Goal: Information Seeking & Learning: Learn about a topic

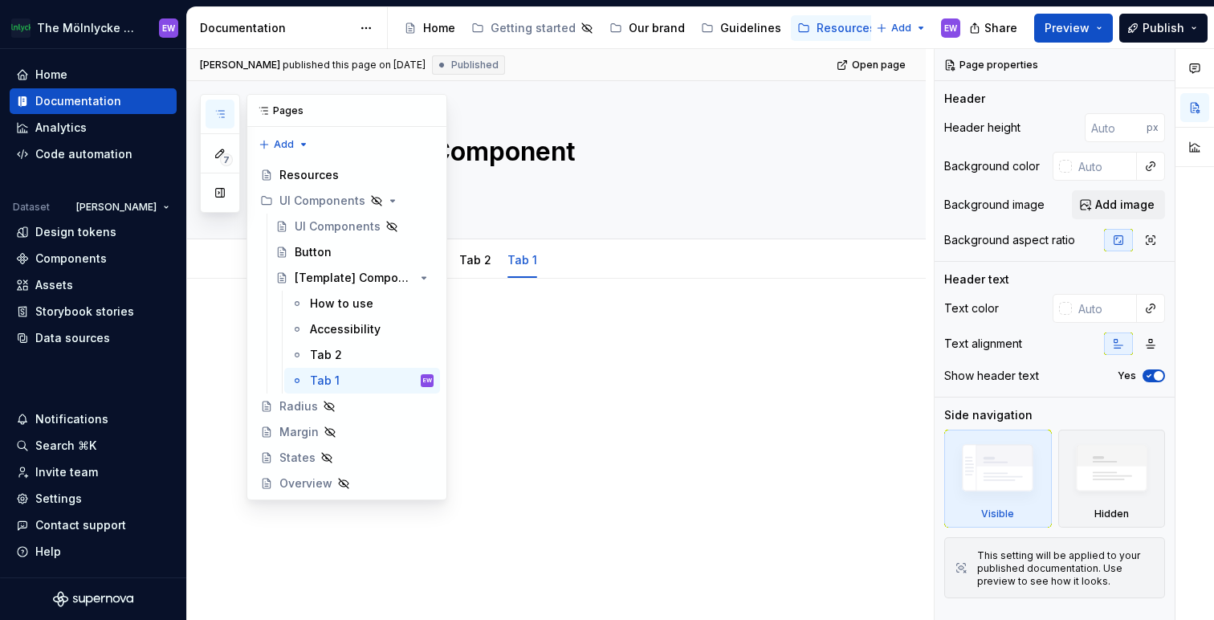
click at [219, 108] on icon "button" at bounding box center [220, 114] width 13 height 13
click at [436, 26] on div "Home" at bounding box center [439, 28] width 32 height 16
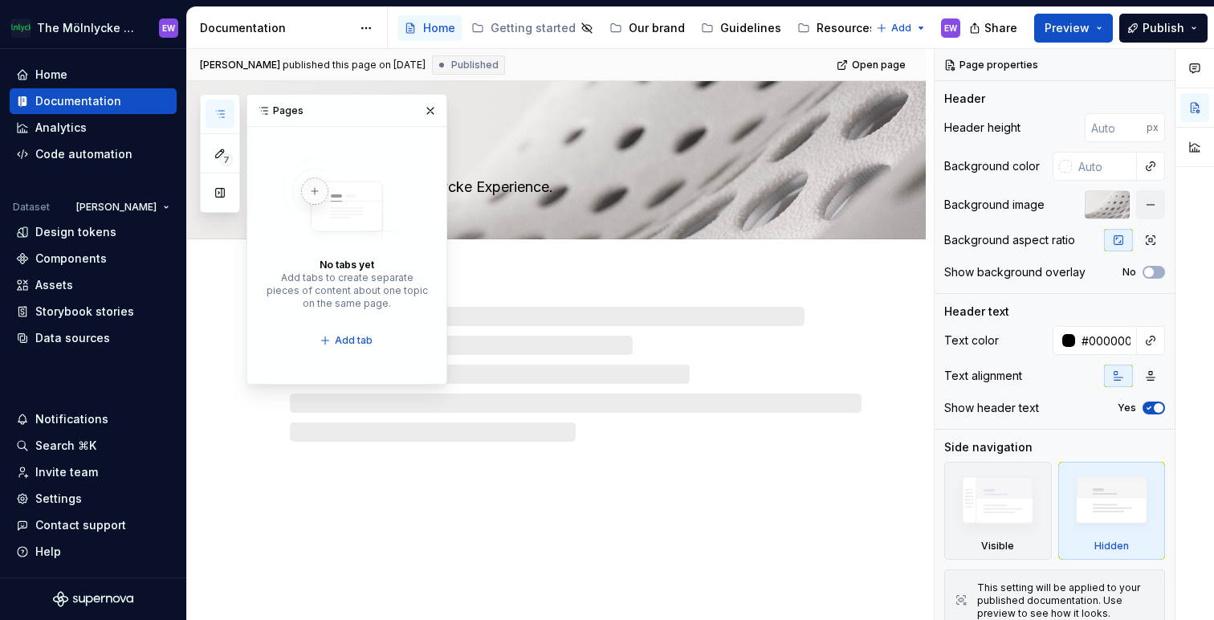
click at [214, 112] on icon "button" at bounding box center [220, 114] width 13 height 13
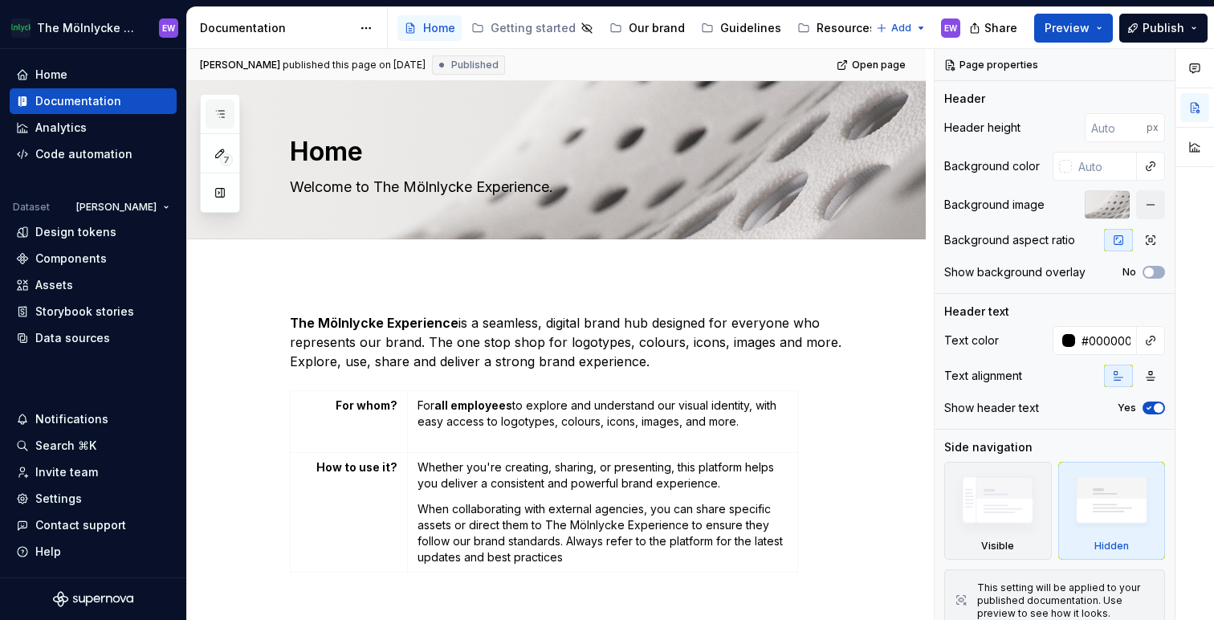
click at [225, 112] on icon "button" at bounding box center [220, 114] width 13 height 13
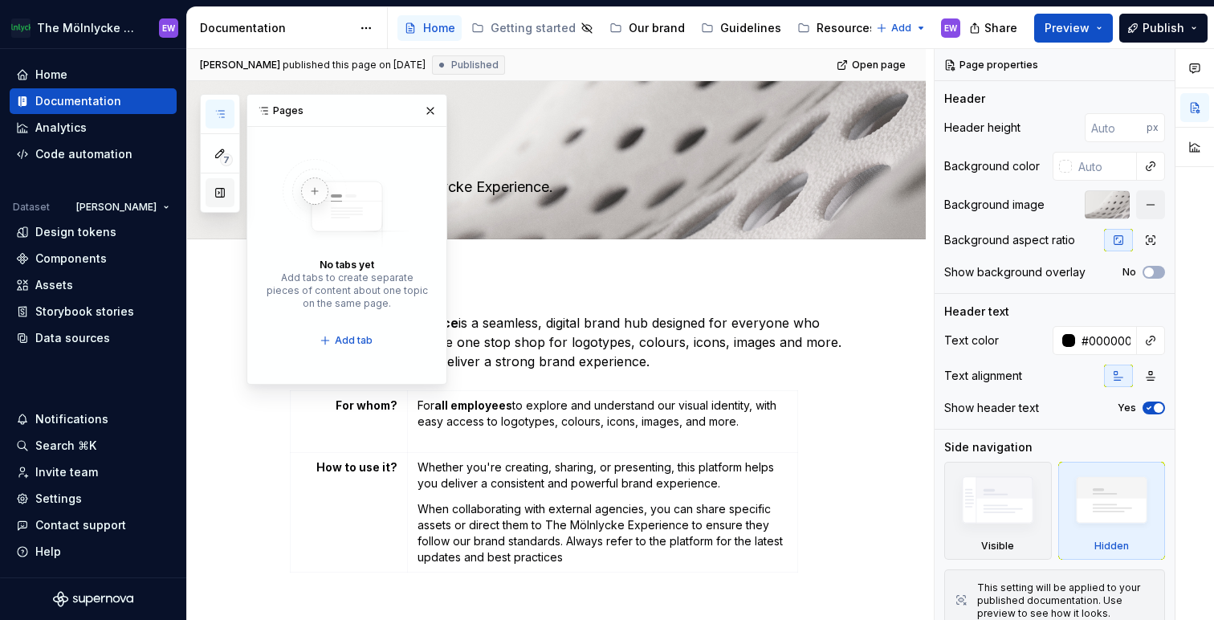
click at [224, 195] on button "button" at bounding box center [220, 192] width 29 height 29
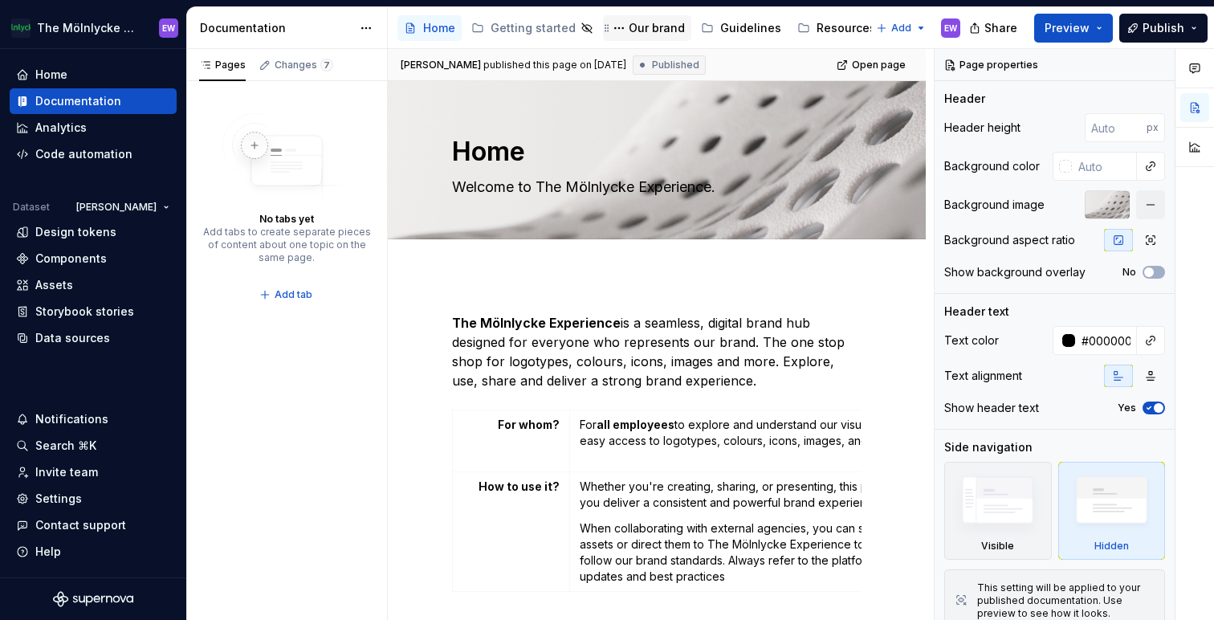
click at [653, 26] on div "Our brand" at bounding box center [657, 28] width 56 height 16
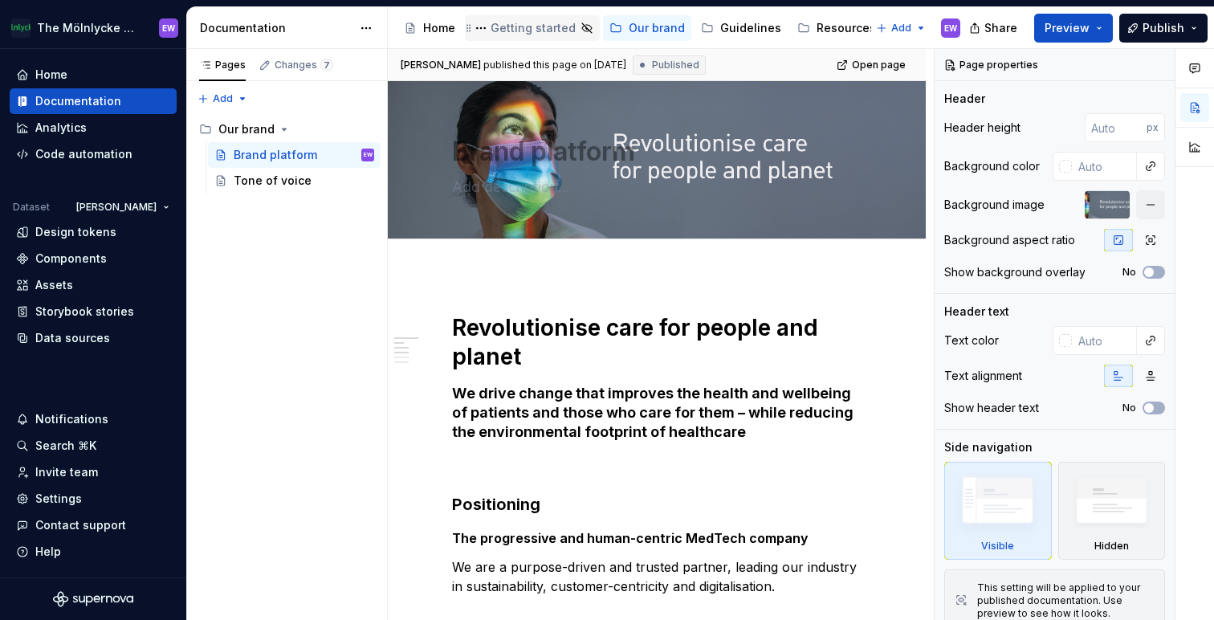
click at [540, 24] on div "Getting started" at bounding box center [532, 28] width 85 height 16
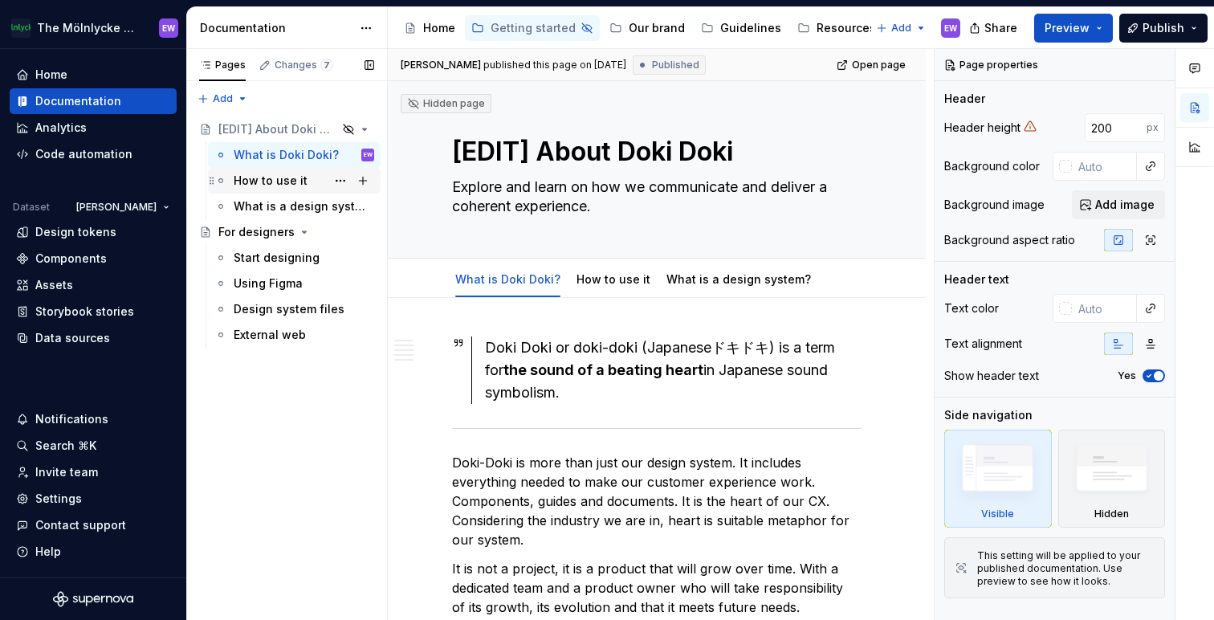
click at [288, 174] on div "How to use it" at bounding box center [271, 181] width 74 height 16
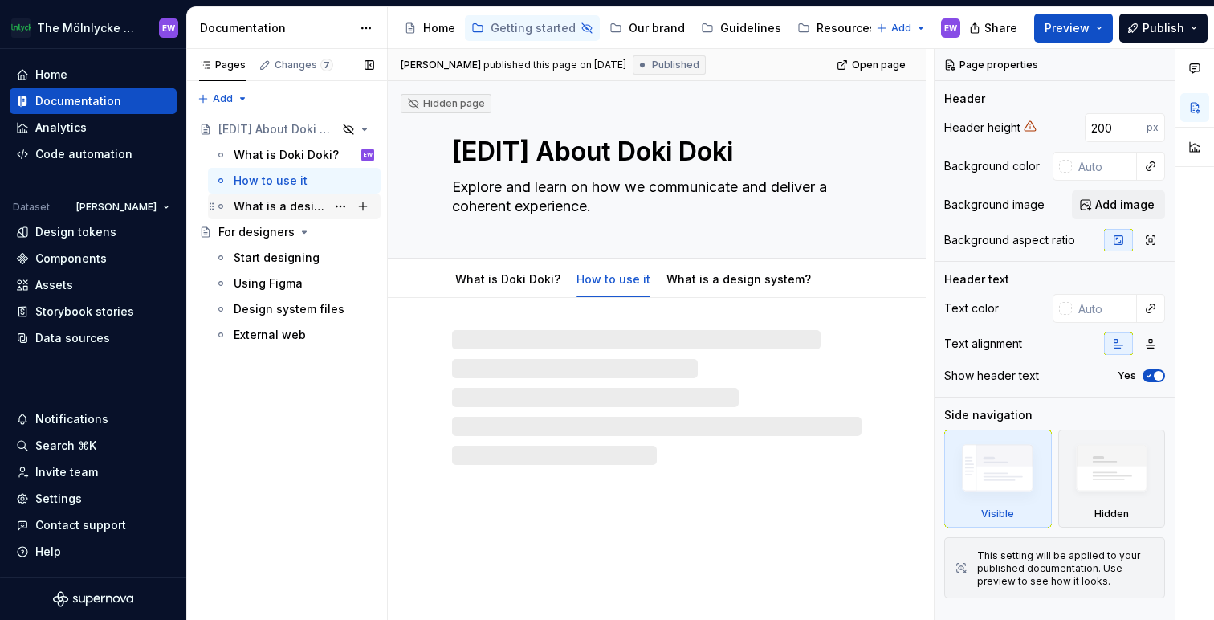
click at [276, 201] on div "What is a design system?" at bounding box center [280, 206] width 92 height 16
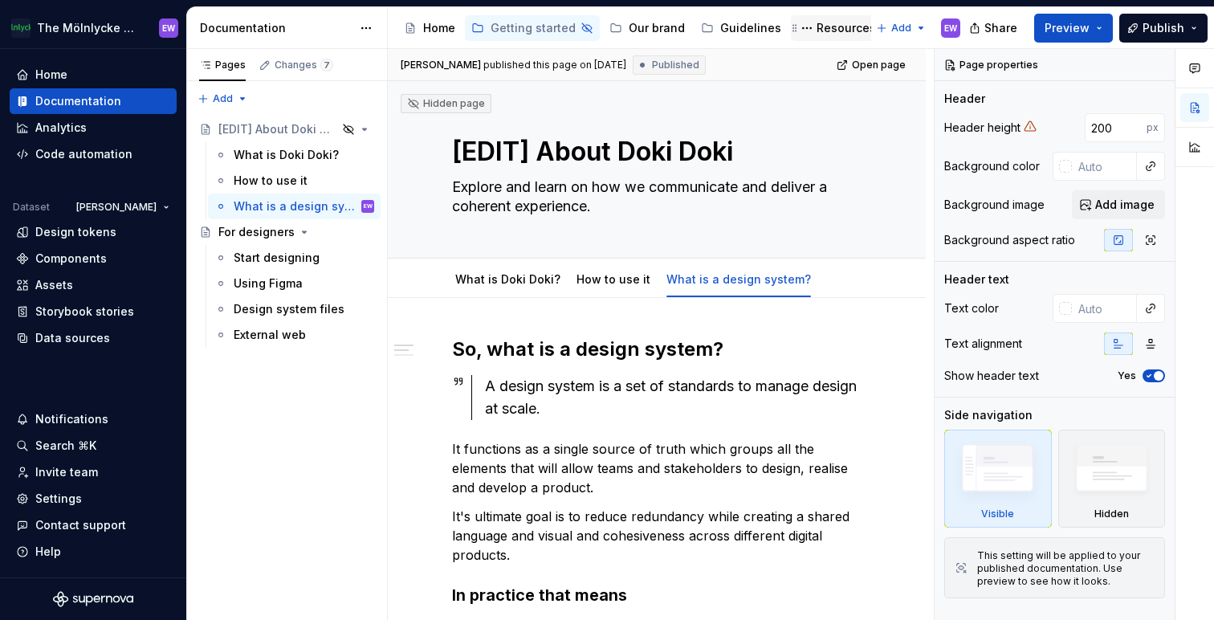
click at [836, 27] on div "Resources" at bounding box center [845, 28] width 59 height 16
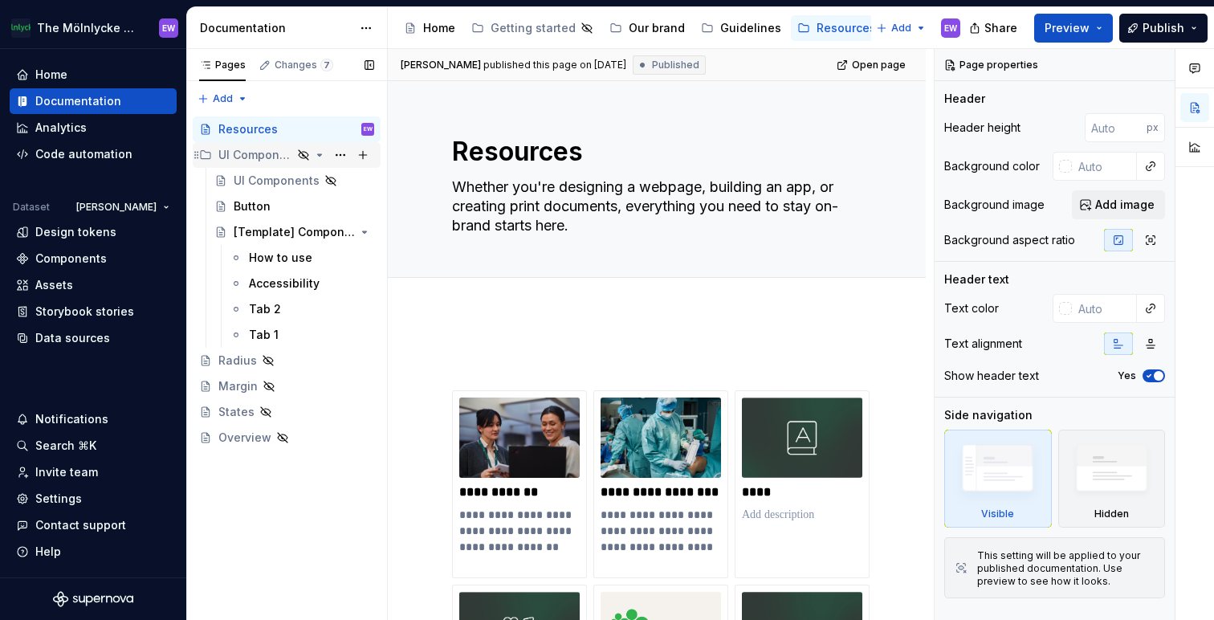
click at [254, 157] on div "UI Components" at bounding box center [255, 155] width 74 height 16
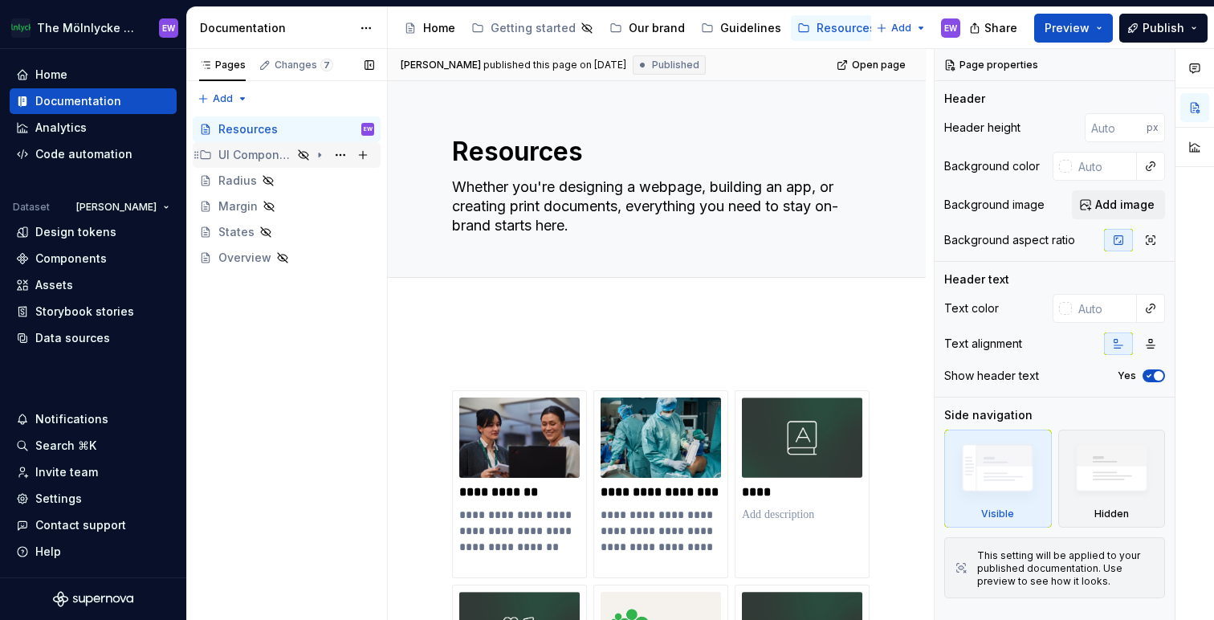
click at [254, 157] on div "UI Components" at bounding box center [255, 155] width 74 height 16
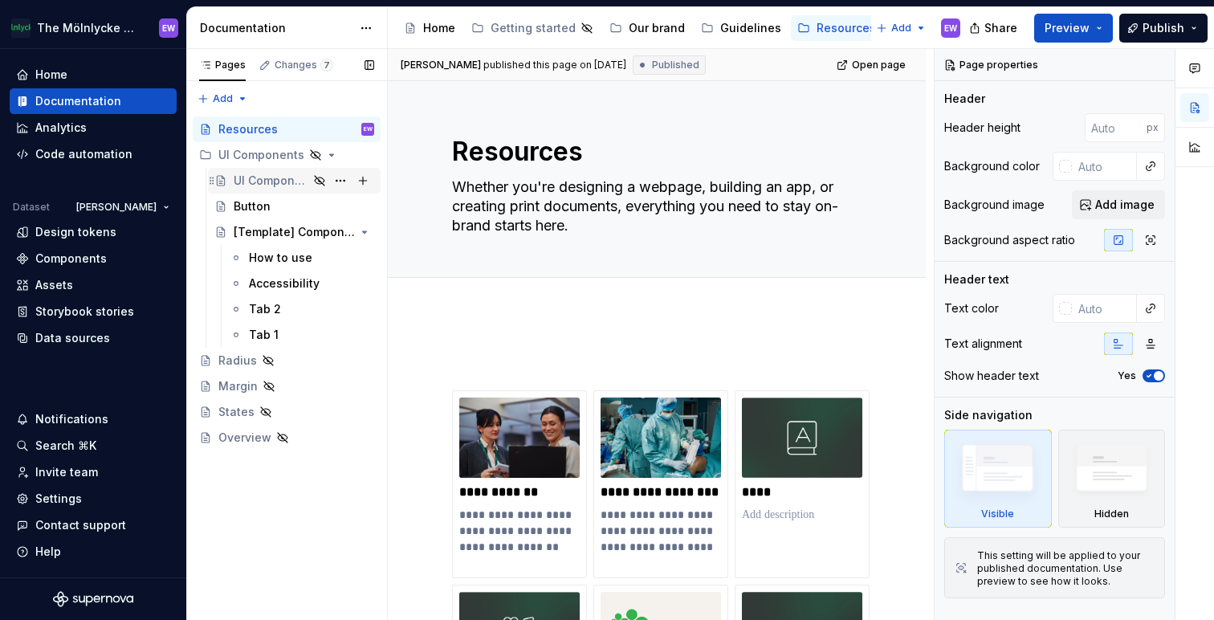
click at [273, 182] on div "UI Components" at bounding box center [271, 181] width 75 height 16
type textarea "*"
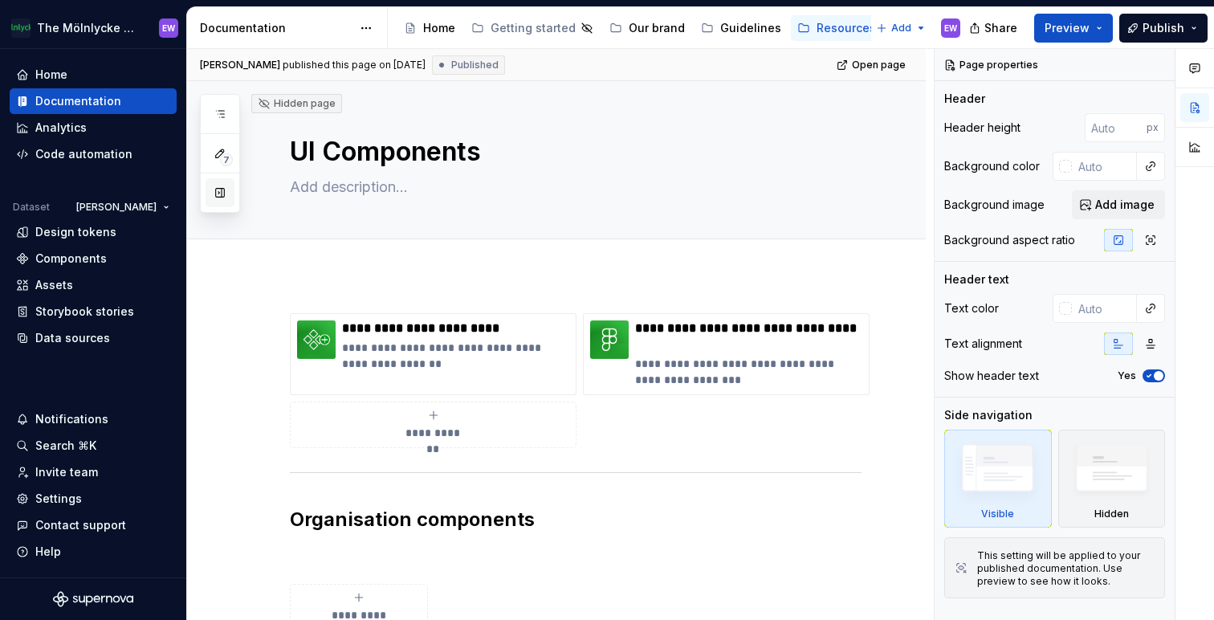
click at [224, 191] on button "button" at bounding box center [220, 192] width 29 height 29
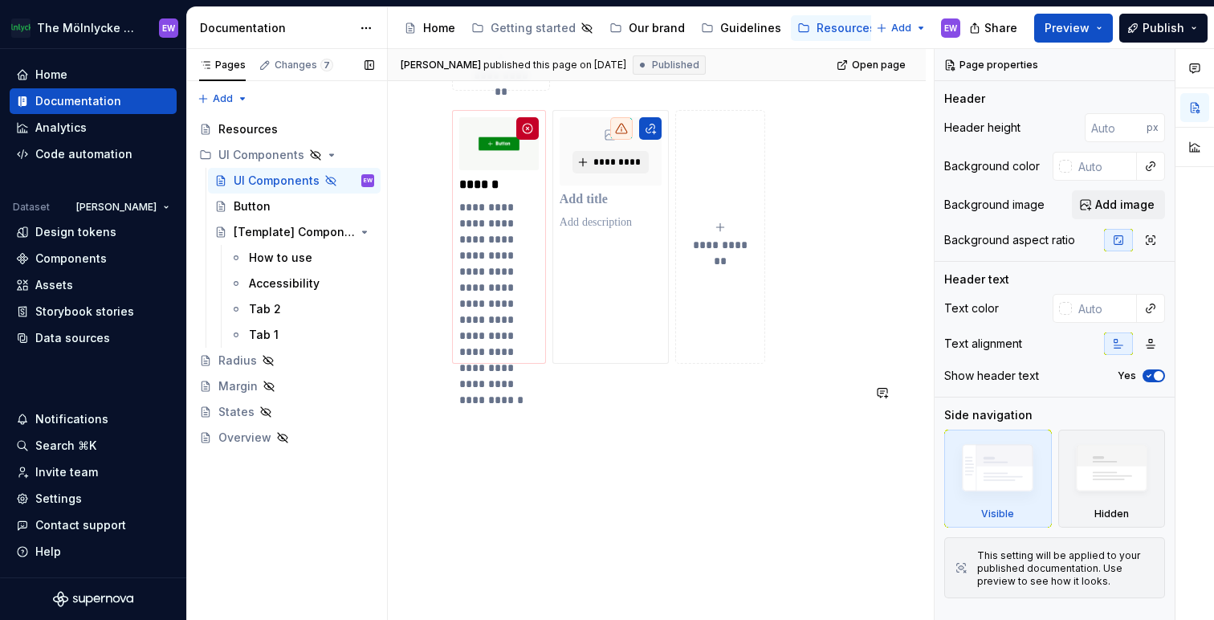
scroll to position [621, 0]
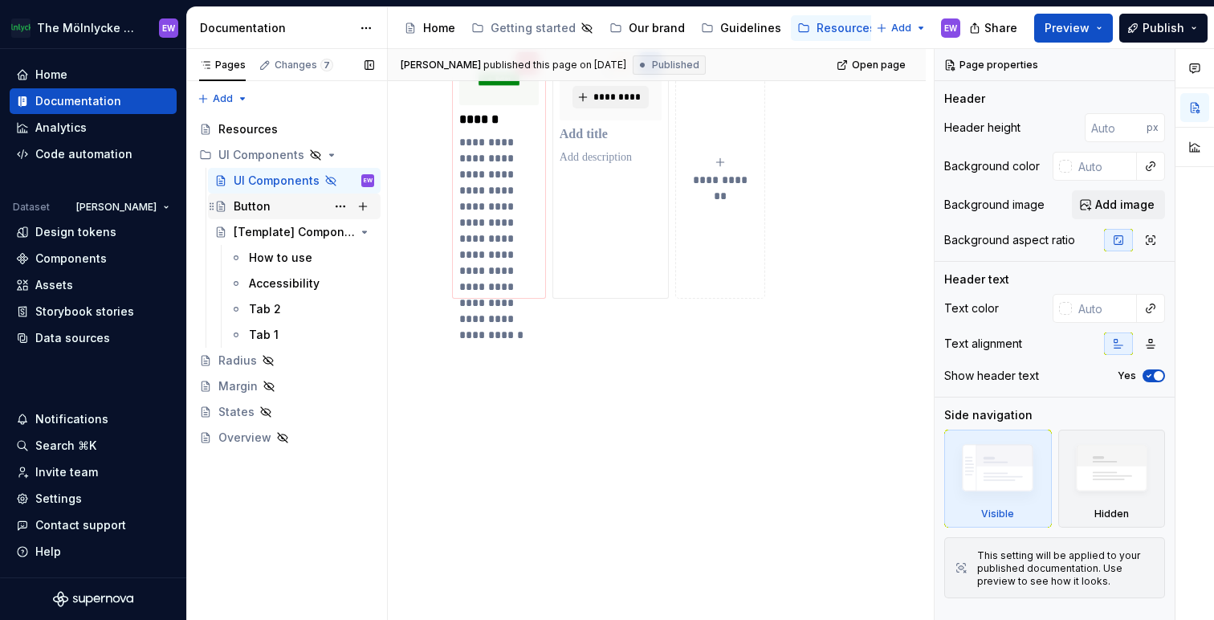
click at [254, 205] on div "Button" at bounding box center [252, 206] width 37 height 16
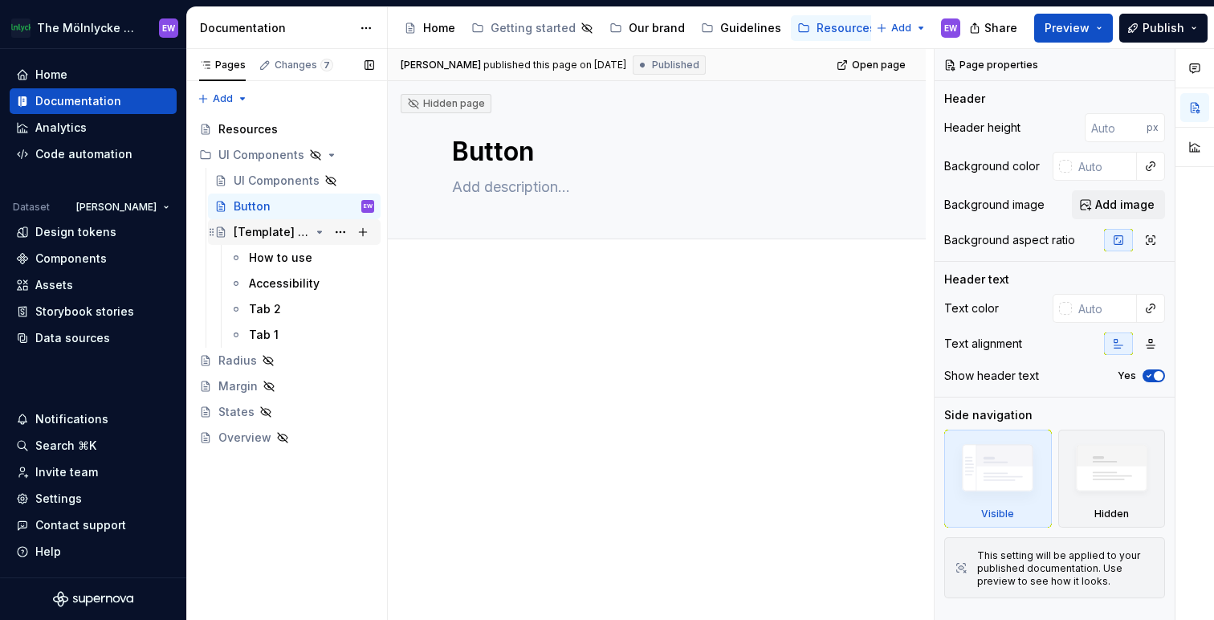
click at [263, 230] on div "[Template] Component" at bounding box center [272, 232] width 76 height 16
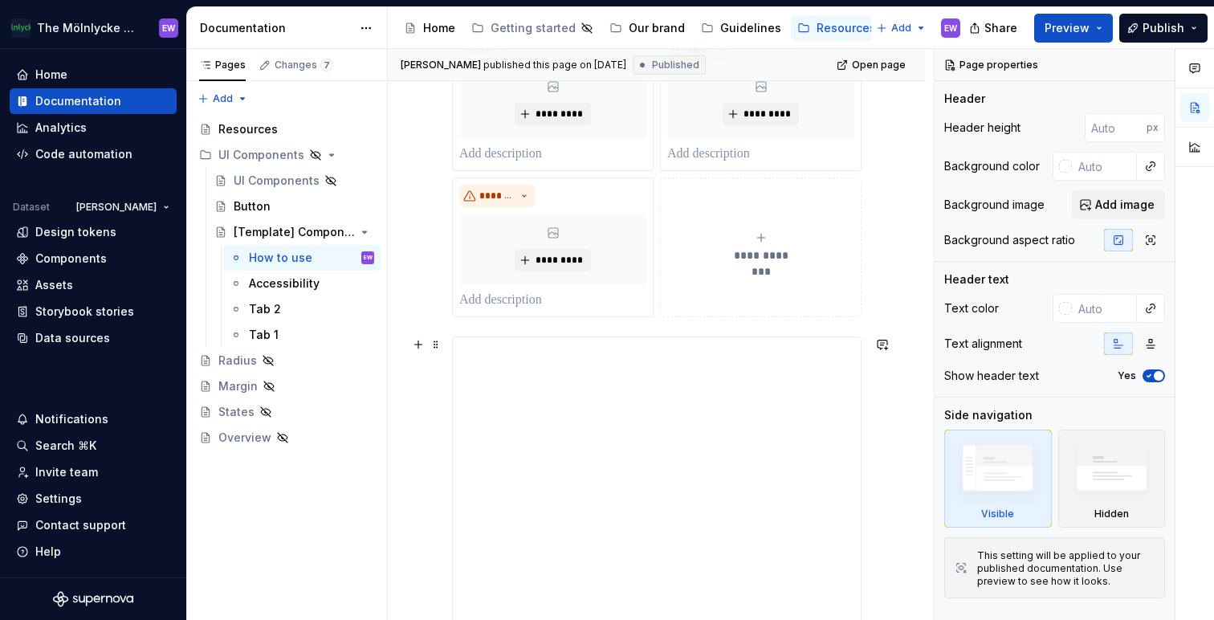
scroll to position [241, 0]
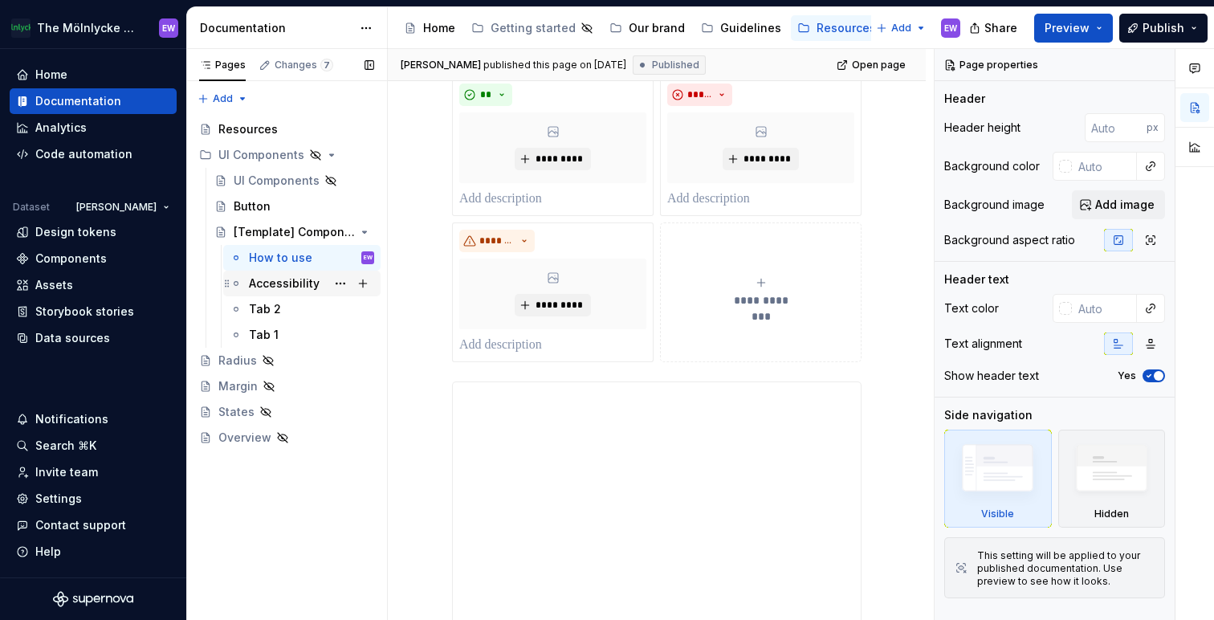
click at [283, 277] on div "Accessibility" at bounding box center [284, 283] width 71 height 16
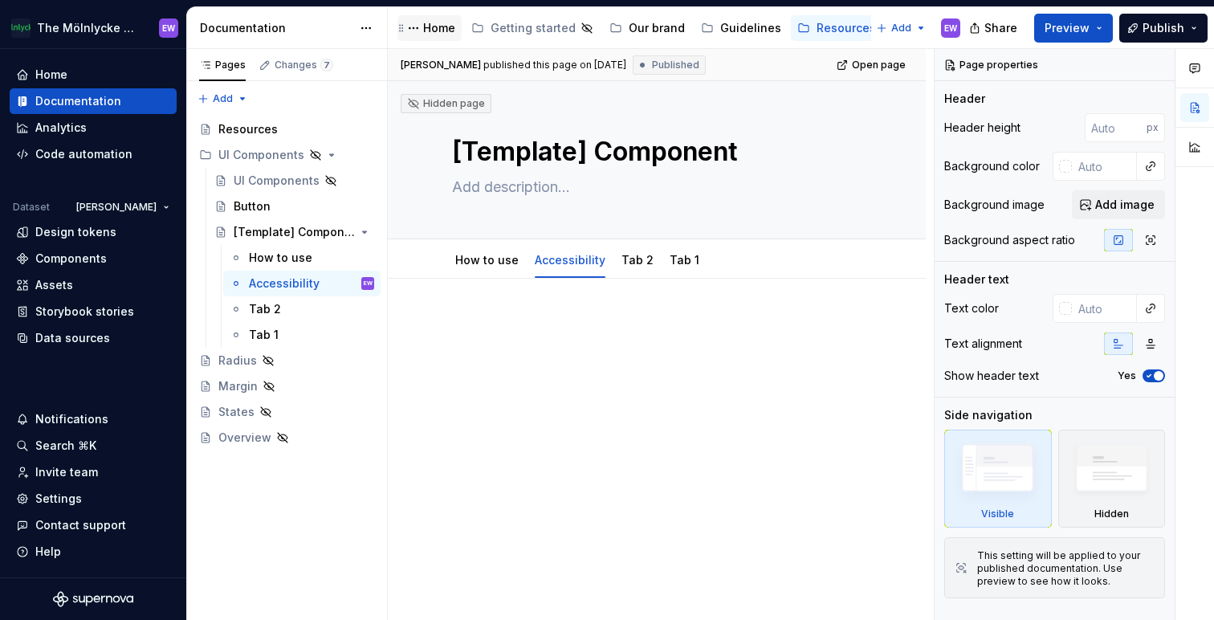
click at [444, 31] on div "Home" at bounding box center [439, 28] width 32 height 16
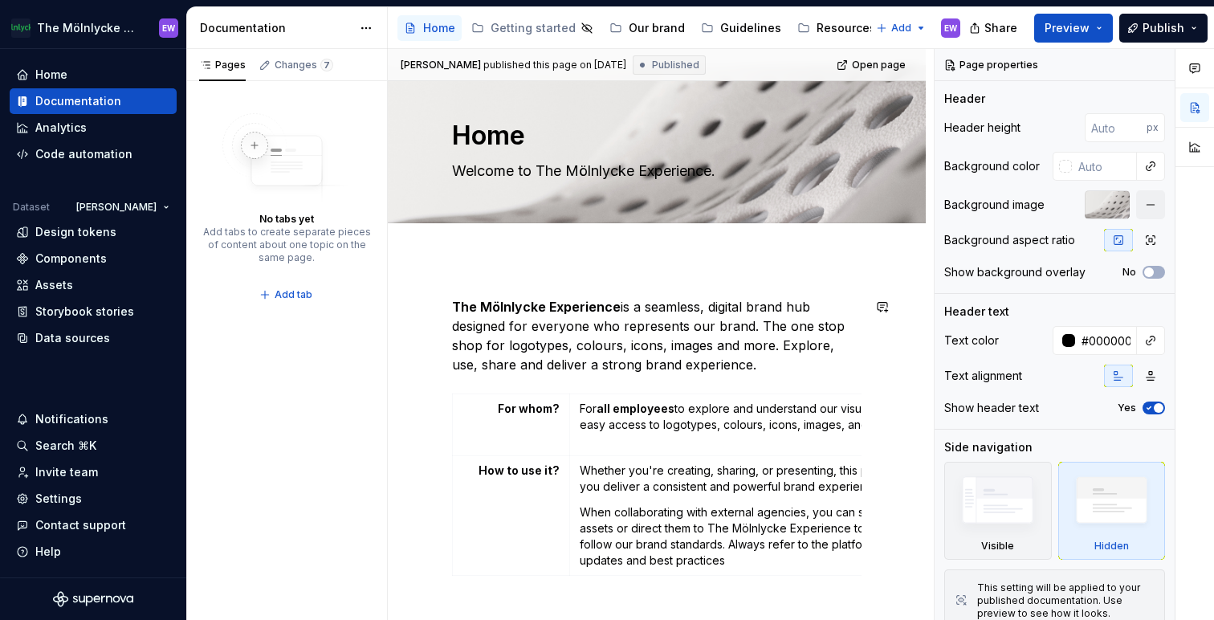
scroll to position [18, 0]
type textarea "*"
click at [53, 501] on div "Settings" at bounding box center [58, 498] width 47 height 16
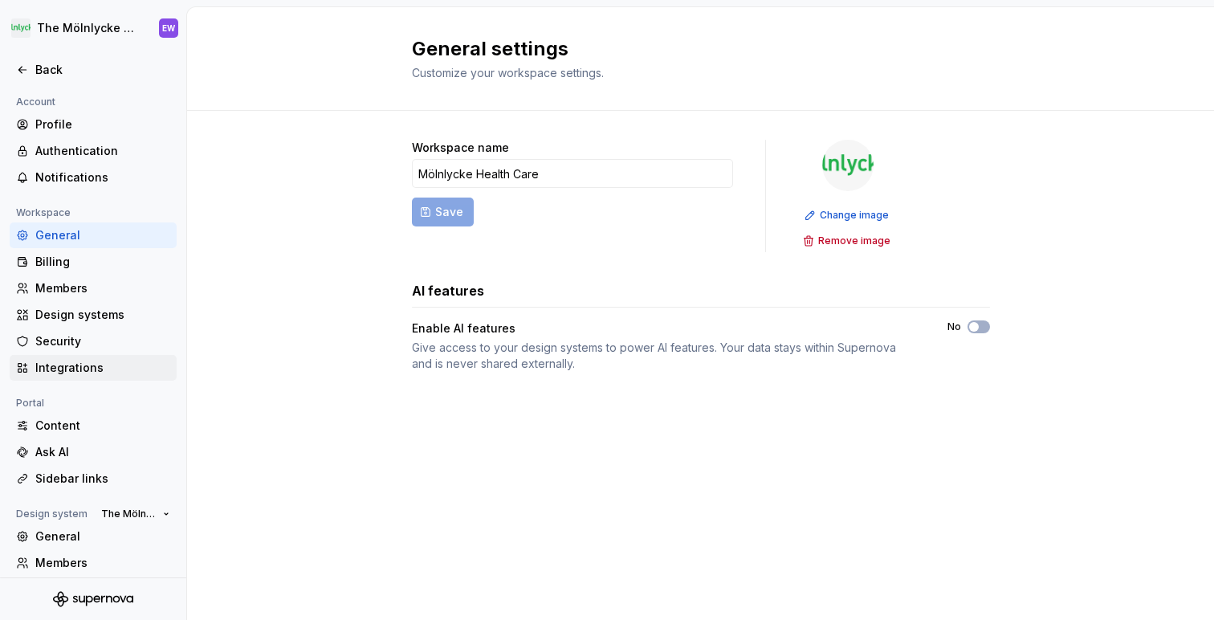
scroll to position [32, 0]
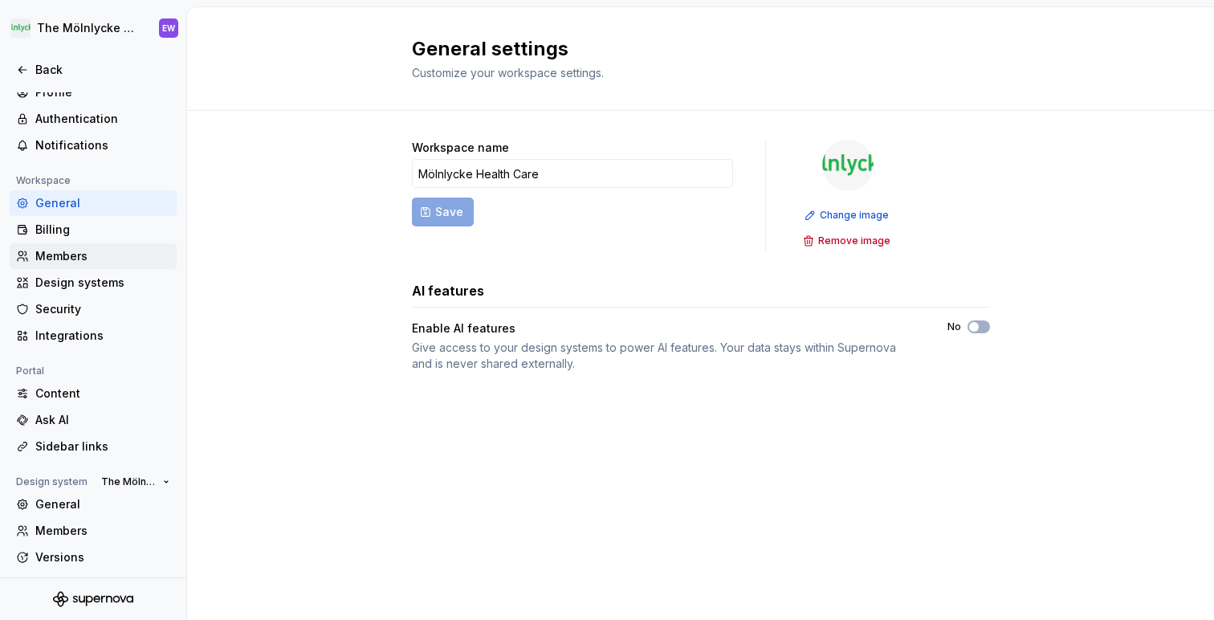
click at [67, 255] on div "Members" at bounding box center [102, 256] width 135 height 16
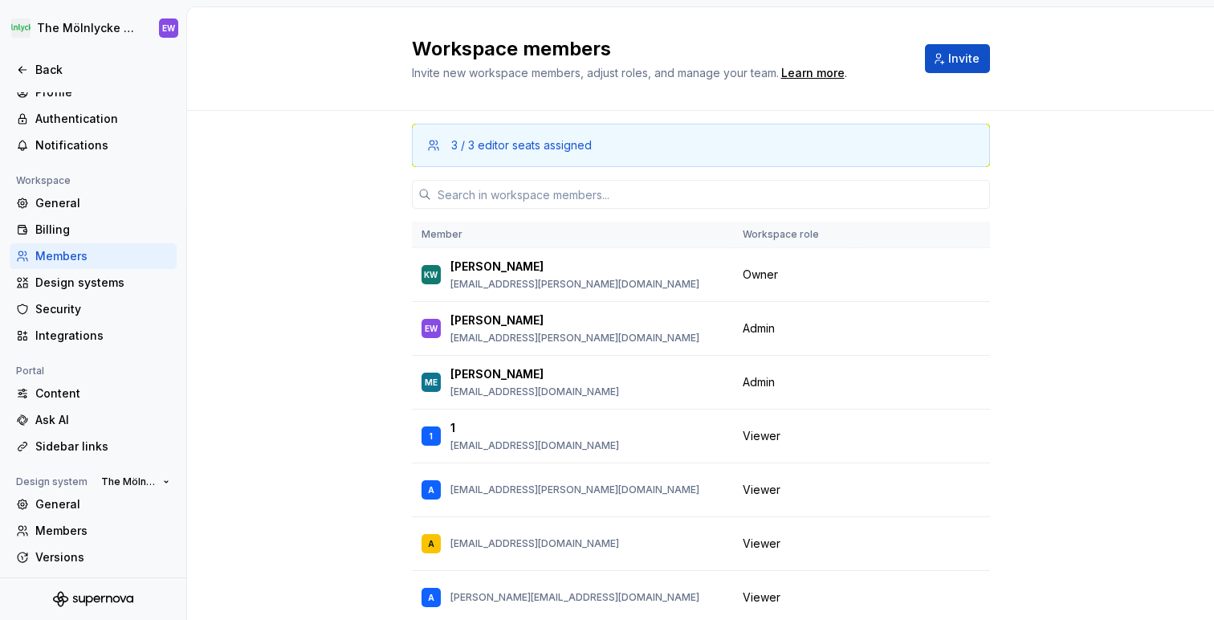
scroll to position [26, 0]
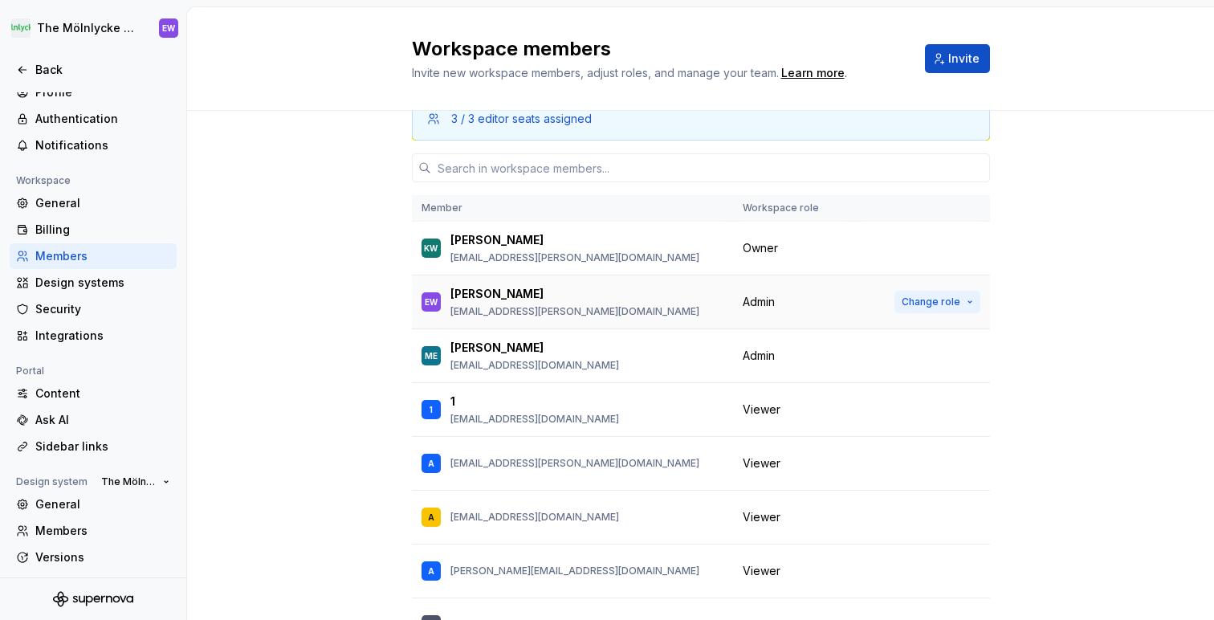
click at [950, 300] on span "Change role" at bounding box center [931, 301] width 59 height 13
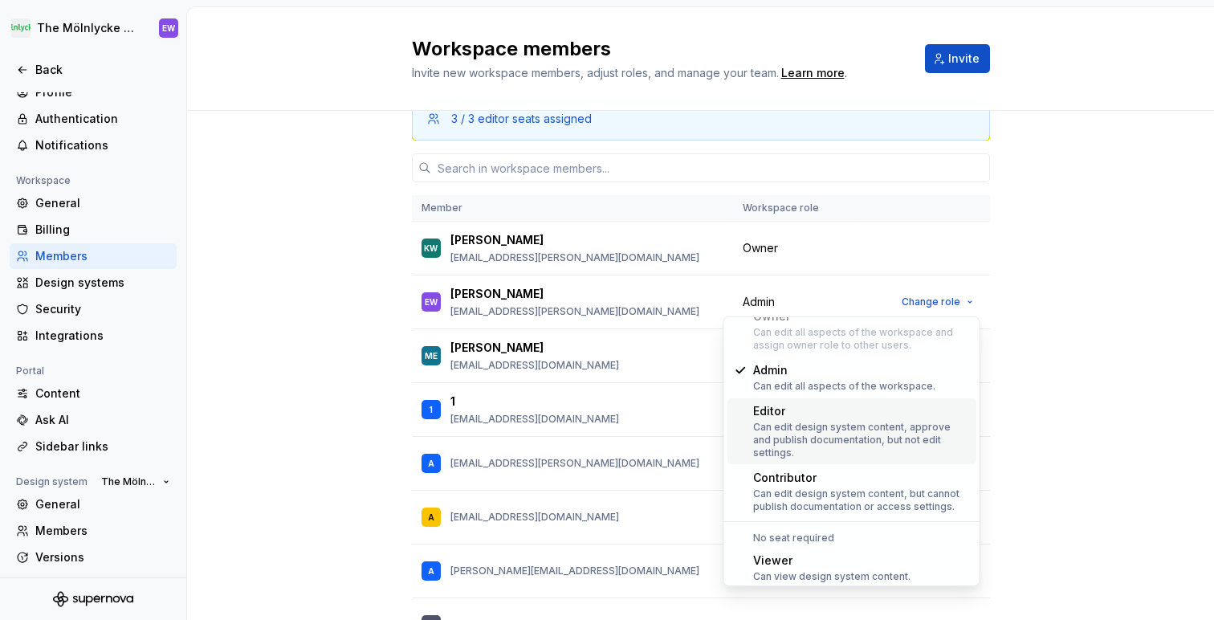
scroll to position [43, 0]
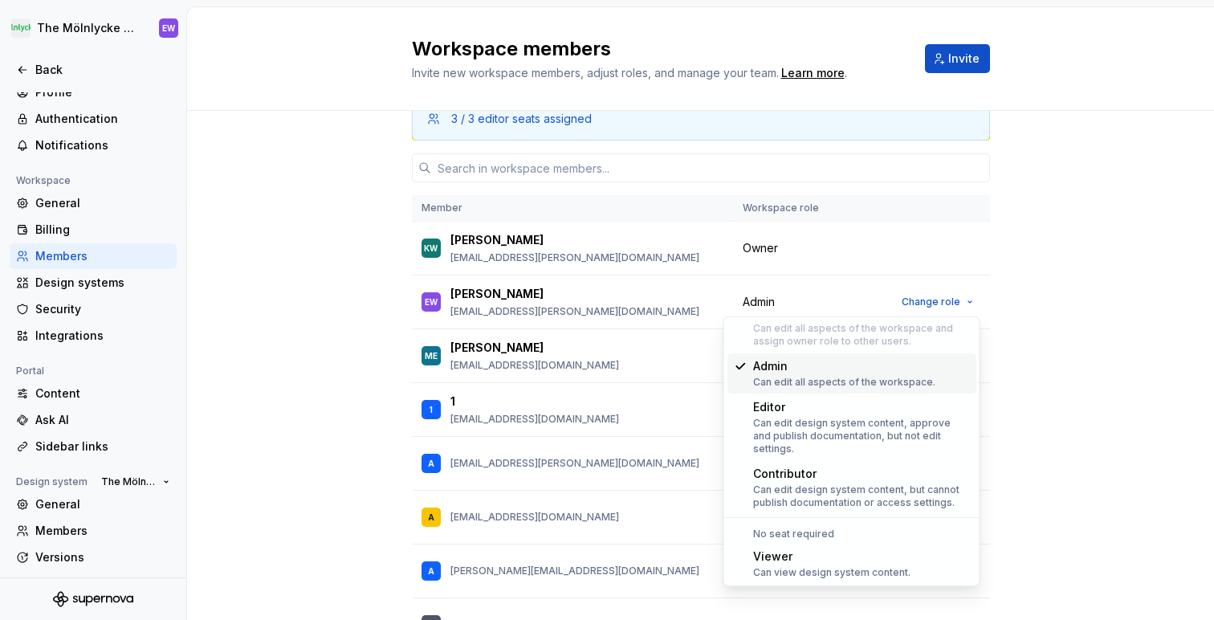
click at [1089, 312] on div "3 / 3 editor seats assigned Member Workspace role KW [PERSON_NAME] [EMAIL_ADDRE…" at bounding box center [700, 390] width 1027 height 613
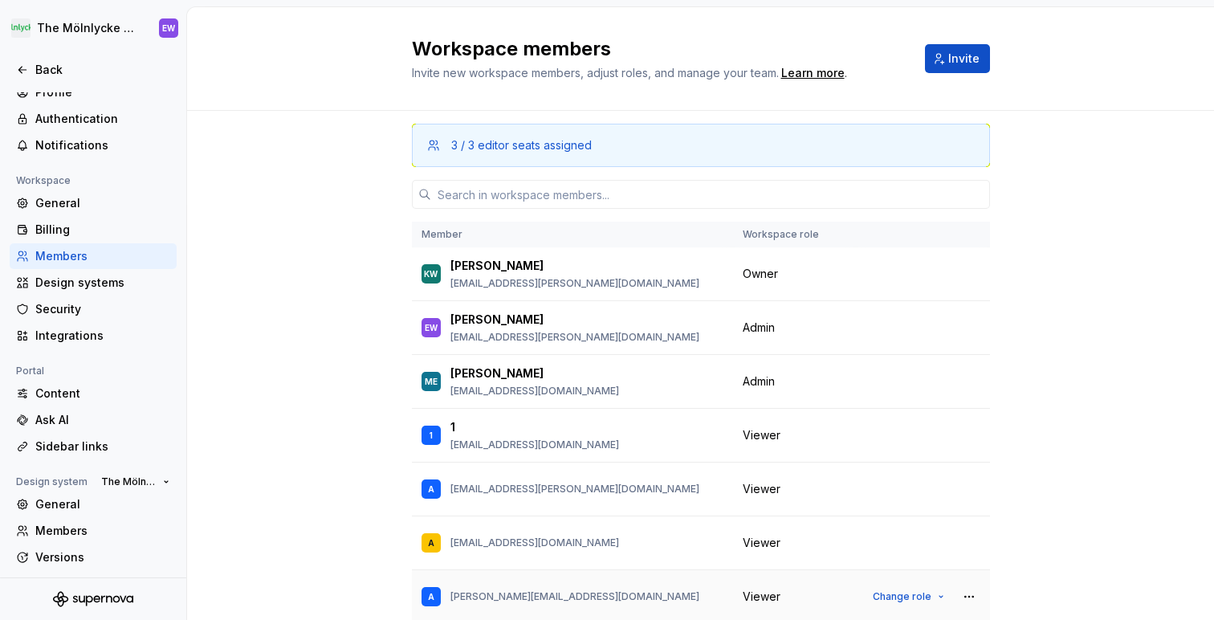
scroll to position [0, 0]
click at [531, 210] on div "3 / 3 editor seats assigned Member Workspace role KW [PERSON_NAME] [EMAIL_ADDRE…" at bounding box center [701, 387] width 578 height 552
click at [491, 188] on input "text" at bounding box center [710, 194] width 559 height 29
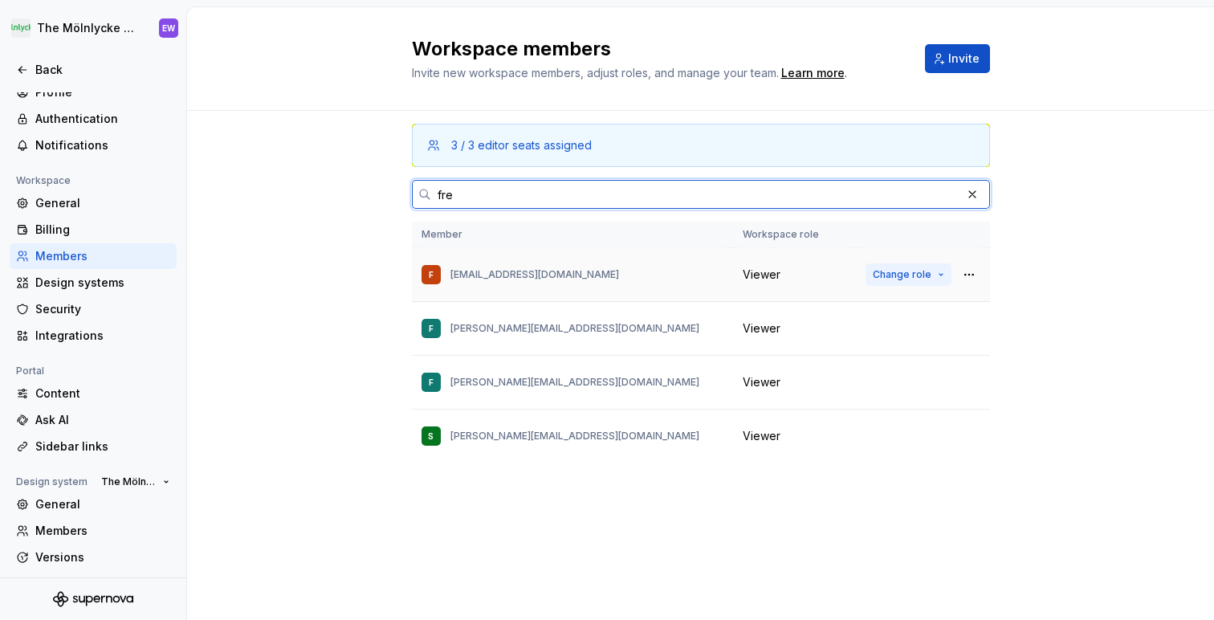
type input "fre"
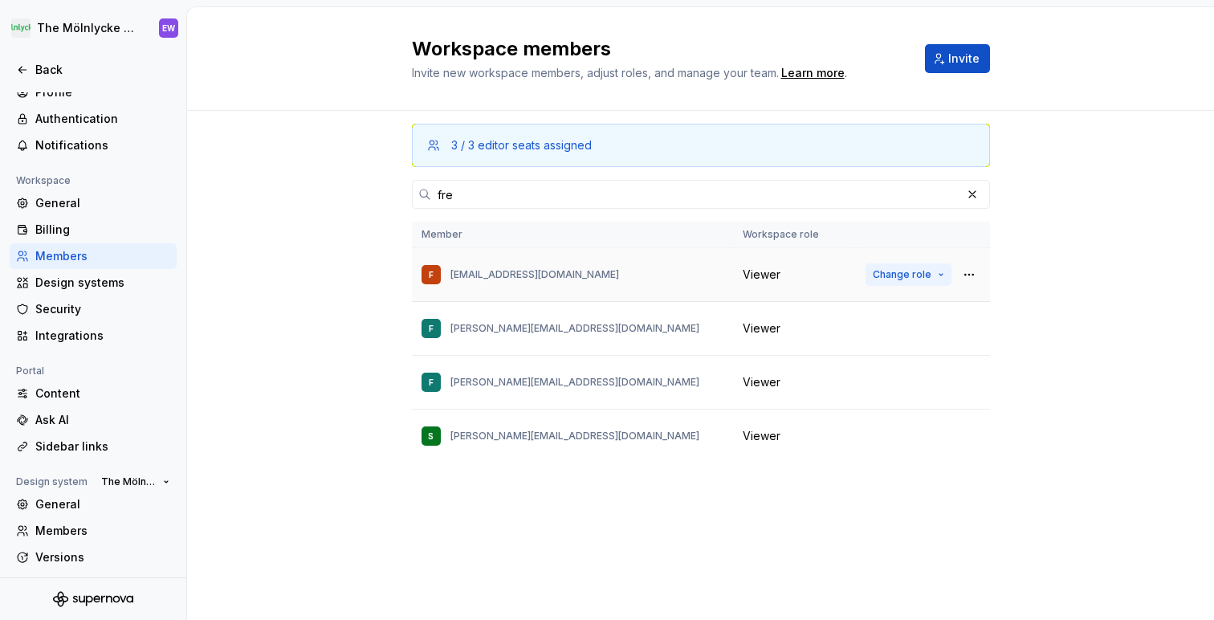
click at [897, 270] on span "Change role" at bounding box center [902, 274] width 59 height 13
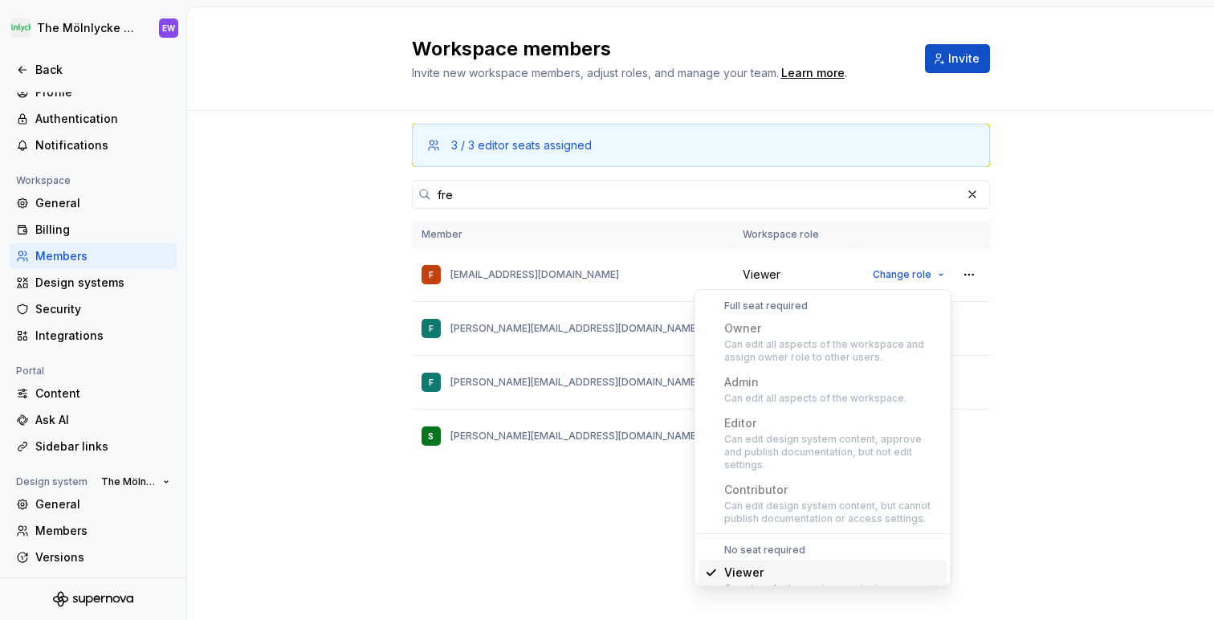
click at [1133, 280] on div "3 / 3 editor seats assigned fre Member Workspace role F [EMAIL_ADDRESS][DOMAIN_…" at bounding box center [700, 365] width 1027 height 509
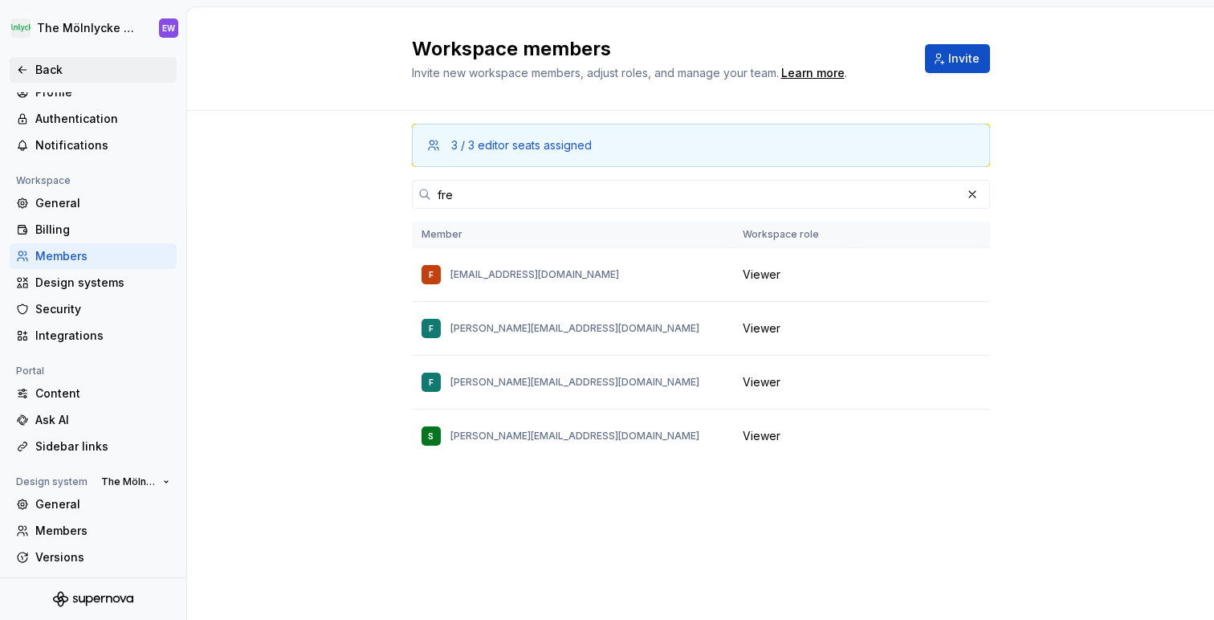
click at [28, 68] on icon at bounding box center [22, 69] width 13 height 13
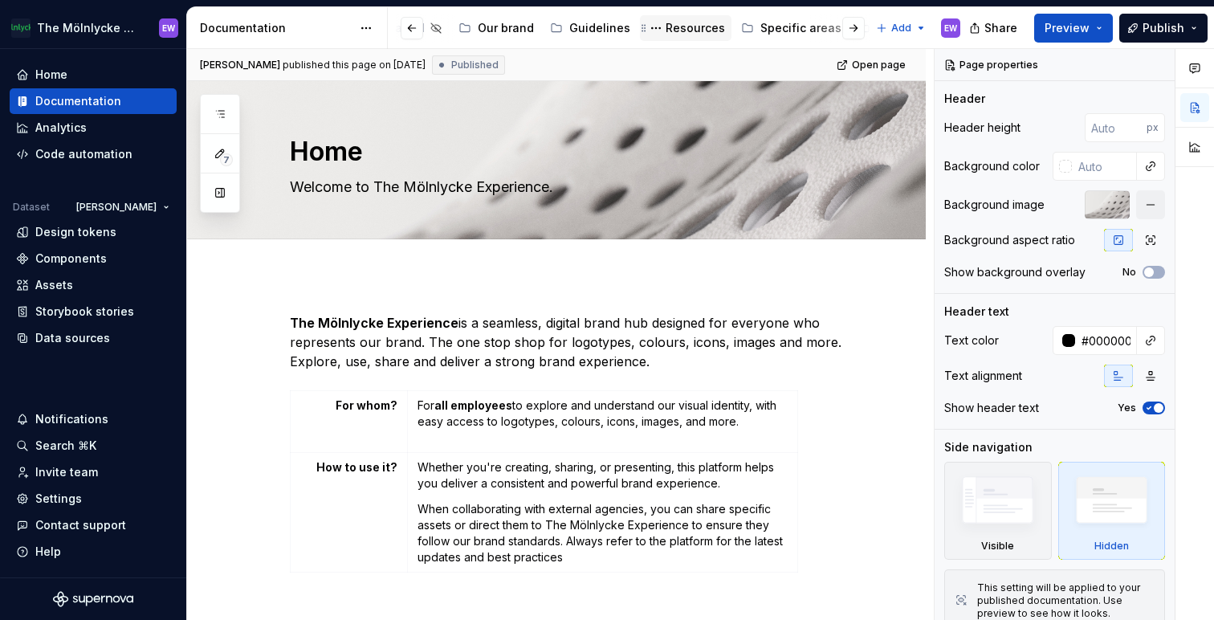
scroll to position [0, 157]
click at [516, 27] on div "Getting started" at bounding box center [532, 28] width 85 height 16
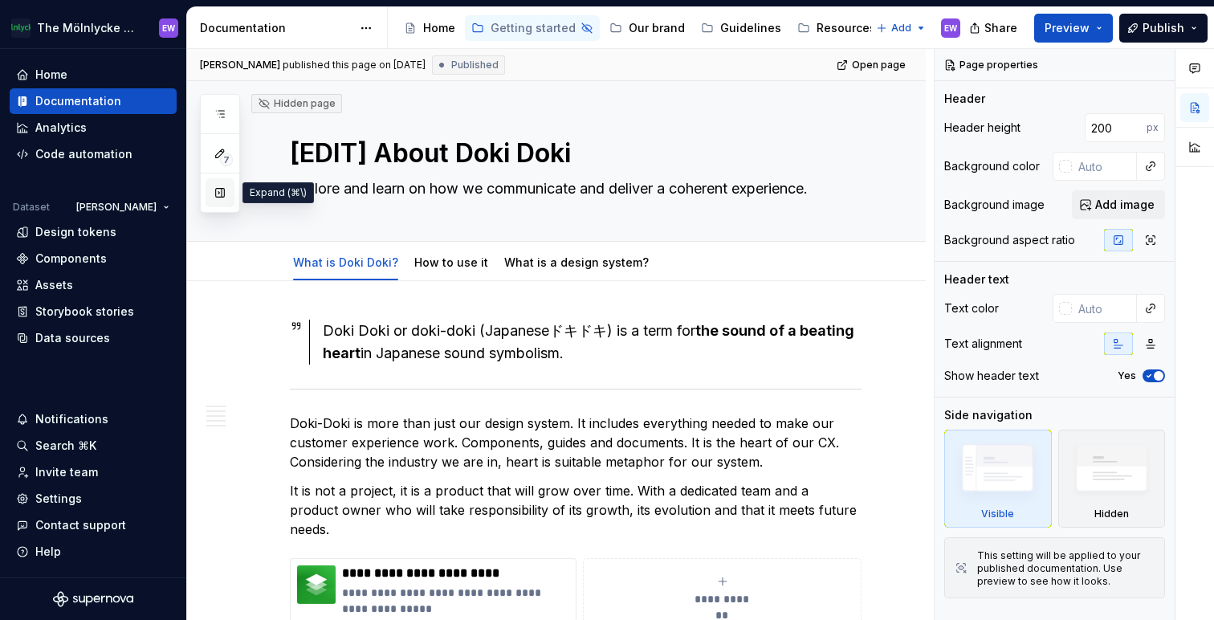
click at [222, 189] on button "button" at bounding box center [220, 192] width 29 height 29
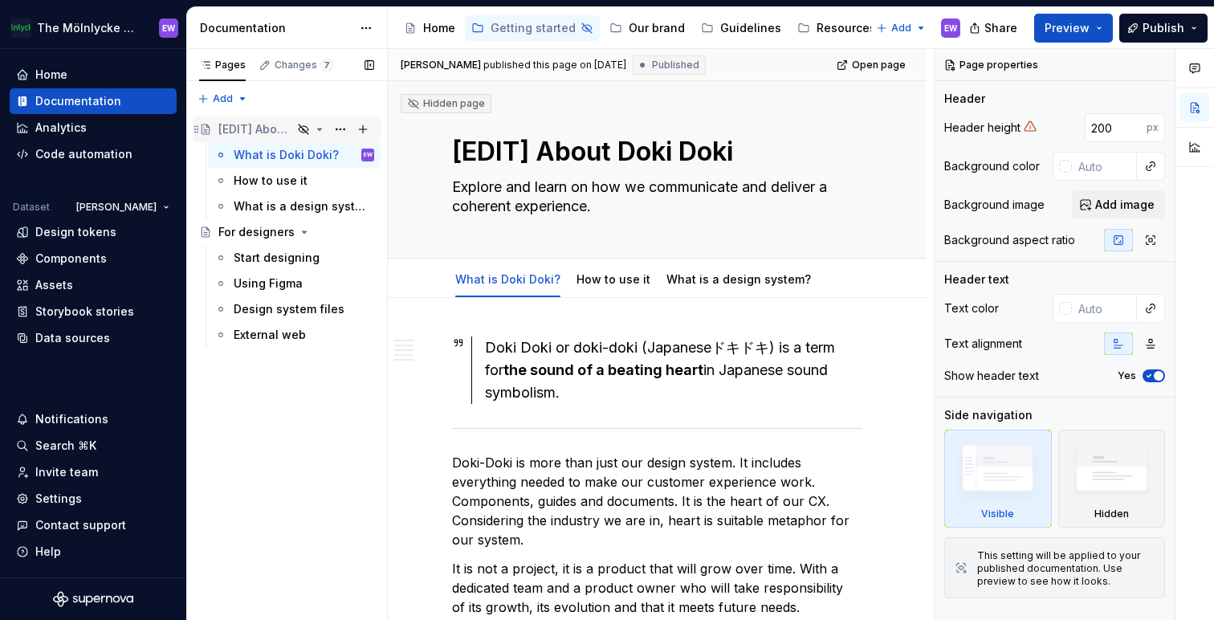
click at [264, 129] on div "[EDIT] About Doki Doki" at bounding box center [255, 129] width 74 height 16
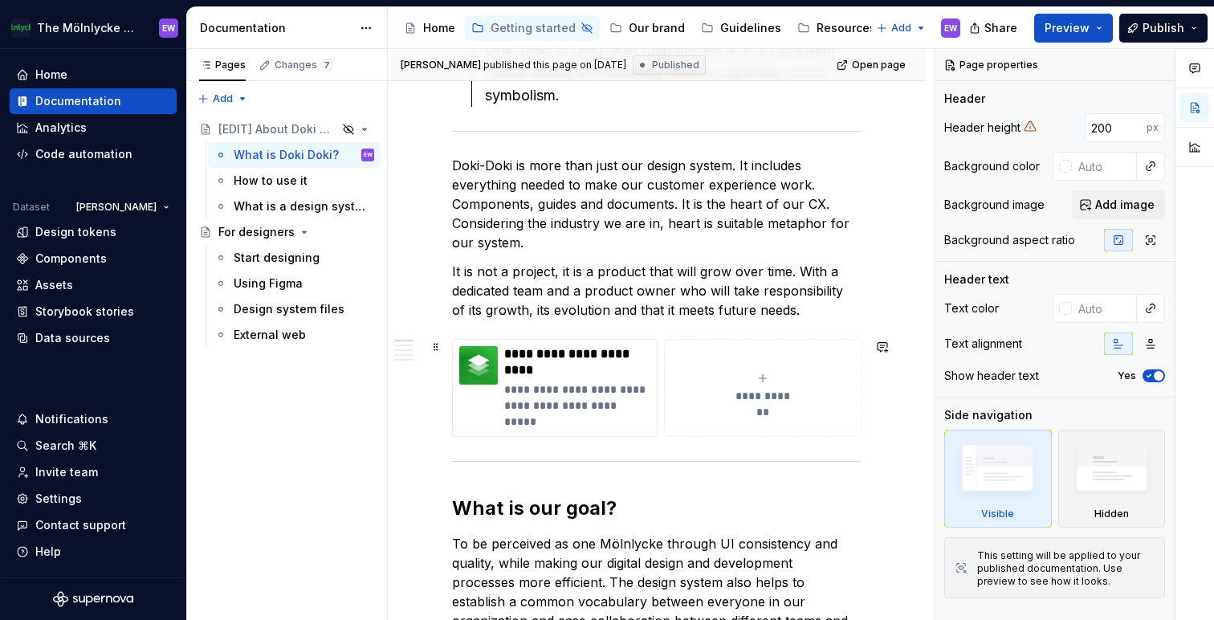
scroll to position [328, 0]
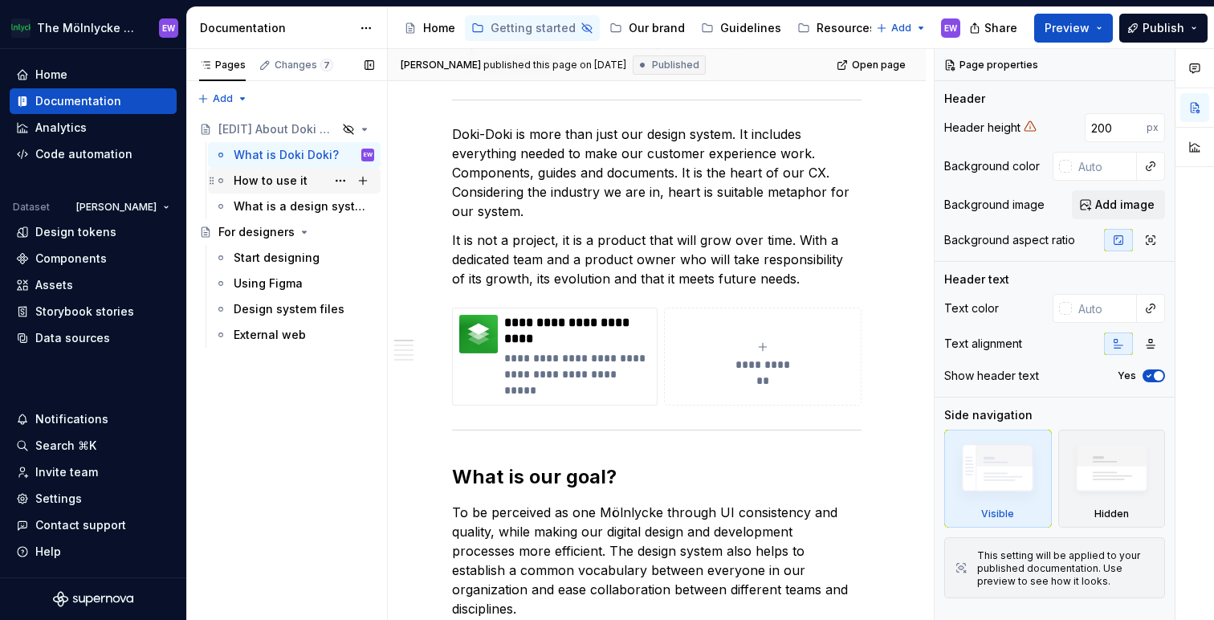
click at [253, 180] on div "How to use it" at bounding box center [271, 181] width 74 height 16
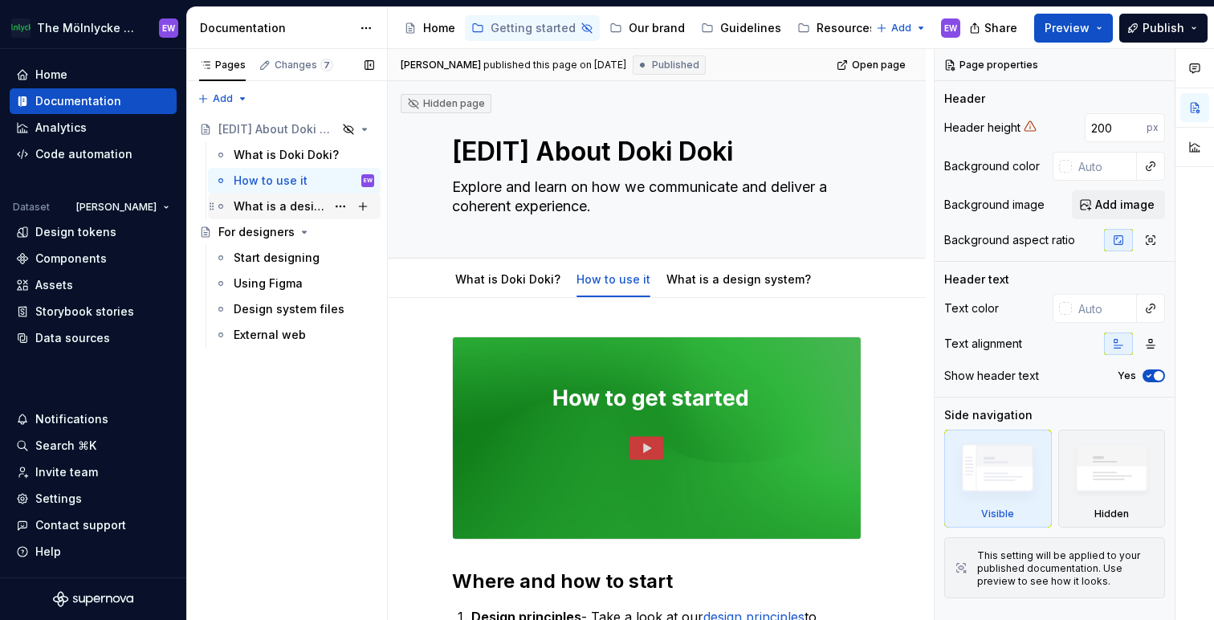
click at [254, 202] on div "What is a design system?" at bounding box center [280, 206] width 92 height 16
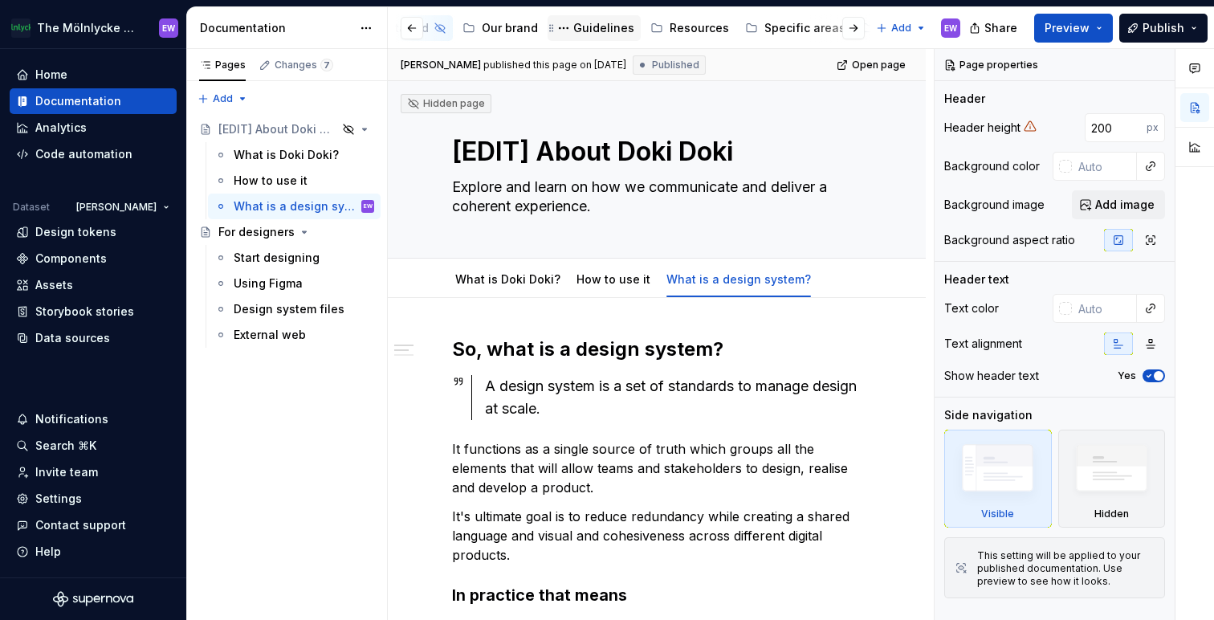
scroll to position [0, 157]
click at [661, 27] on div "Resources" at bounding box center [689, 28] width 59 height 16
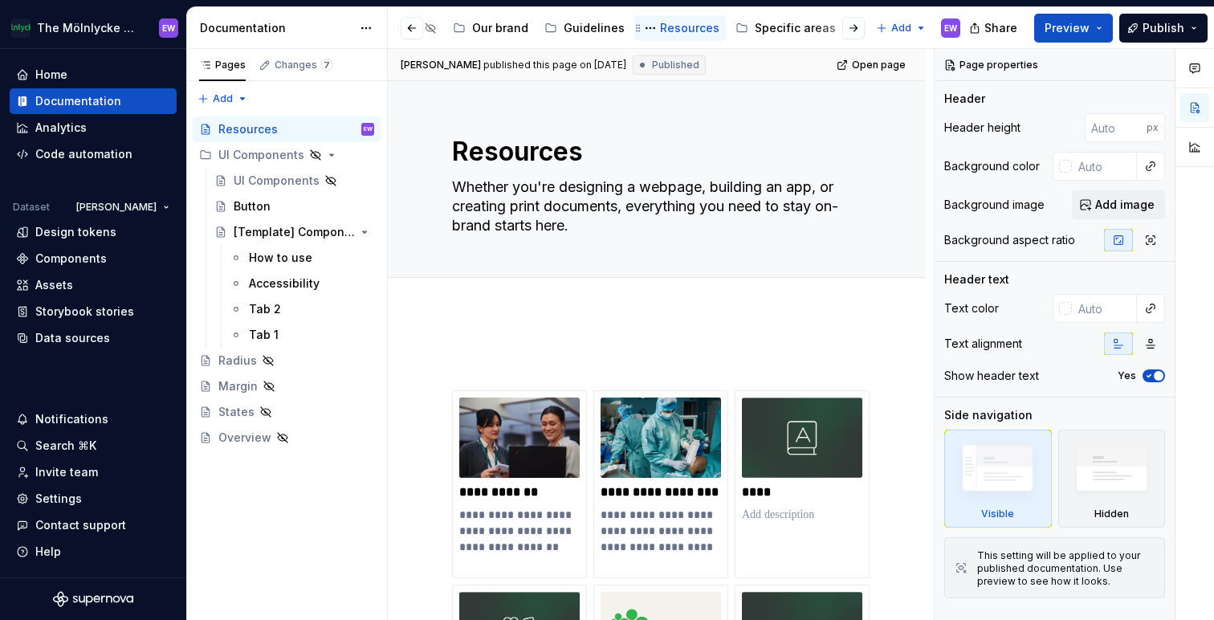
click at [660, 25] on div "Resources" at bounding box center [689, 28] width 59 height 16
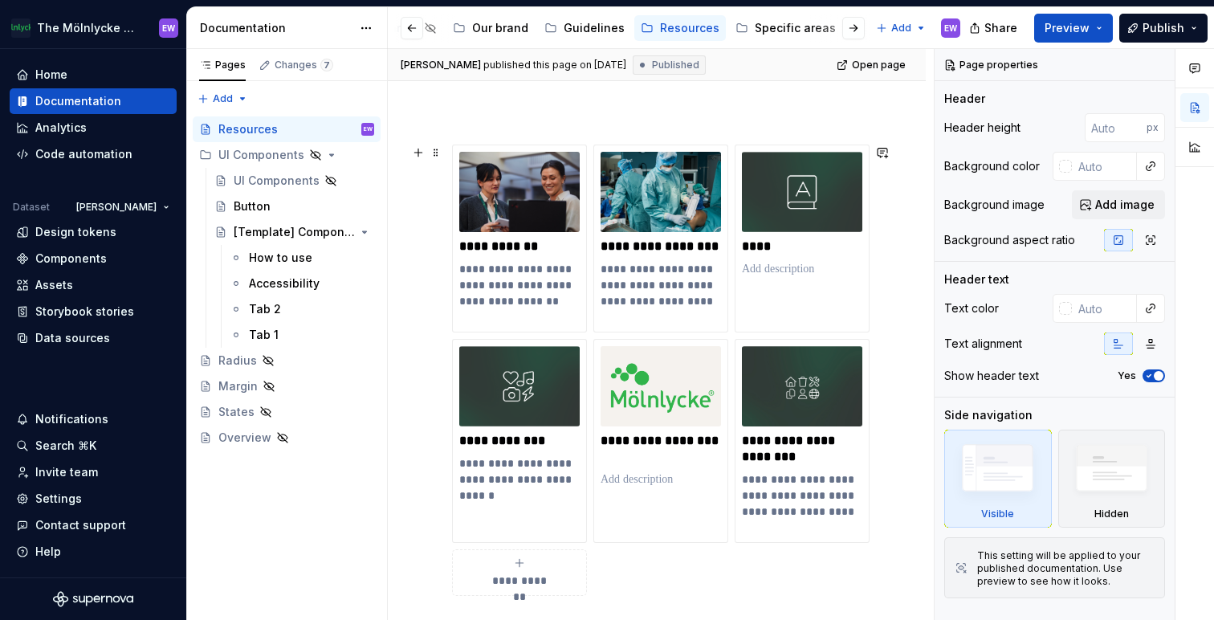
scroll to position [230, 0]
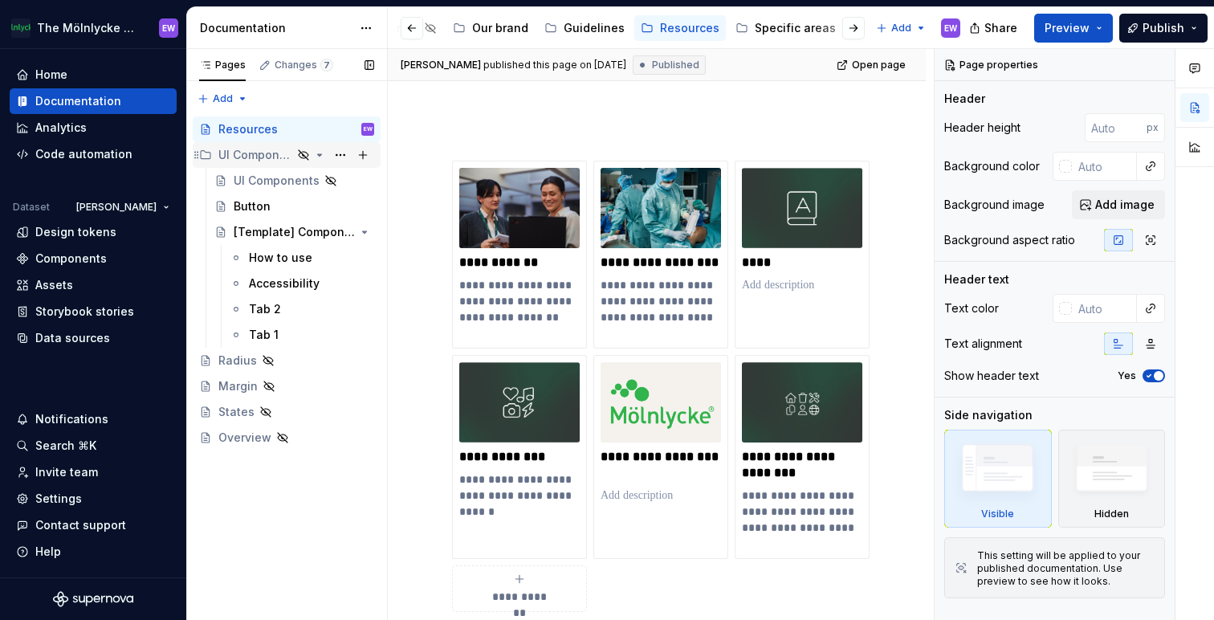
click at [242, 154] on div "UI Components" at bounding box center [255, 155] width 74 height 16
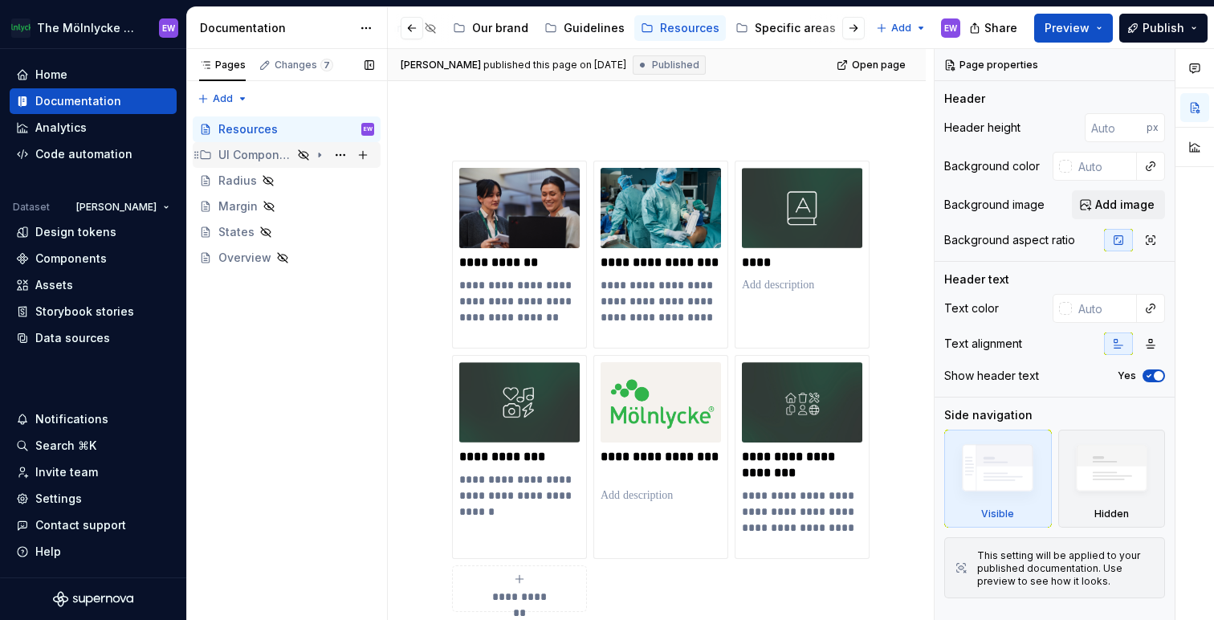
click at [242, 154] on div "UI Components" at bounding box center [255, 155] width 74 height 16
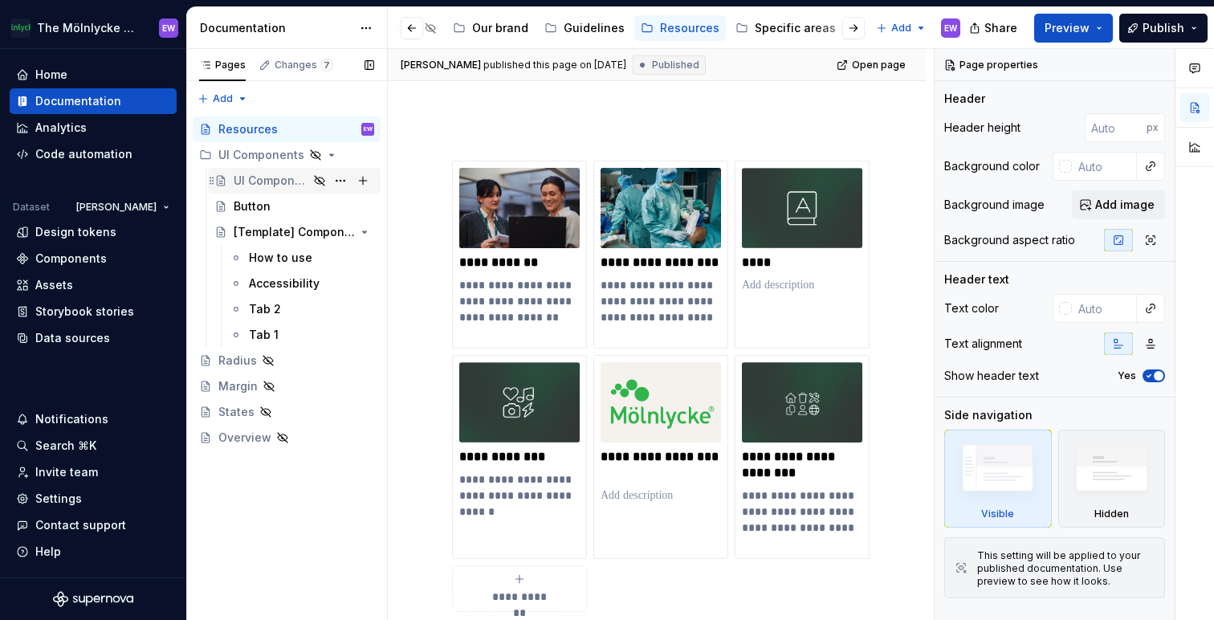
click at [247, 181] on div "UI Components" at bounding box center [271, 181] width 75 height 16
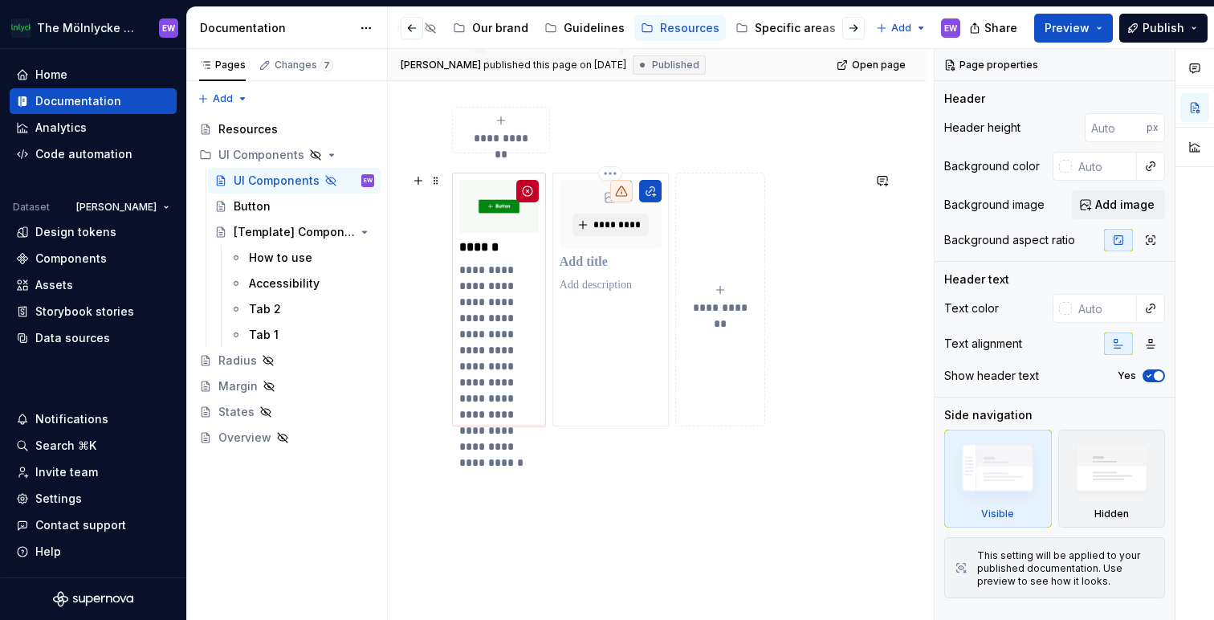
scroll to position [633, 0]
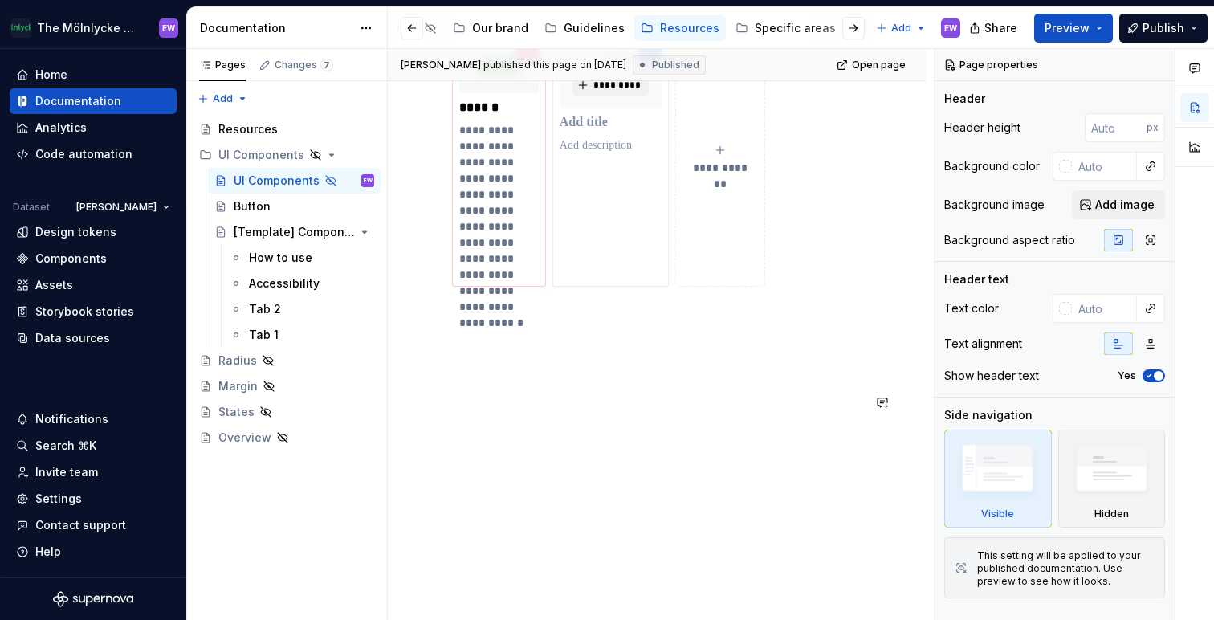
type textarea "*"
click at [523, 413] on div "**********" at bounding box center [656, 60] width 409 height 760
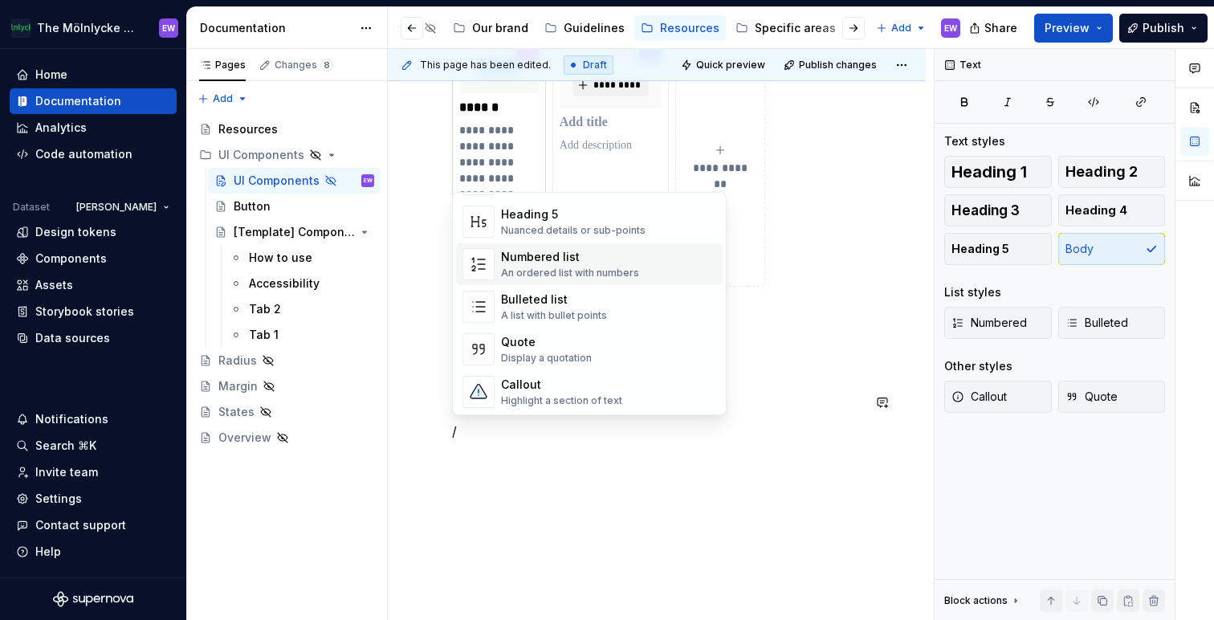
scroll to position [232, 0]
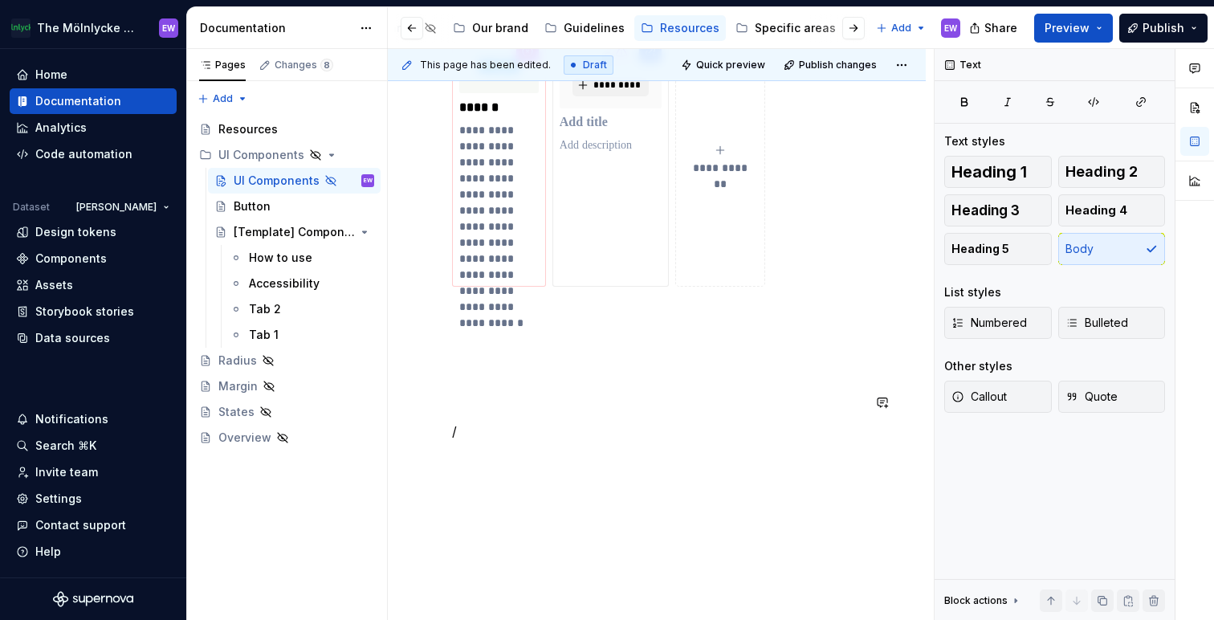
click at [541, 446] on div "**********" at bounding box center [656, 70] width 409 height 780
click at [515, 434] on p "/" at bounding box center [656, 430] width 409 height 19
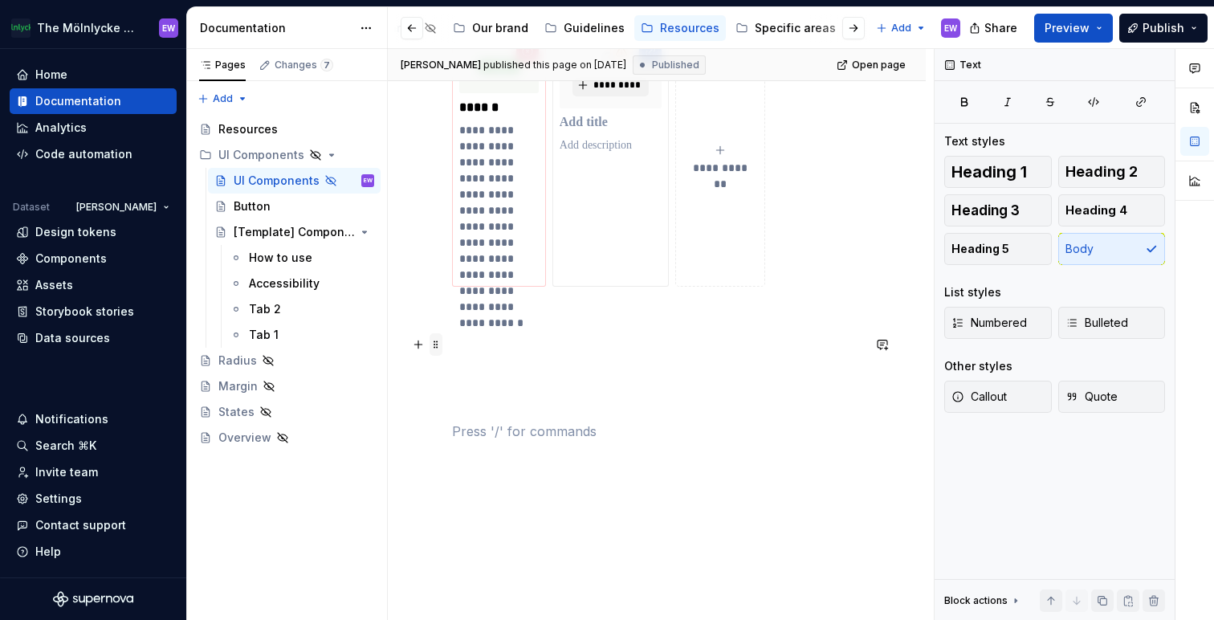
click at [435, 344] on span at bounding box center [435, 344] width 13 height 22
click at [462, 332] on div "**********" at bounding box center [656, 60] width 409 height 760
click at [598, 356] on div "**********" at bounding box center [656, 60] width 409 height 760
click at [1195, 108] on button "button" at bounding box center [1194, 107] width 29 height 29
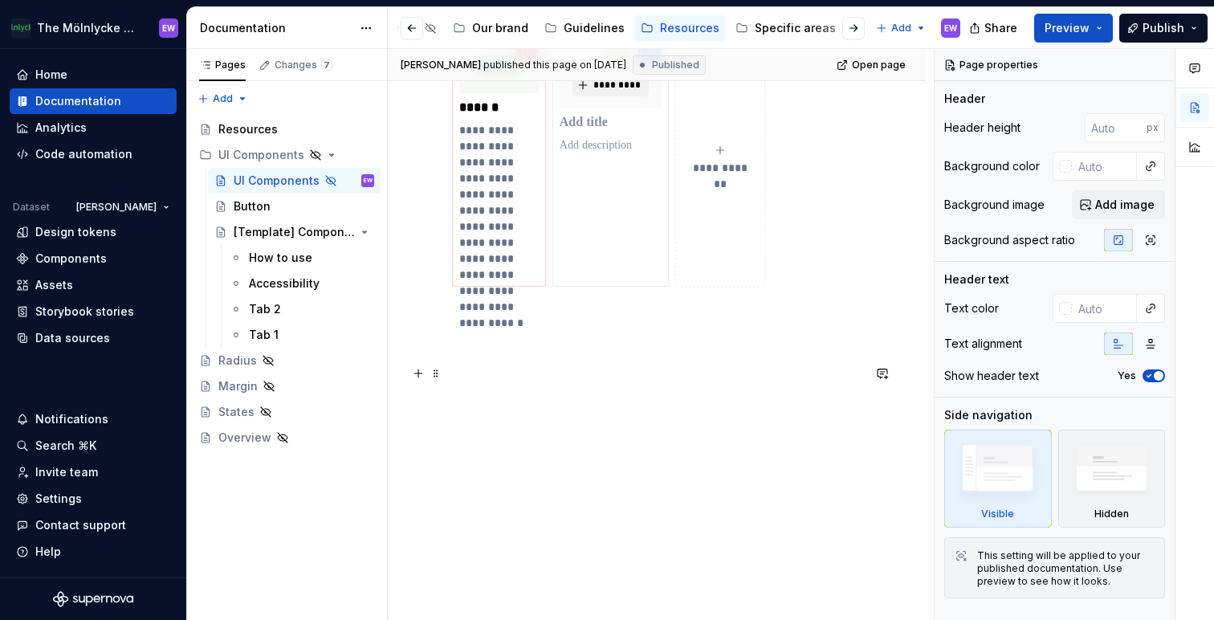
click at [472, 374] on p at bounding box center [656, 373] width 409 height 19
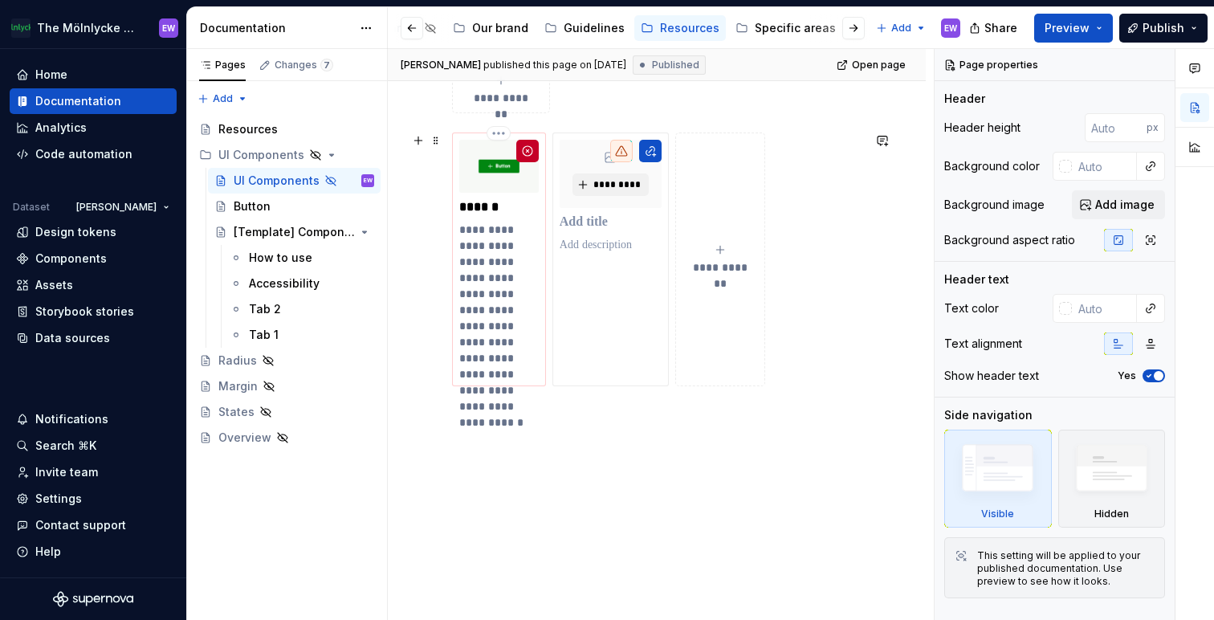
scroll to position [556, 0]
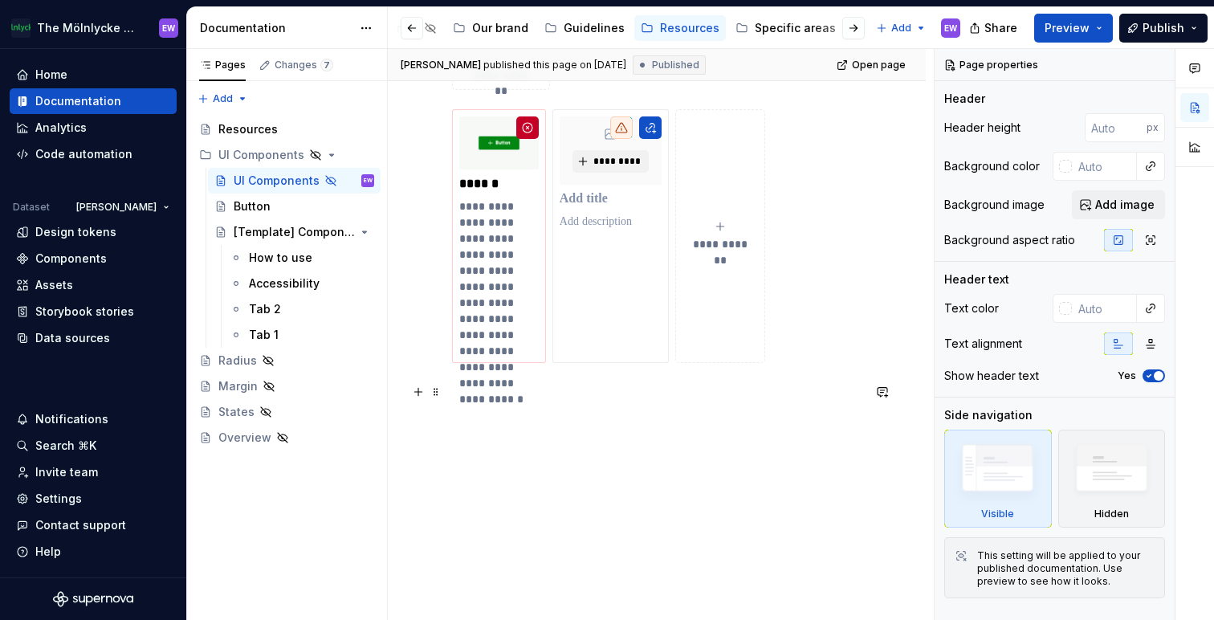
click at [483, 420] on p at bounding box center [656, 420] width 409 height 19
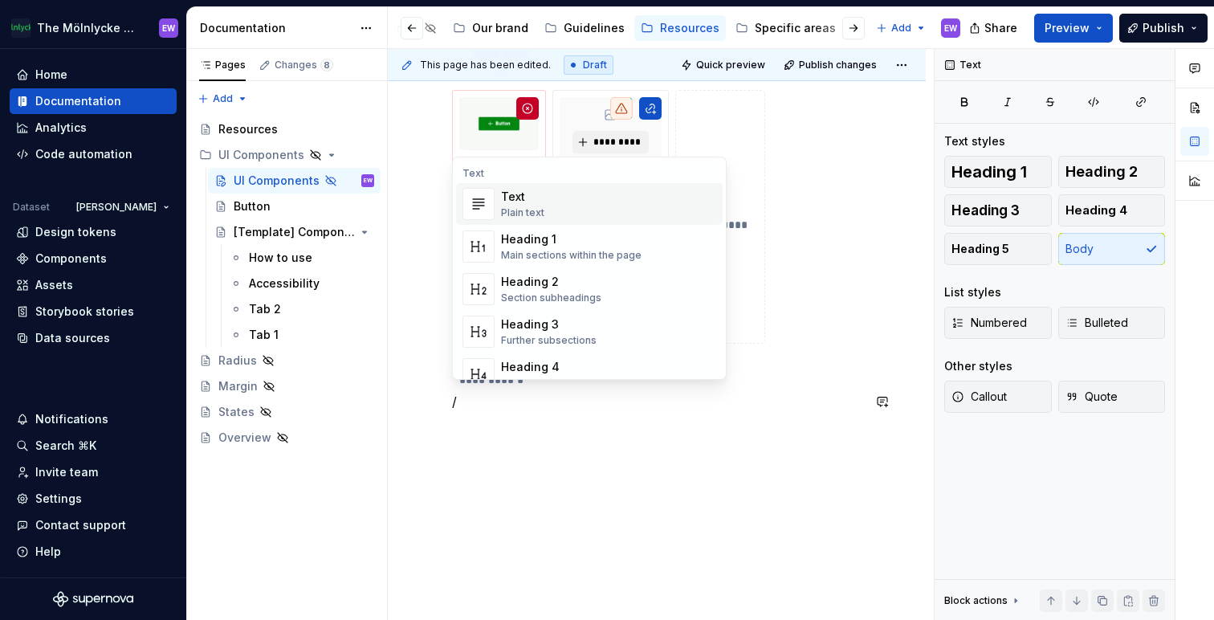
scroll to position [581, 0]
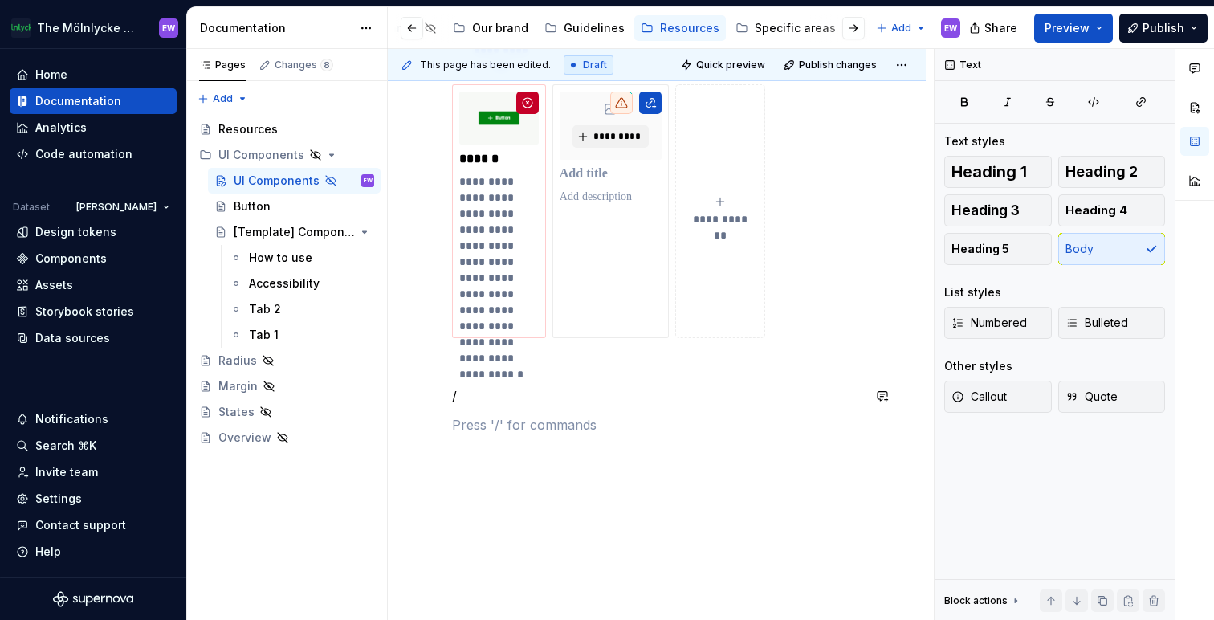
click at [503, 424] on p at bounding box center [656, 424] width 409 height 19
click at [482, 403] on p "/" at bounding box center [656, 395] width 409 height 19
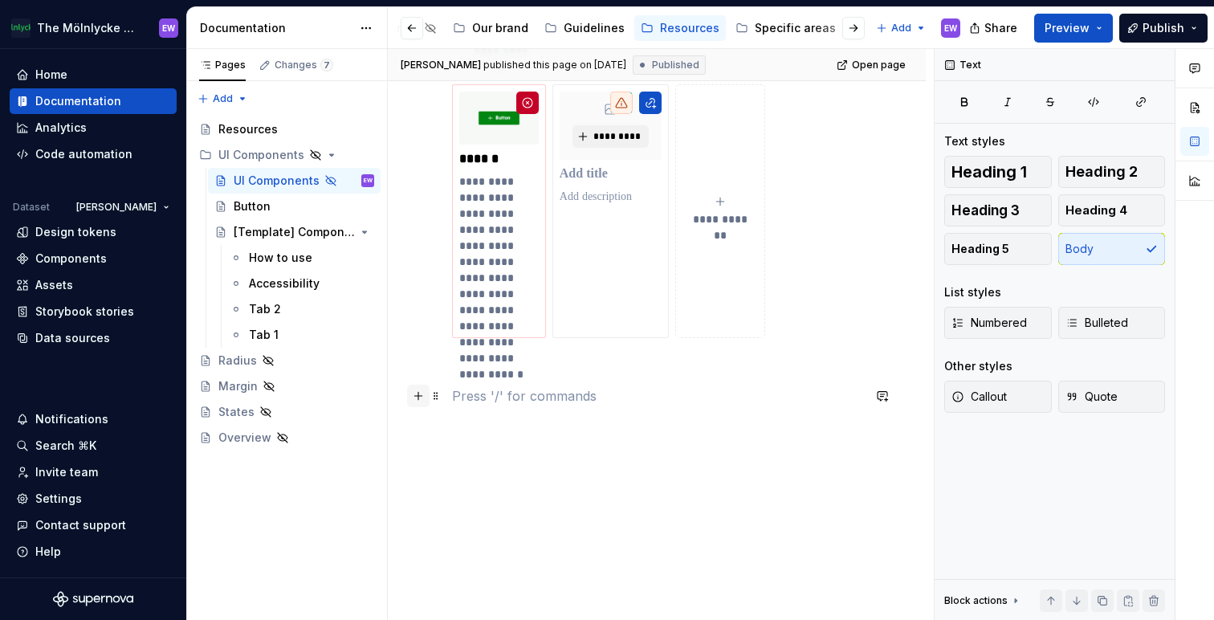
click at [418, 395] on button "button" at bounding box center [418, 396] width 22 height 22
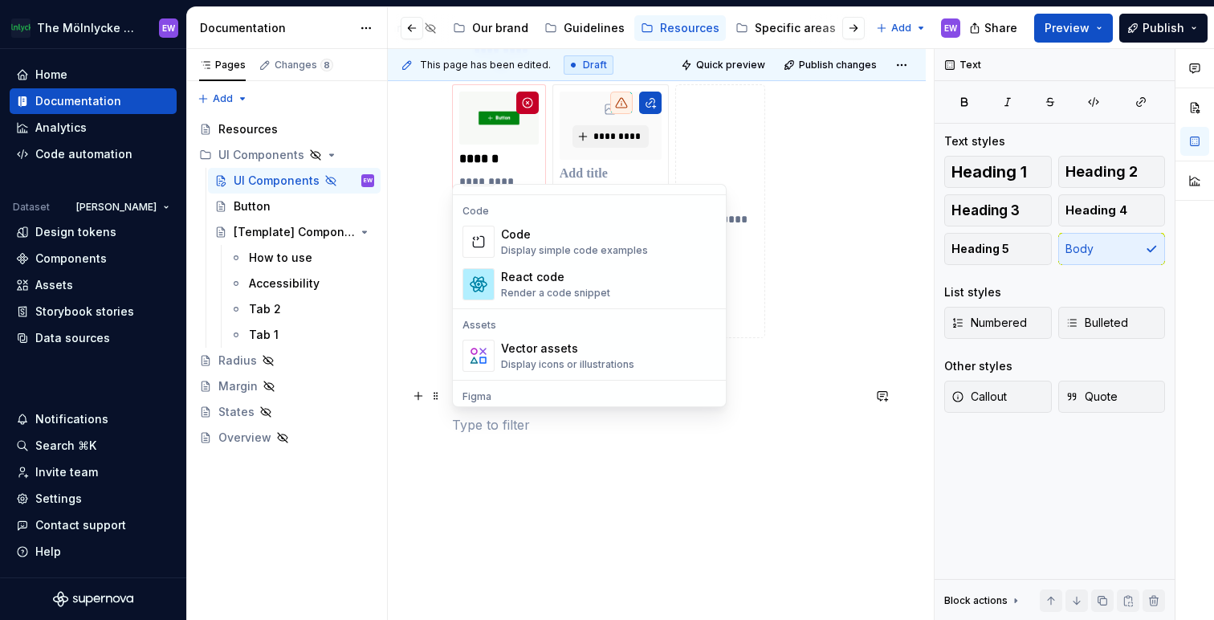
scroll to position [1323, 0]
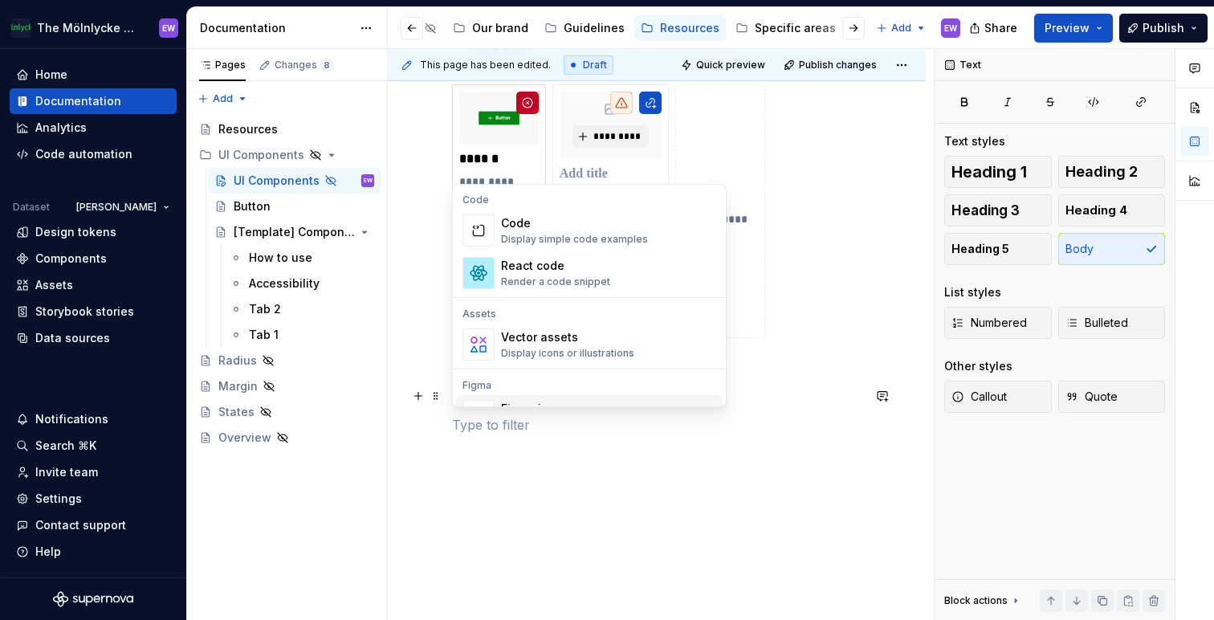
click at [505, 439] on div "**********" at bounding box center [656, 126] width 409 height 789
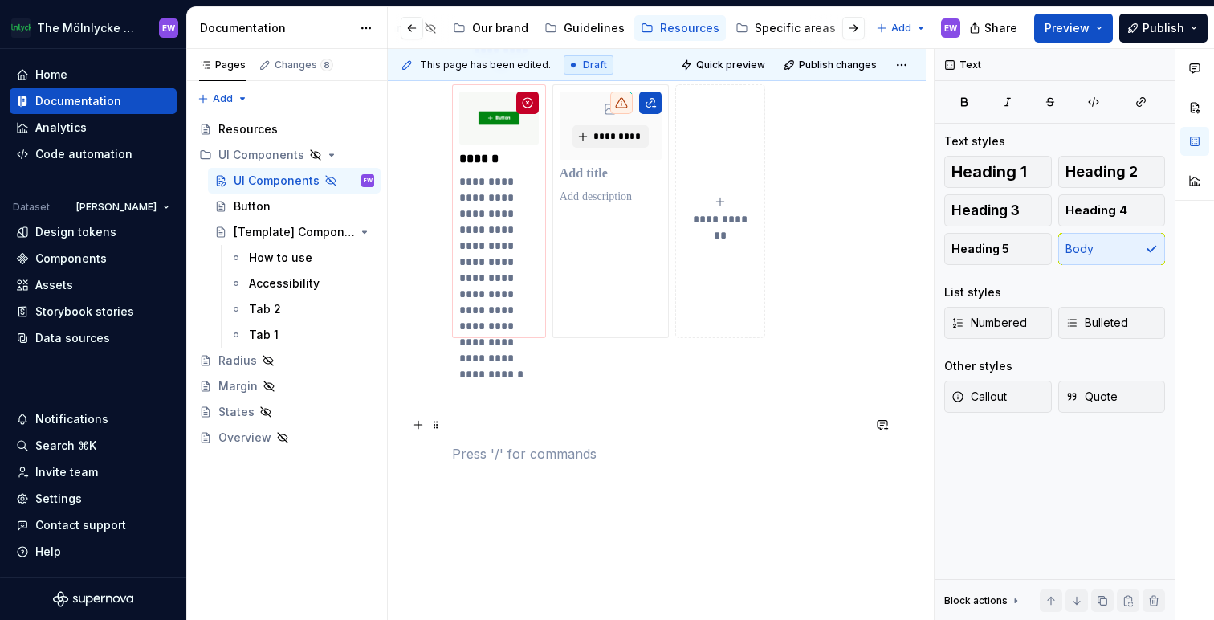
click at [481, 429] on p at bounding box center [656, 424] width 409 height 19
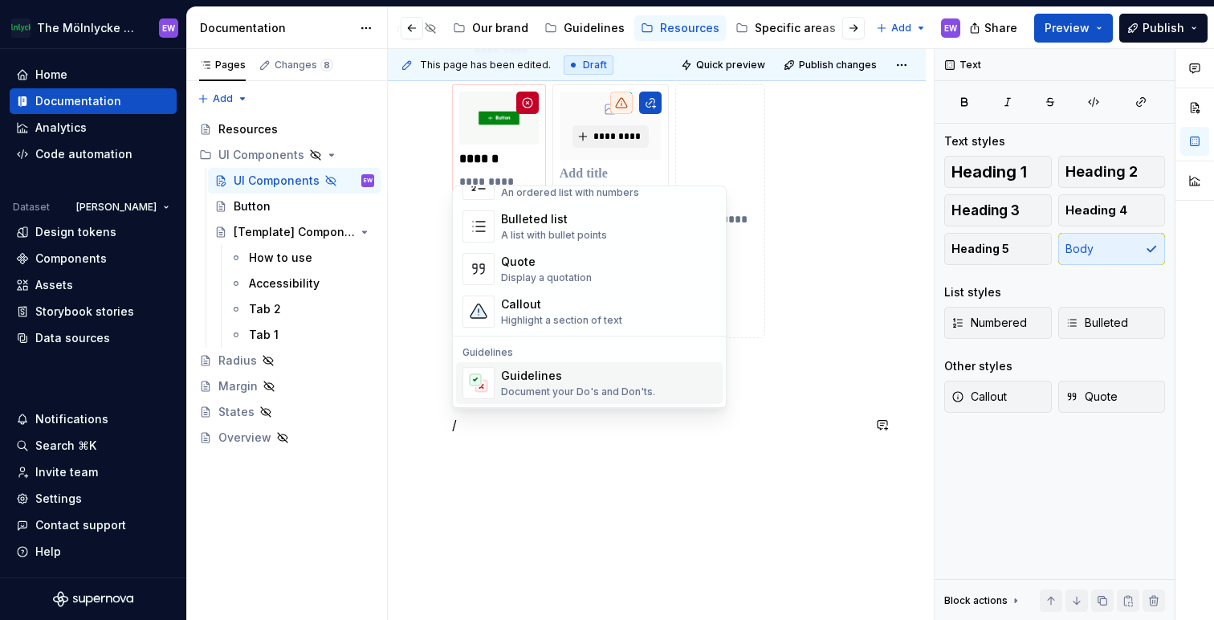
scroll to position [285, 0]
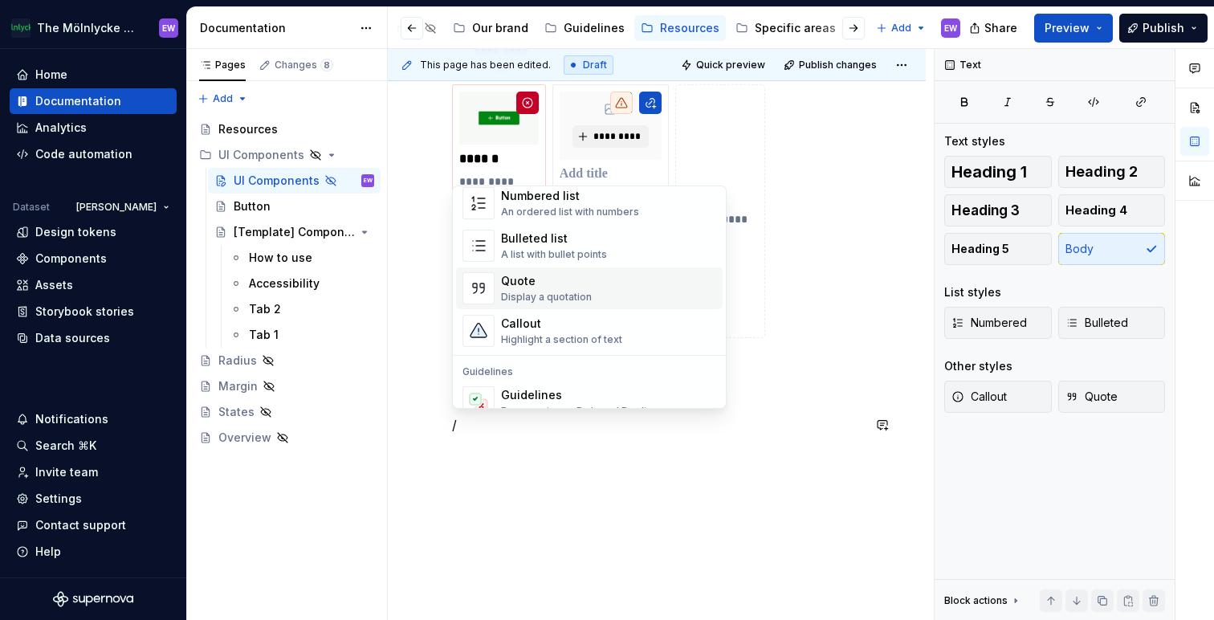
click at [529, 291] on div "Display a quotation" at bounding box center [546, 297] width 91 height 13
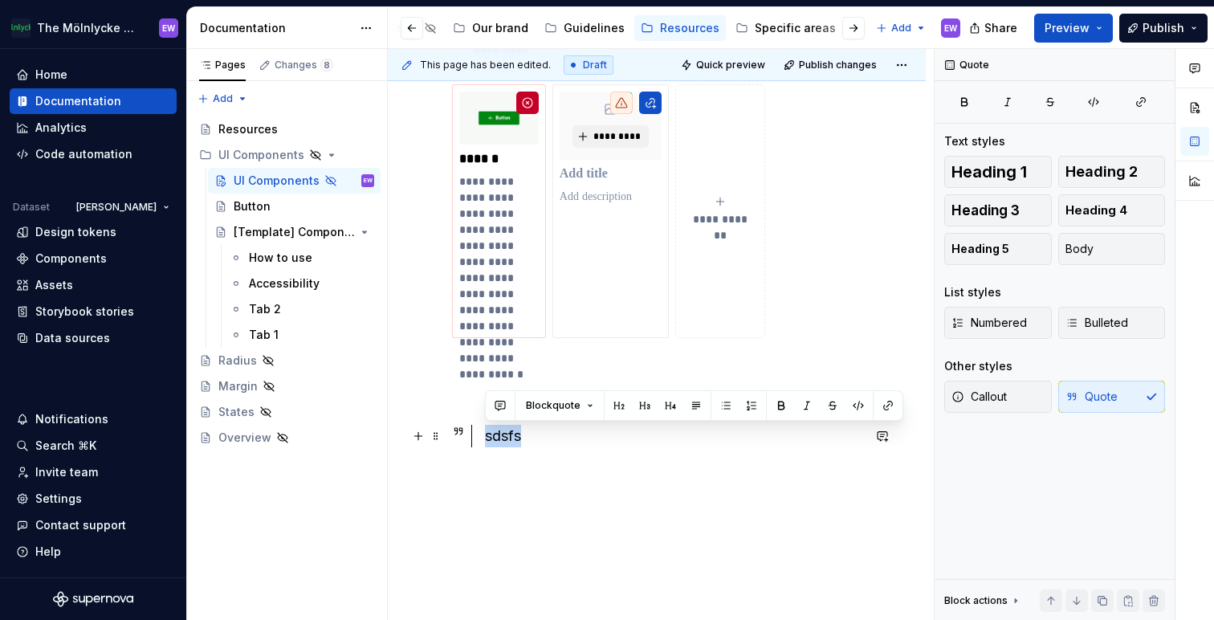
drag, startPoint x: 546, startPoint y: 440, endPoint x: 443, endPoint y: 429, distance: 103.3
click at [443, 429] on div "**********" at bounding box center [657, 220] width 538 height 1055
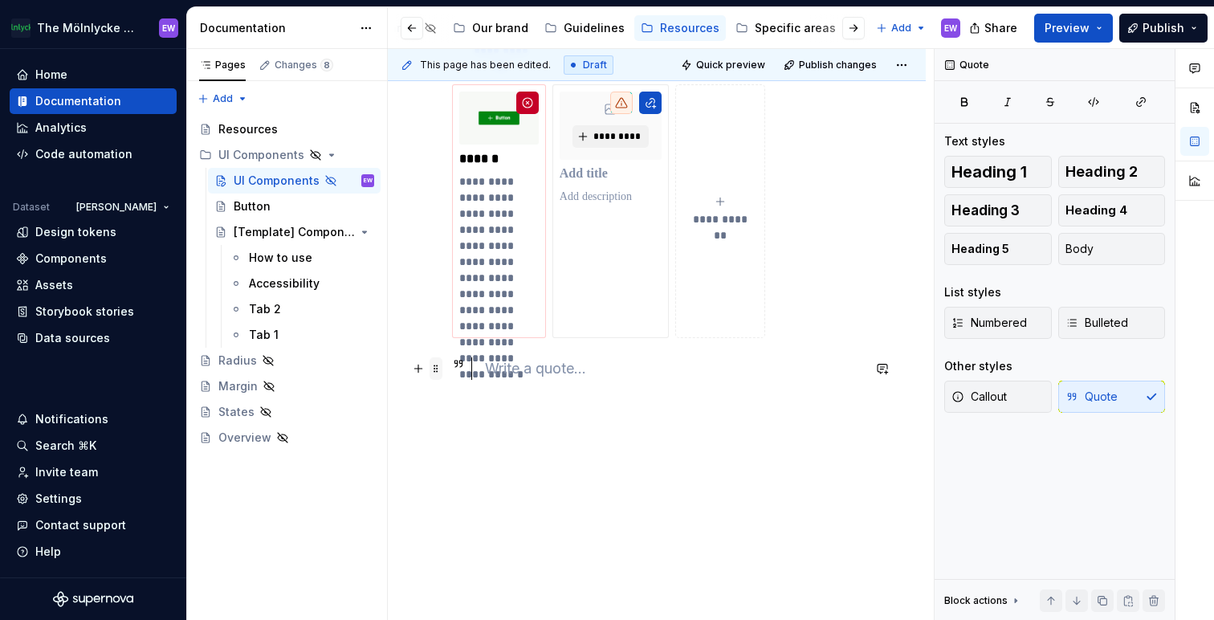
click at [435, 370] on span at bounding box center [435, 368] width 13 height 22
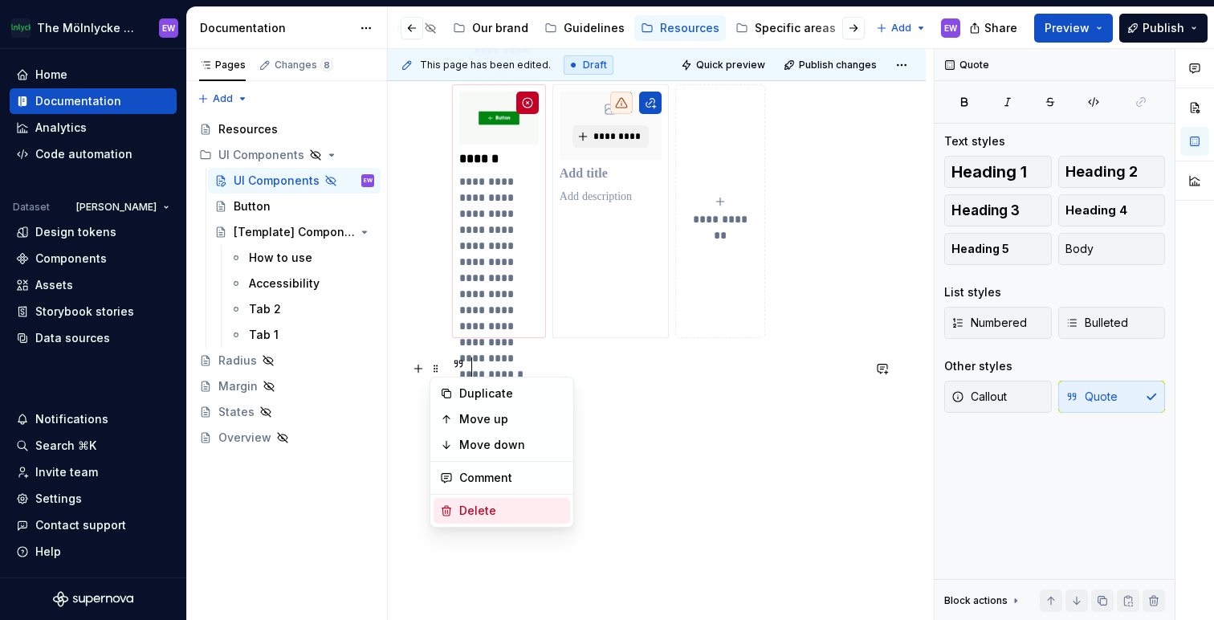
click at [494, 504] on div "Delete" at bounding box center [511, 511] width 104 height 16
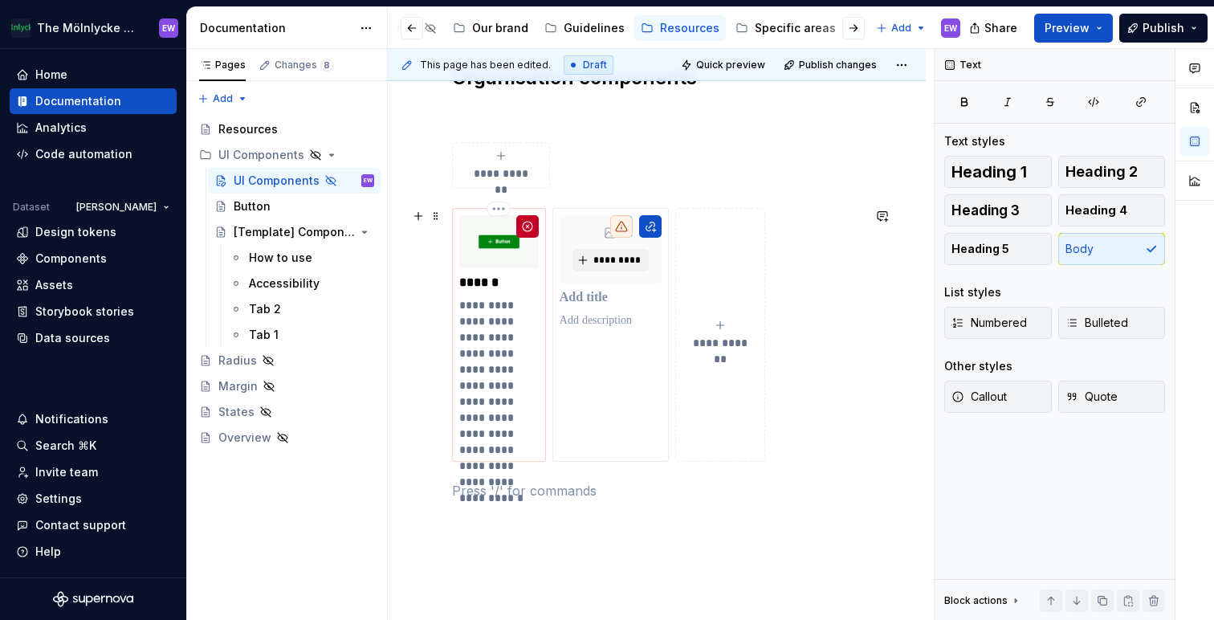
scroll to position [456, 0]
click at [270, 209] on div "Button" at bounding box center [304, 206] width 140 height 22
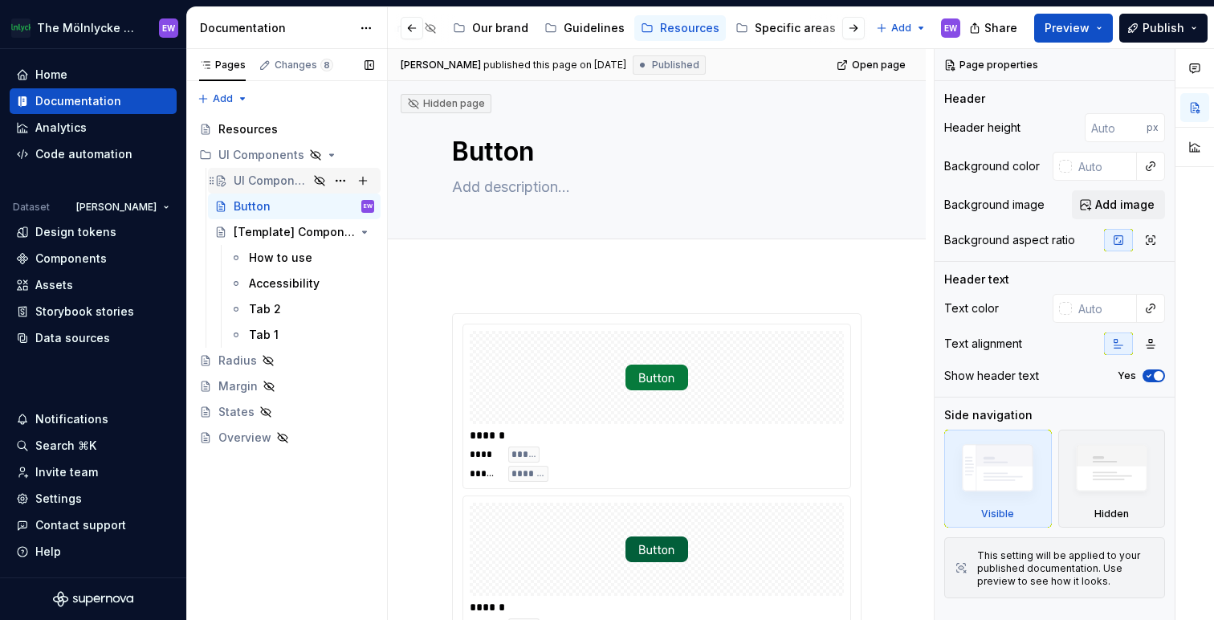
click at [264, 183] on div "UI Components" at bounding box center [271, 181] width 75 height 16
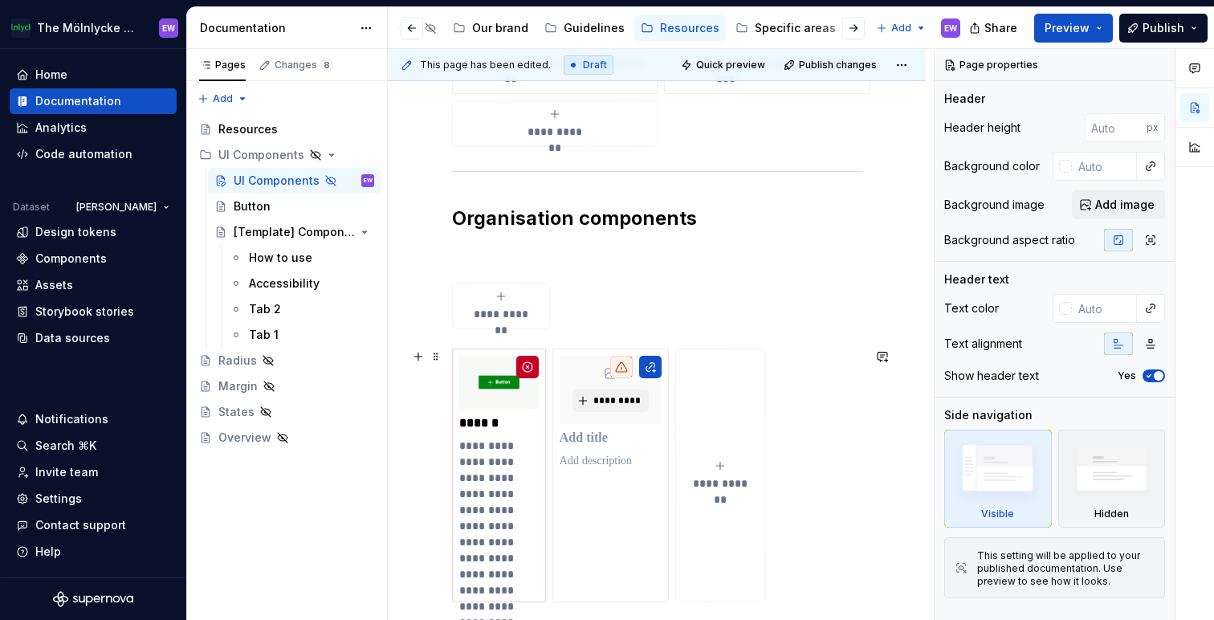
scroll to position [405, 0]
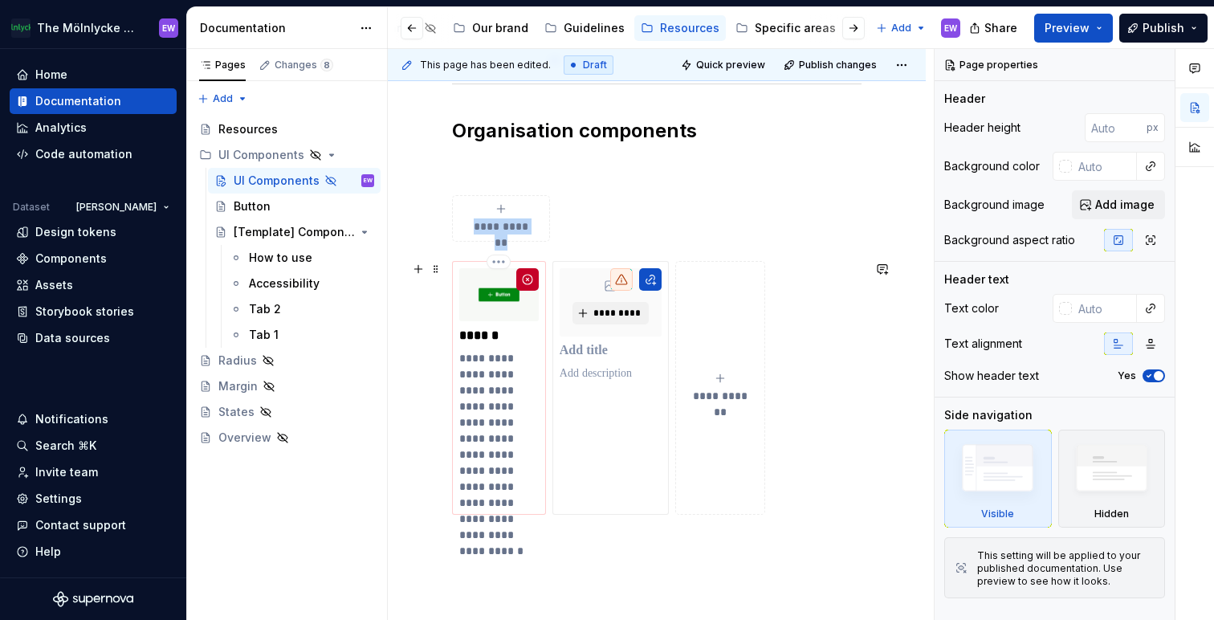
click at [494, 315] on img at bounding box center [498, 294] width 79 height 53
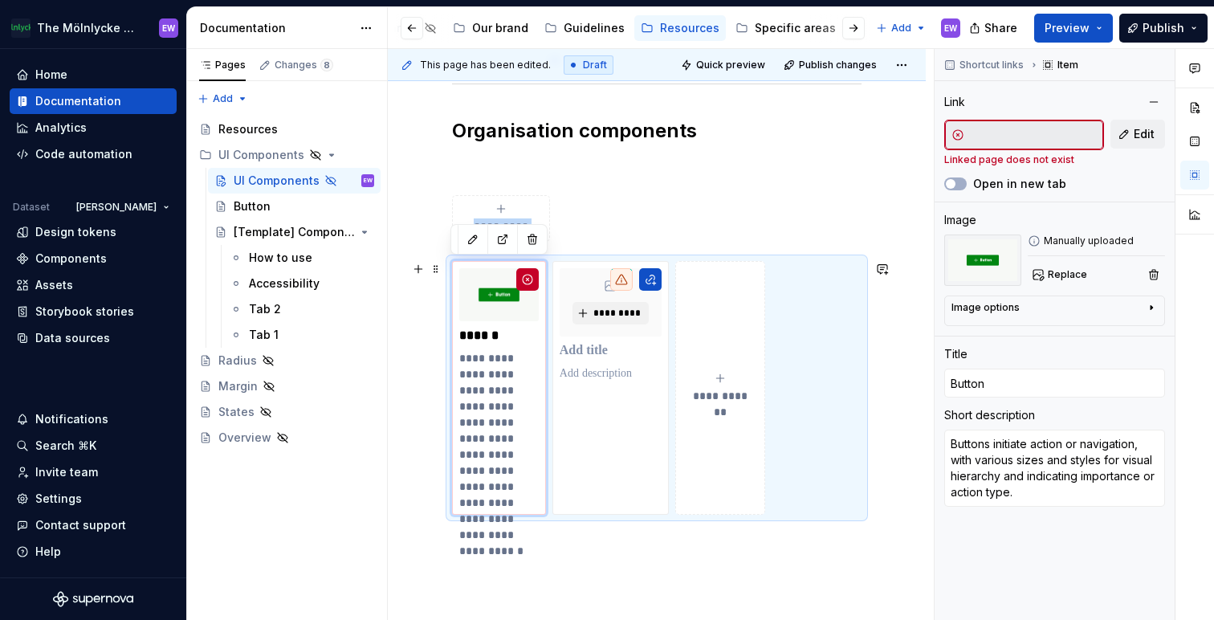
click at [426, 382] on div "**********" at bounding box center [661, 335] width 546 height 572
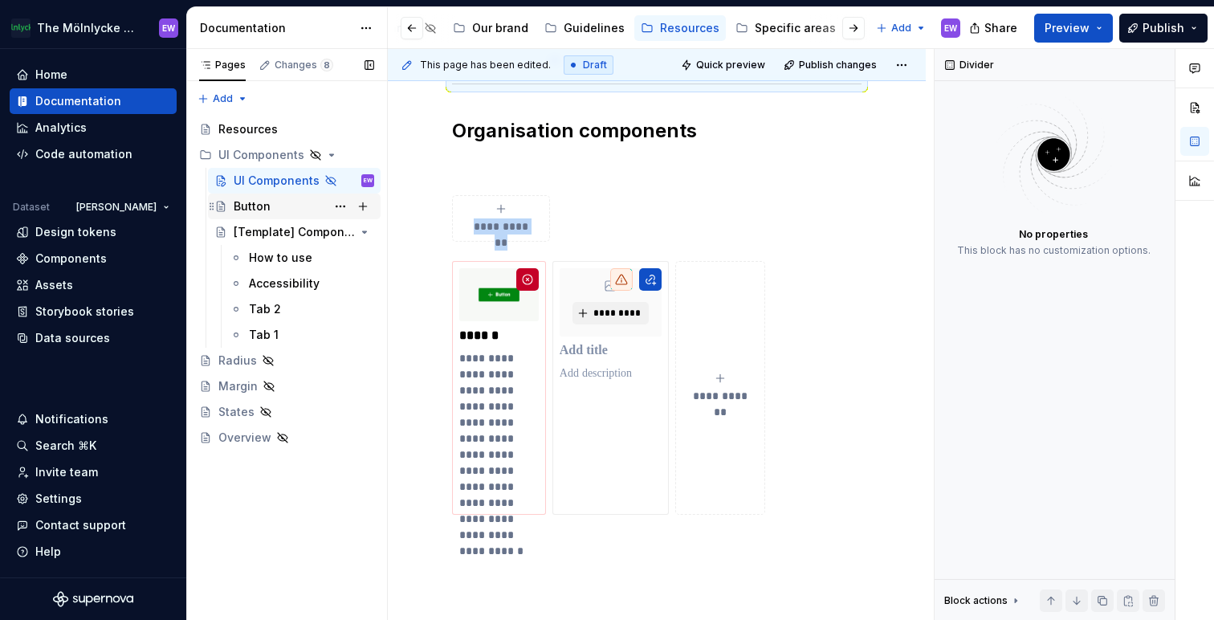
click at [271, 202] on div "Button" at bounding box center [304, 206] width 140 height 22
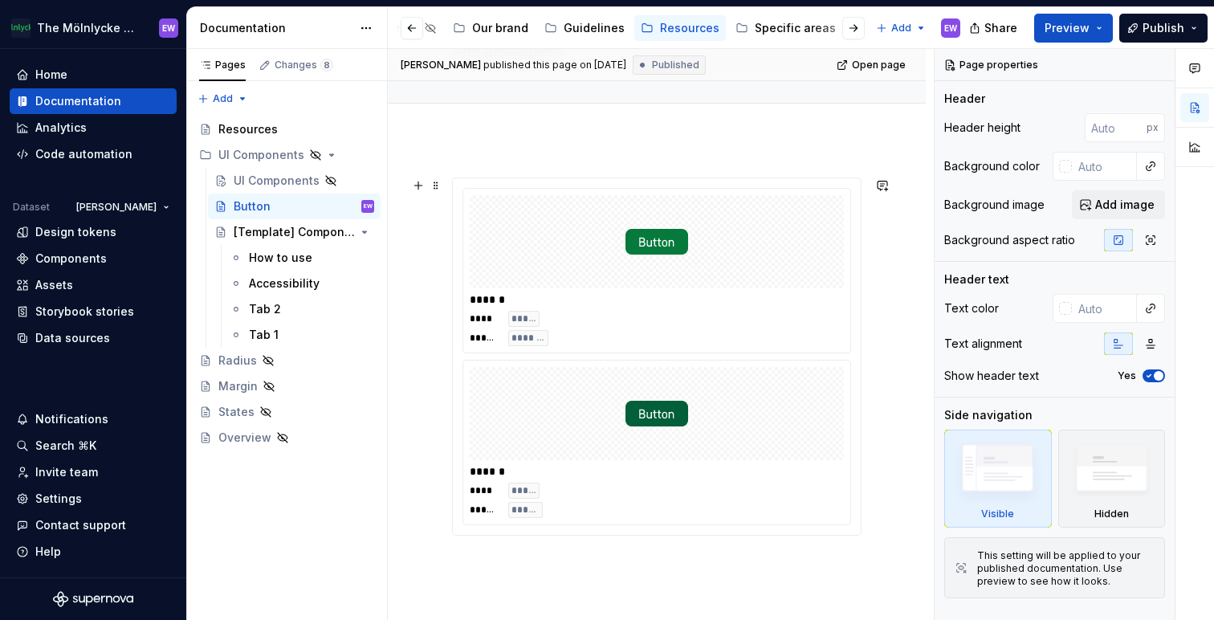
scroll to position [141, 0]
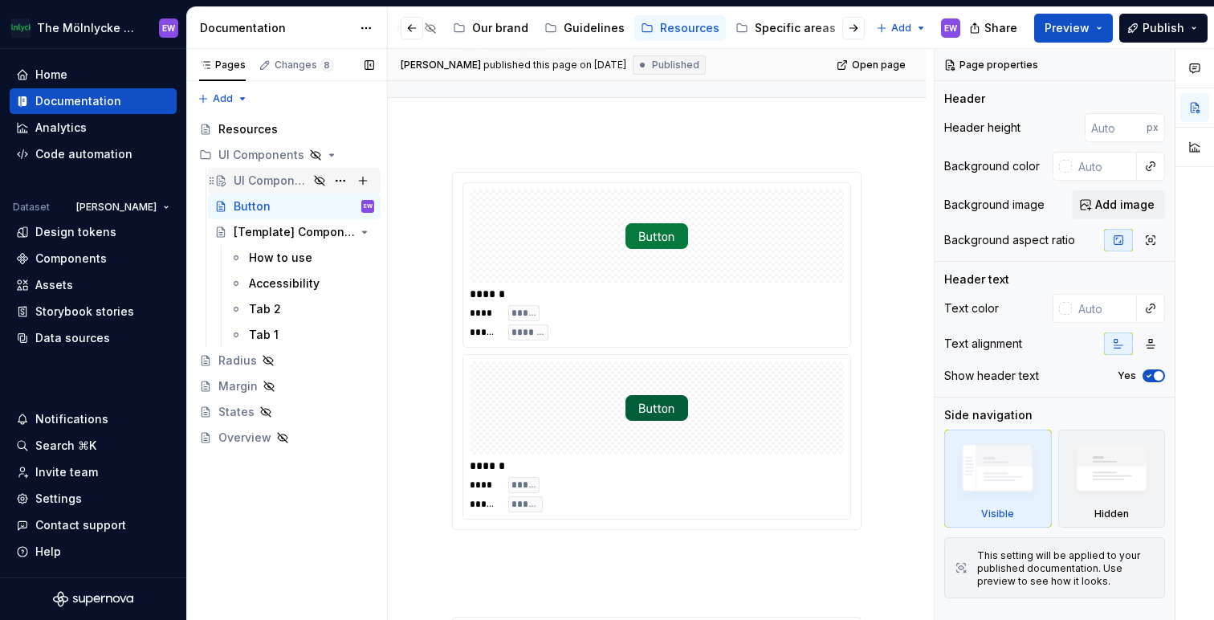
click at [263, 182] on div "UI Components" at bounding box center [271, 181] width 75 height 16
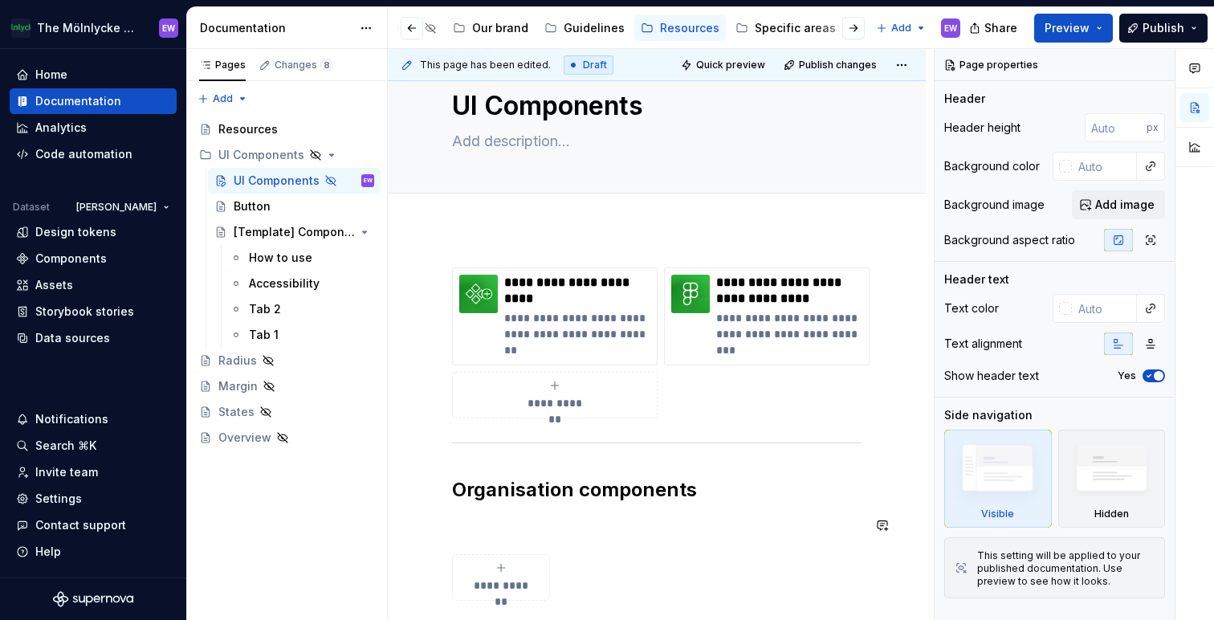
scroll to position [47, 0]
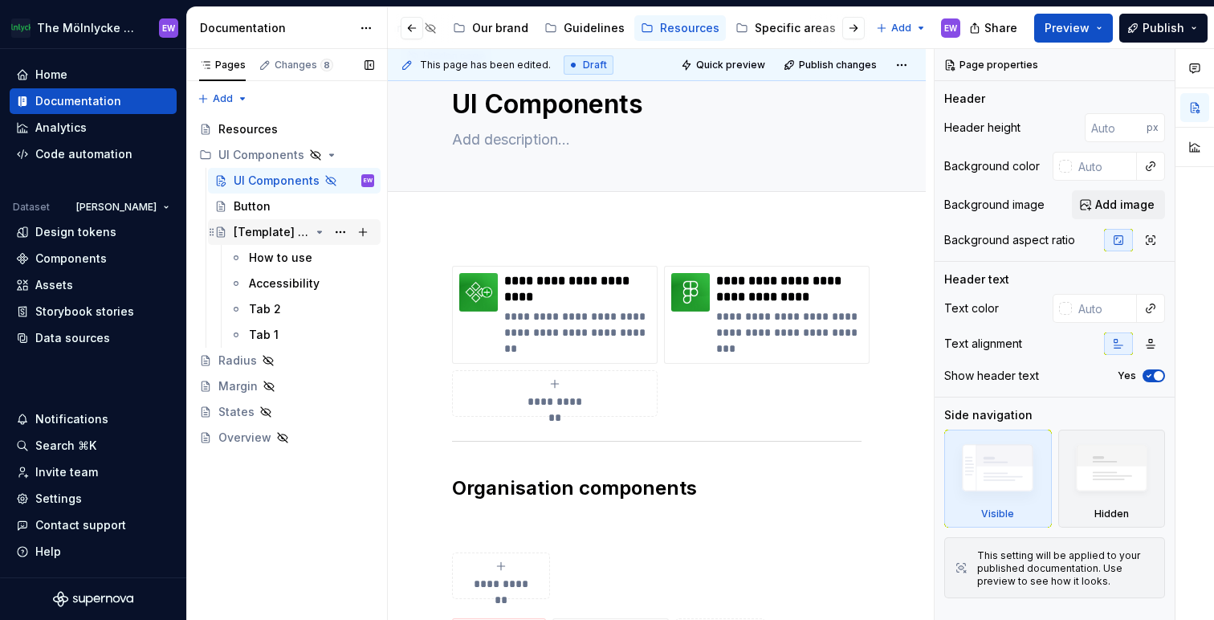
click at [264, 233] on div "[Template] Component" at bounding box center [272, 232] width 76 height 16
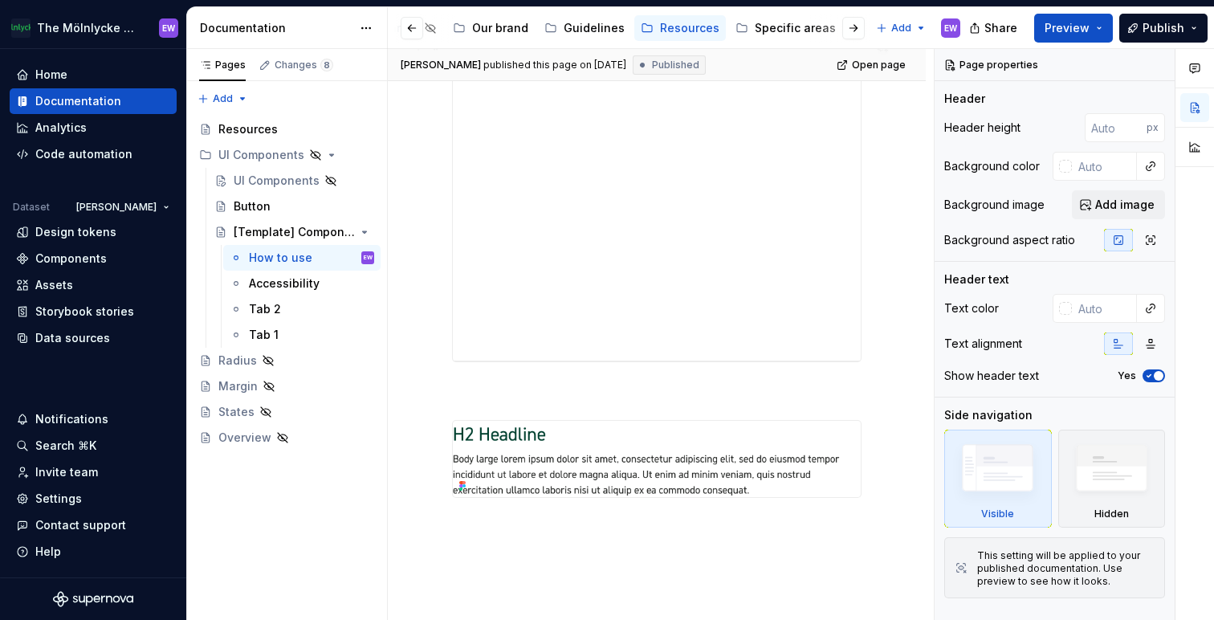
scroll to position [667, 0]
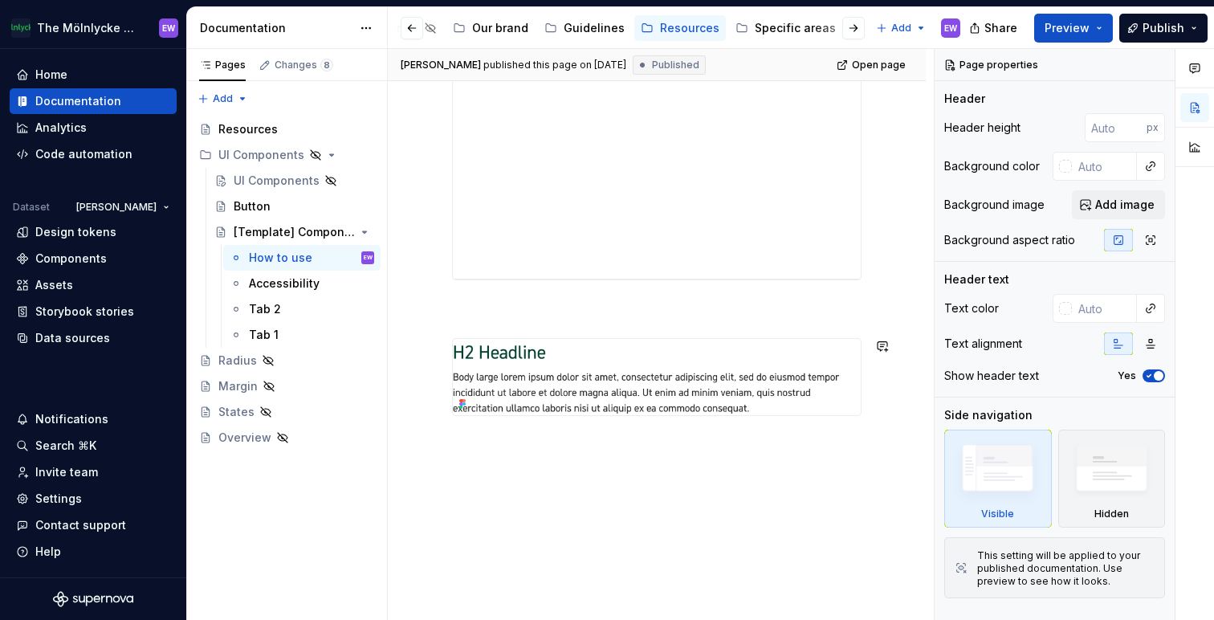
click at [747, 467] on div "**********" at bounding box center [657, 116] width 538 height 1007
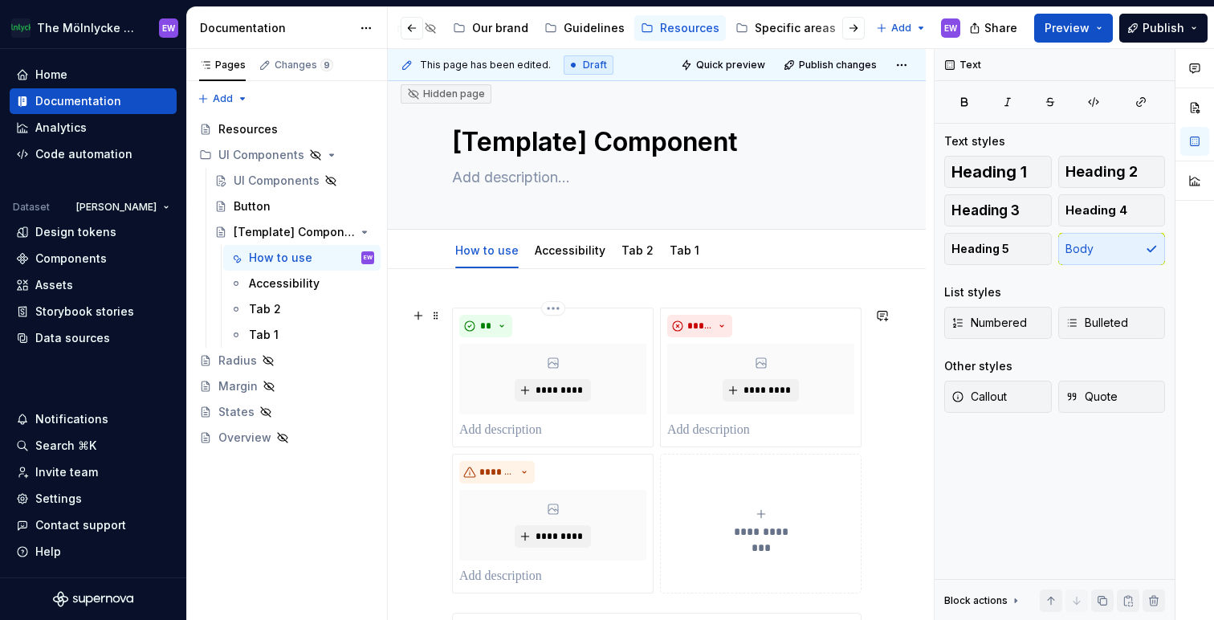
scroll to position [6, 0]
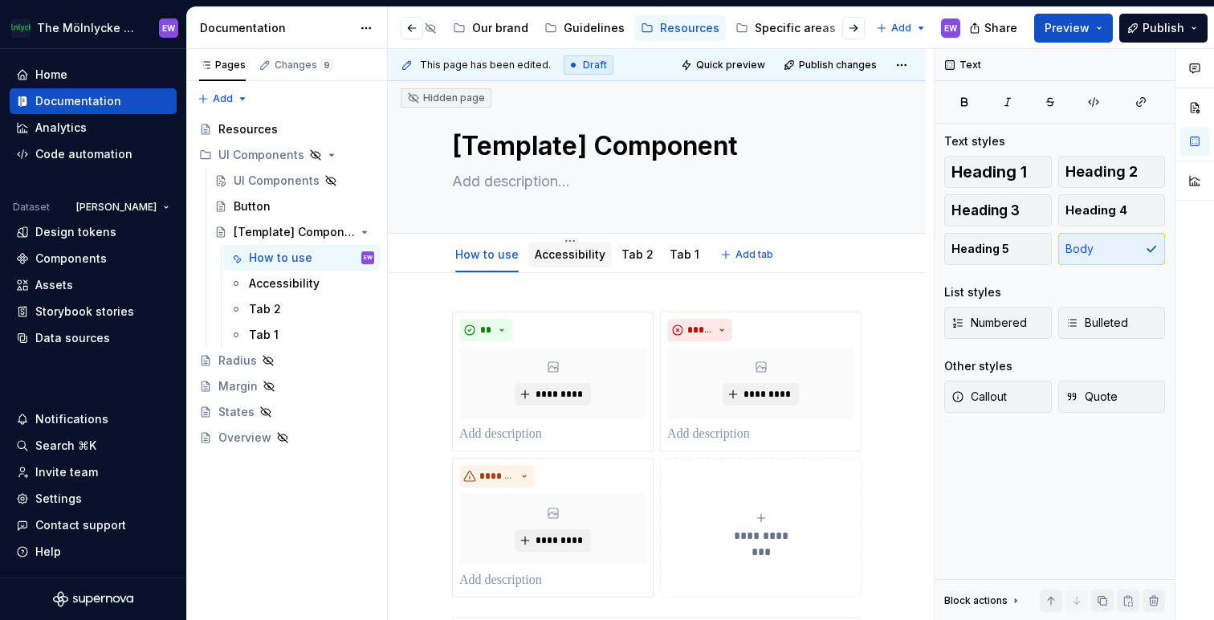
click at [551, 254] on link "Accessibility" at bounding box center [570, 254] width 71 height 14
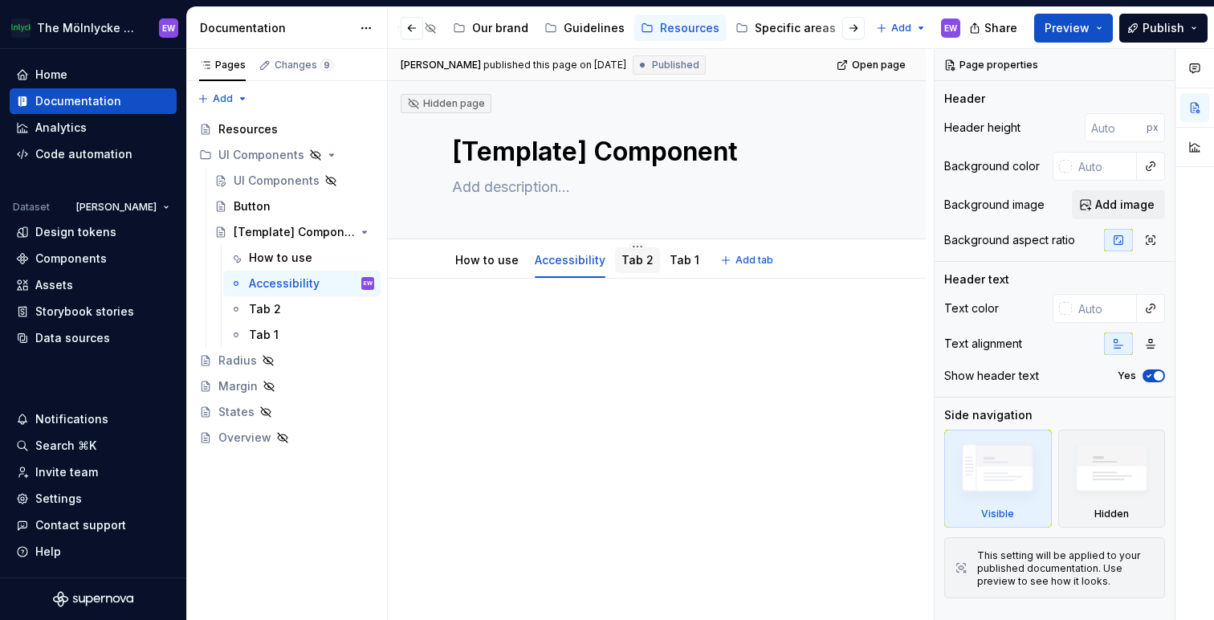
click at [635, 263] on link "Tab 2" at bounding box center [637, 260] width 32 height 14
click at [678, 260] on link "Tab 1" at bounding box center [685, 260] width 30 height 14
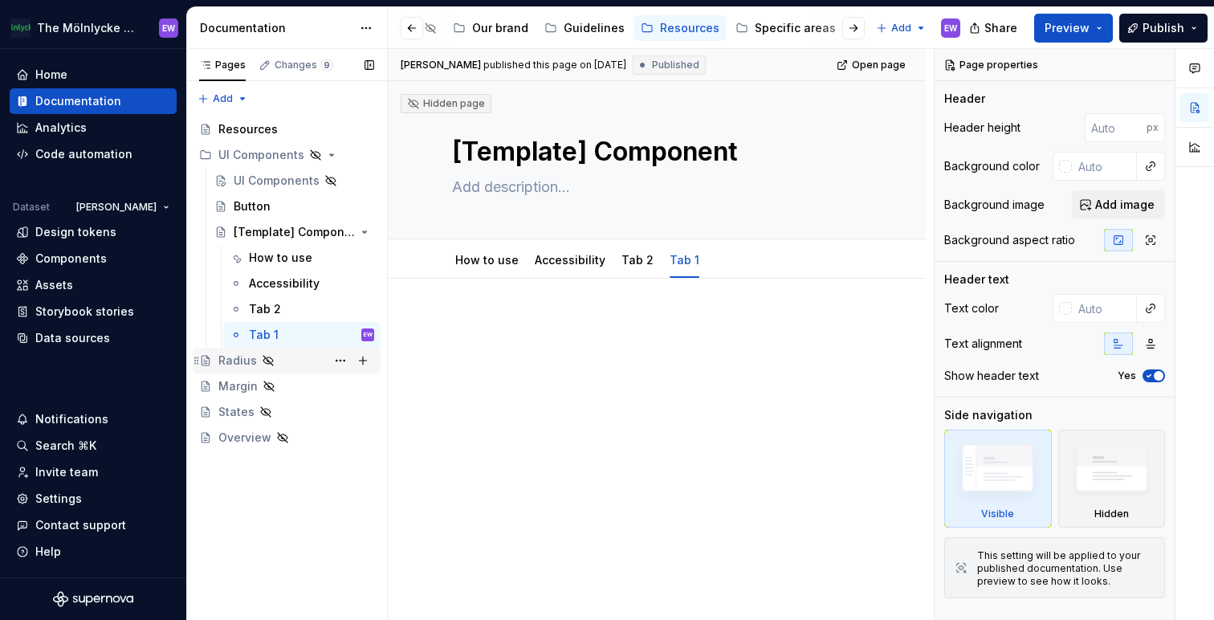
click at [235, 364] on div "Radius" at bounding box center [237, 360] width 39 height 16
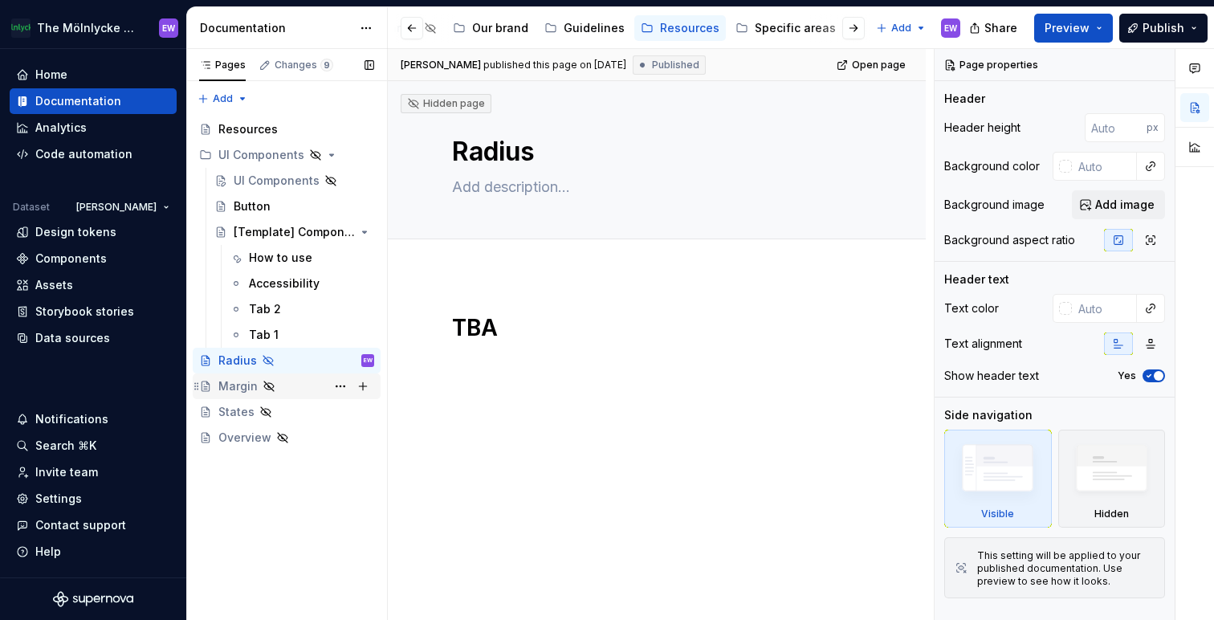
click at [222, 391] on div "Margin" at bounding box center [237, 386] width 39 height 16
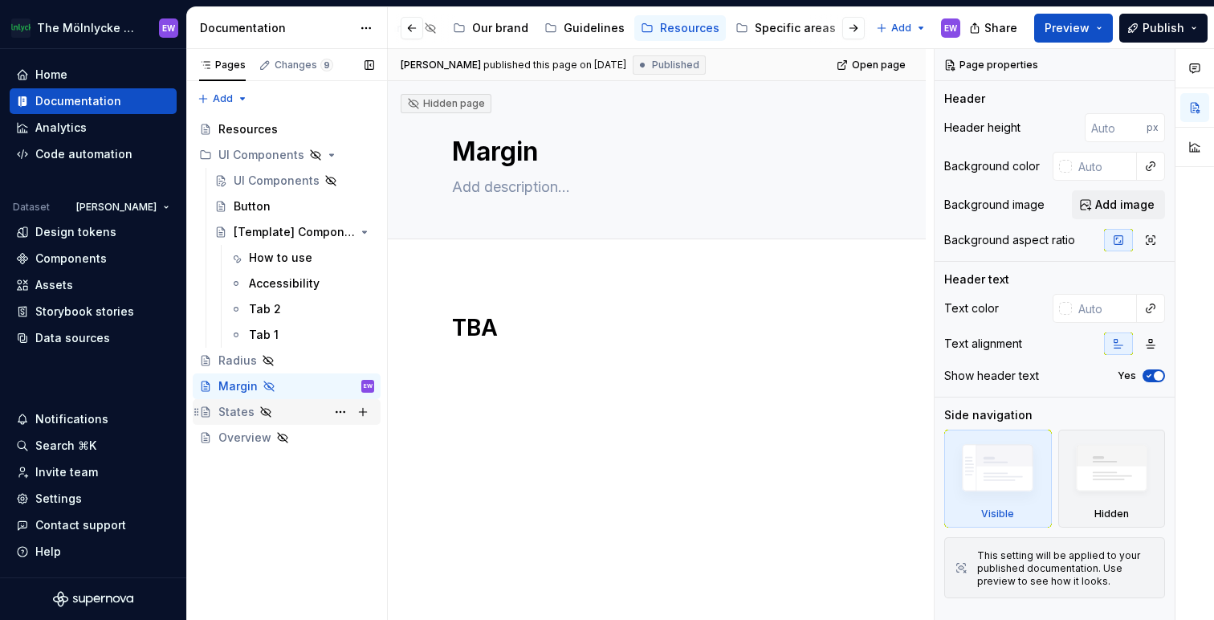
click at [232, 412] on div "States" at bounding box center [236, 412] width 36 height 16
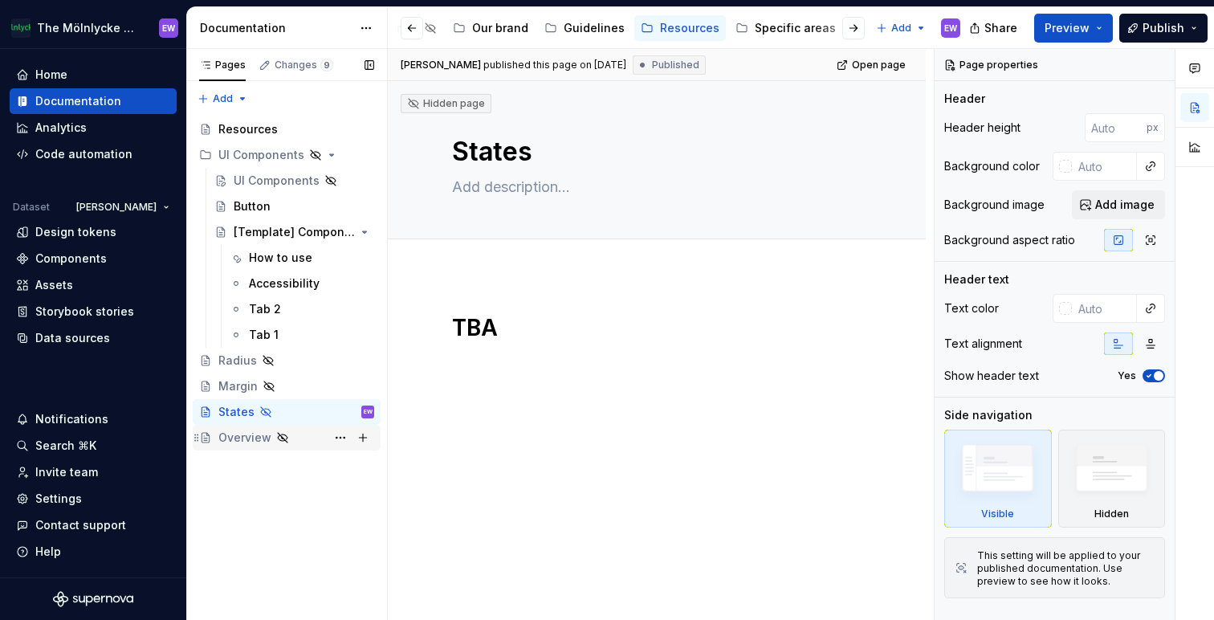
click at [239, 439] on div "Overview" at bounding box center [244, 437] width 53 height 16
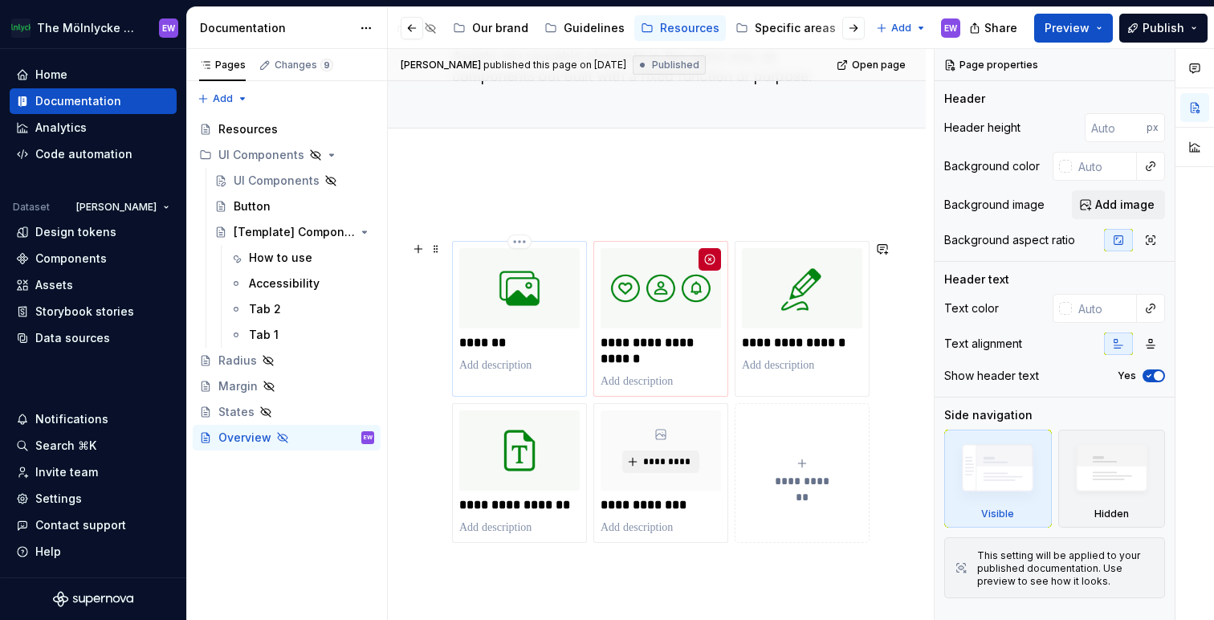
scroll to position [153, 0]
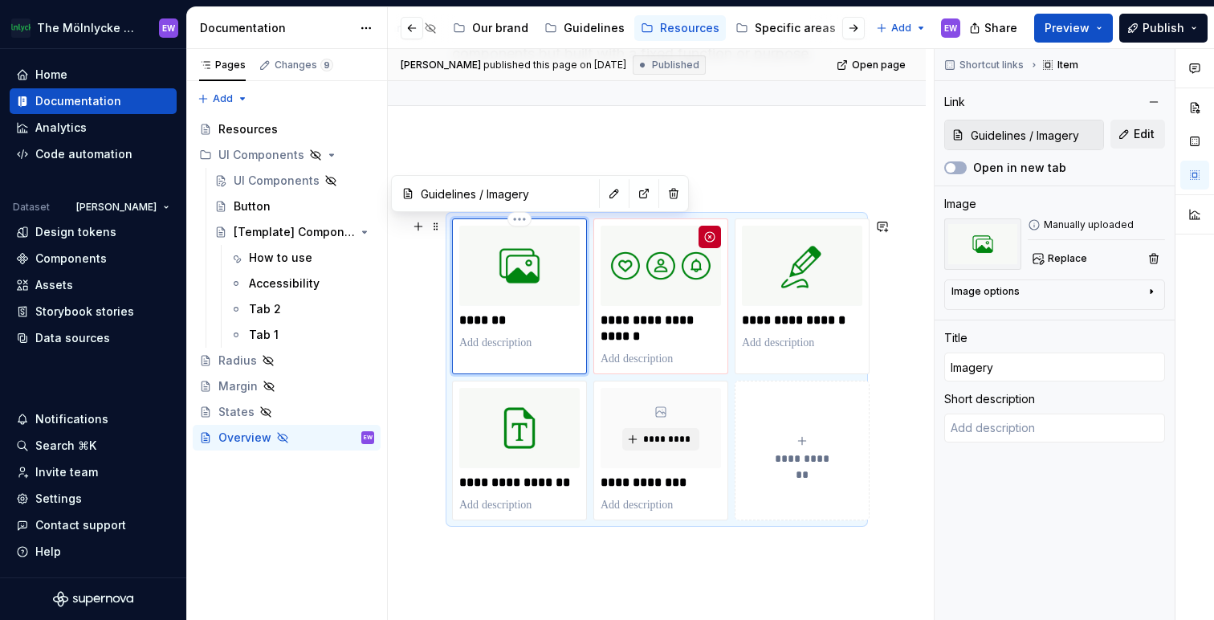
click at [520, 280] on img at bounding box center [519, 266] width 120 height 80
click at [403, 306] on div "**********" at bounding box center [657, 433] width 538 height 584
click at [404, 324] on div "**********" at bounding box center [657, 433] width 538 height 584
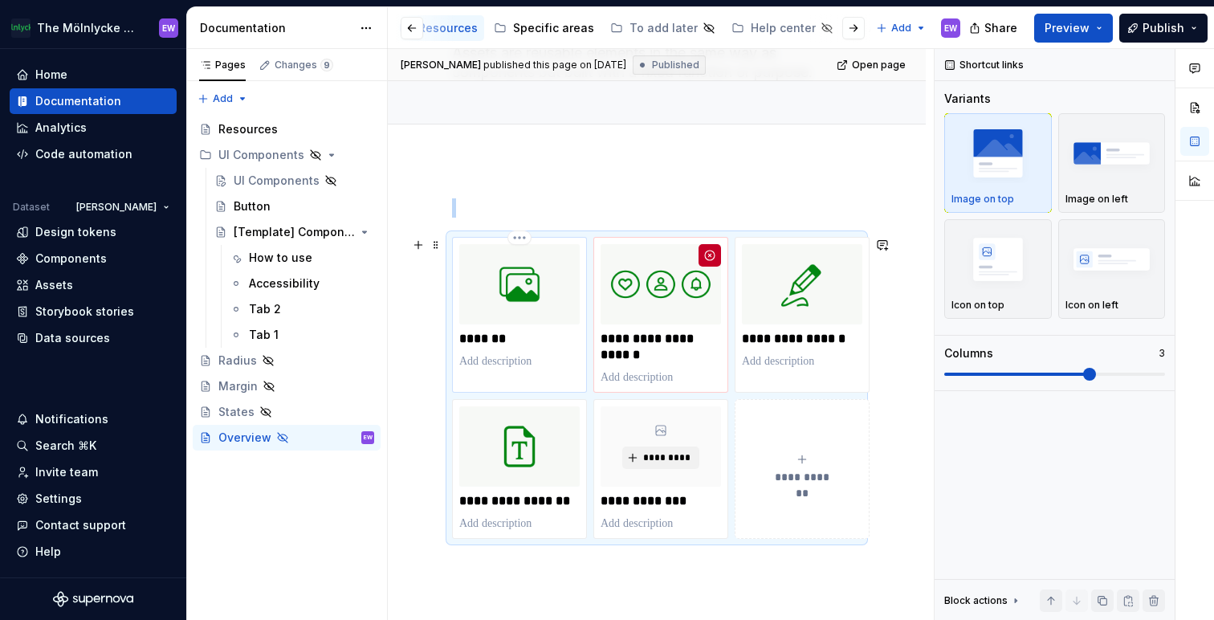
scroll to position [146, 0]
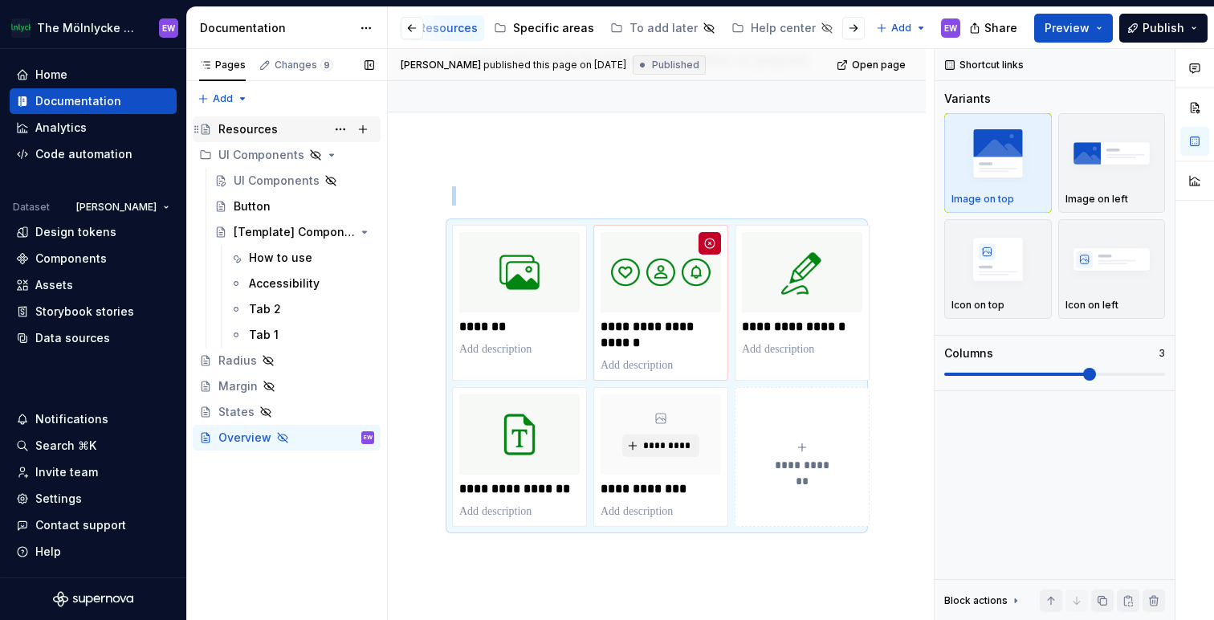
click at [251, 130] on div "Resources" at bounding box center [247, 129] width 59 height 16
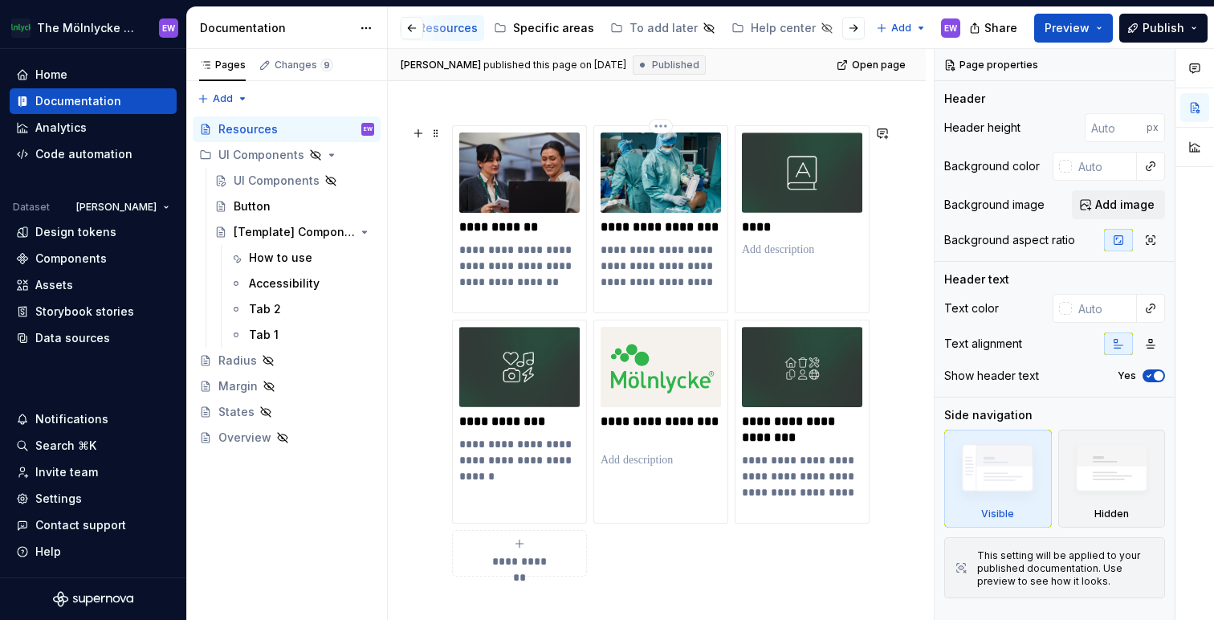
scroll to position [277, 0]
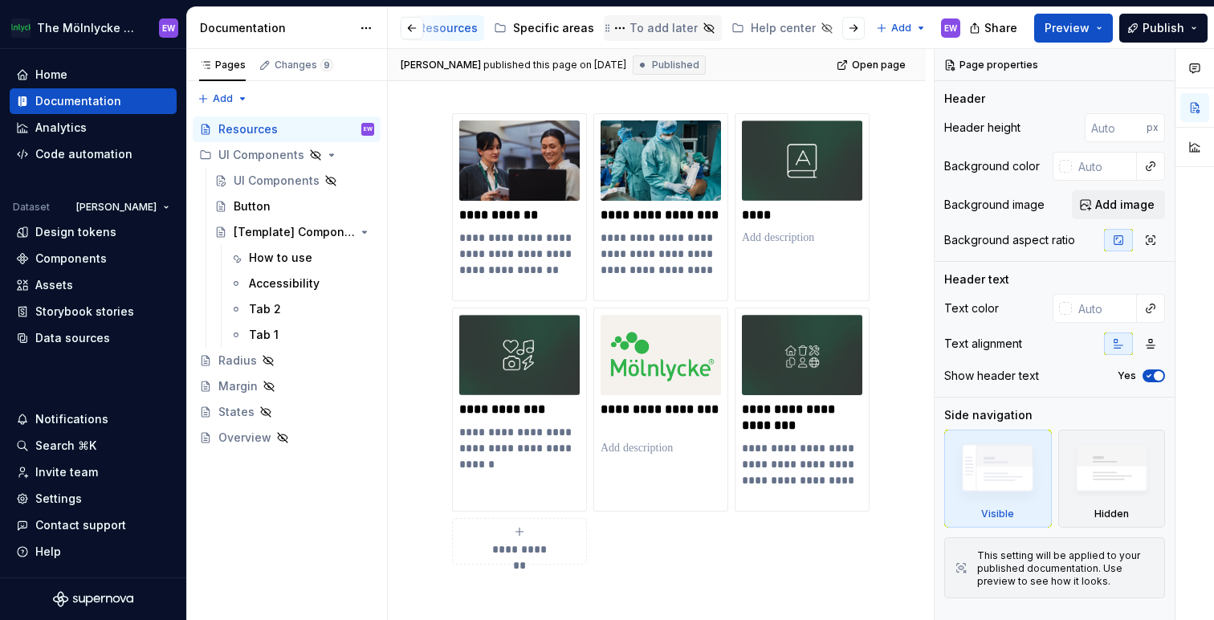
click at [633, 35] on div "To add later" at bounding box center [663, 28] width 68 height 16
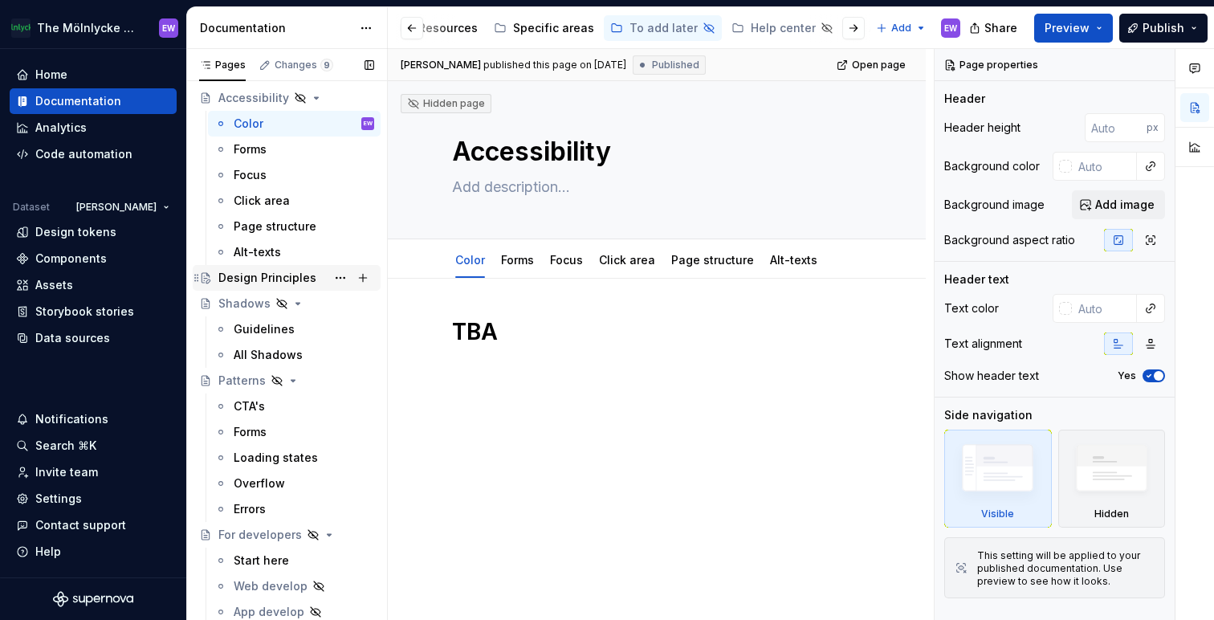
scroll to position [32, 0]
click at [255, 146] on div "Forms" at bounding box center [250, 148] width 33 height 16
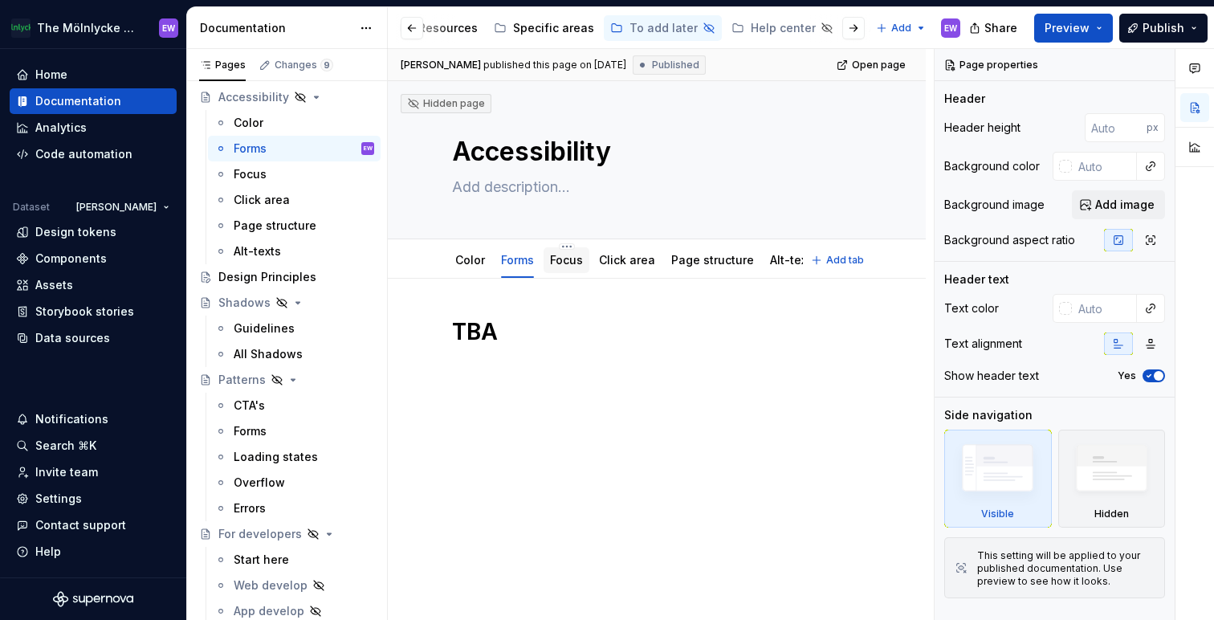
click at [569, 265] on link "Focus" at bounding box center [566, 260] width 33 height 14
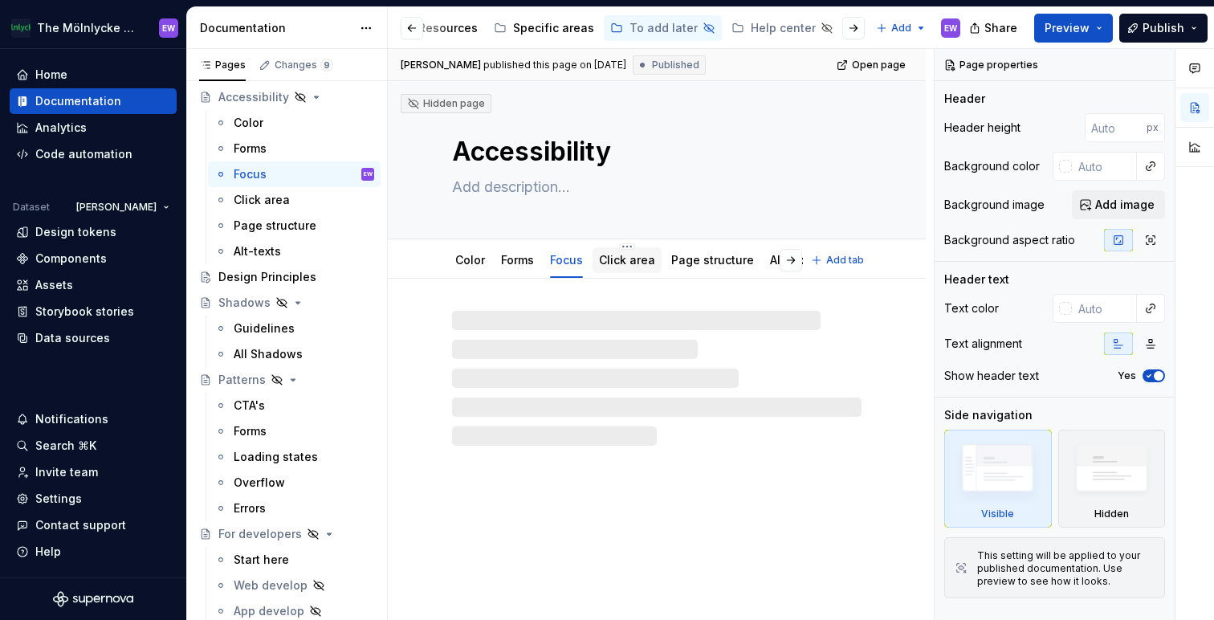
click at [629, 265] on link "Click area" at bounding box center [627, 260] width 56 height 14
click at [700, 260] on link "Page structure" at bounding box center [712, 260] width 83 height 14
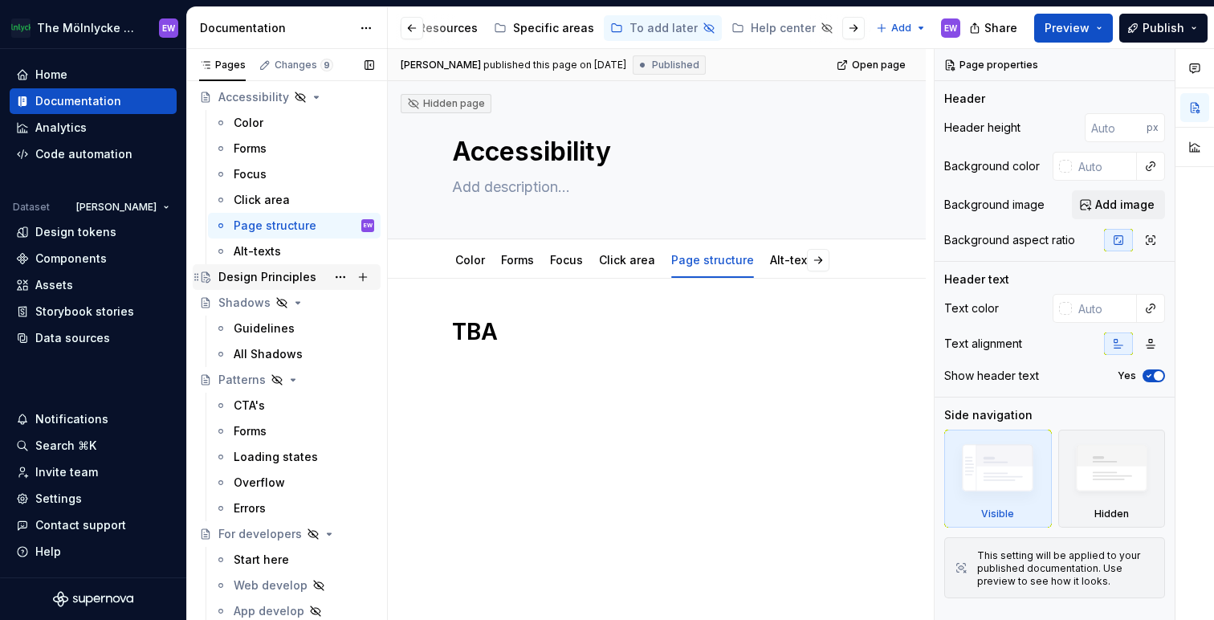
click at [234, 272] on div "Design Principles" at bounding box center [267, 277] width 98 height 16
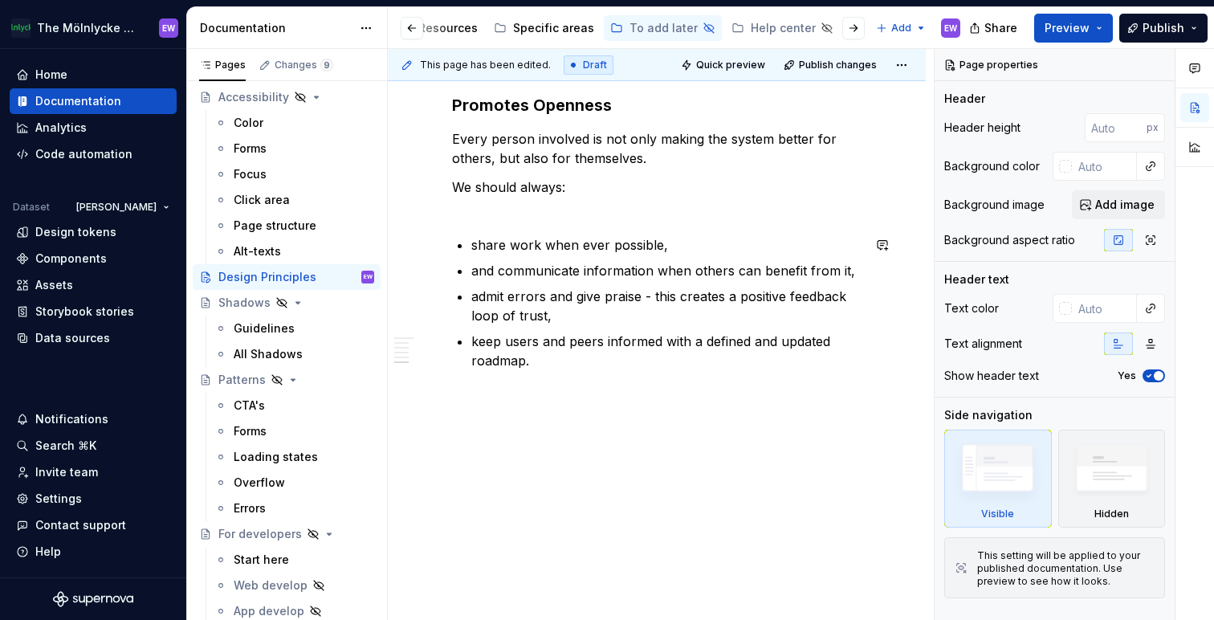
scroll to position [1504, 0]
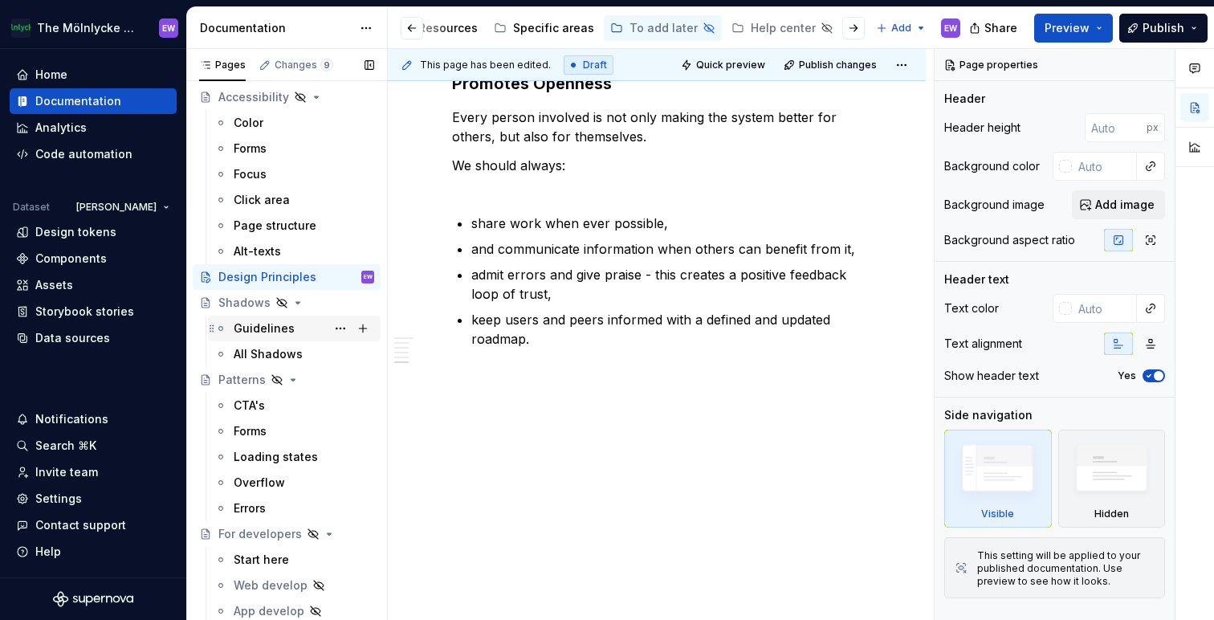
click at [258, 326] on div "Guidelines" at bounding box center [264, 328] width 61 height 16
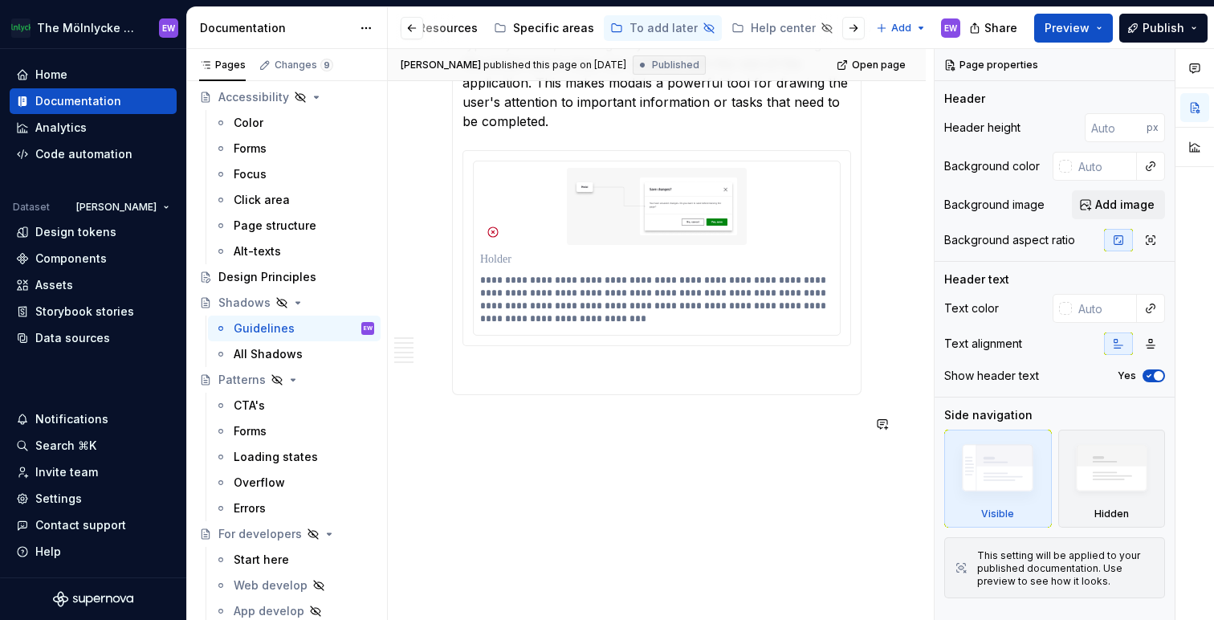
scroll to position [767, 0]
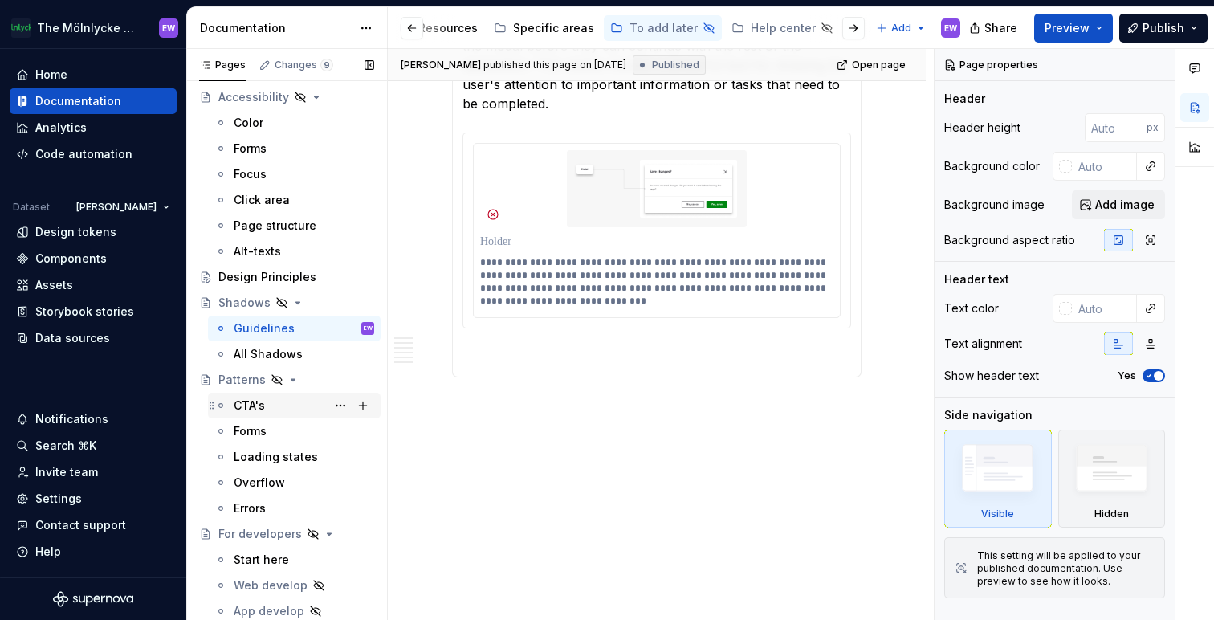
click at [249, 407] on div "CTA's" at bounding box center [249, 405] width 31 height 16
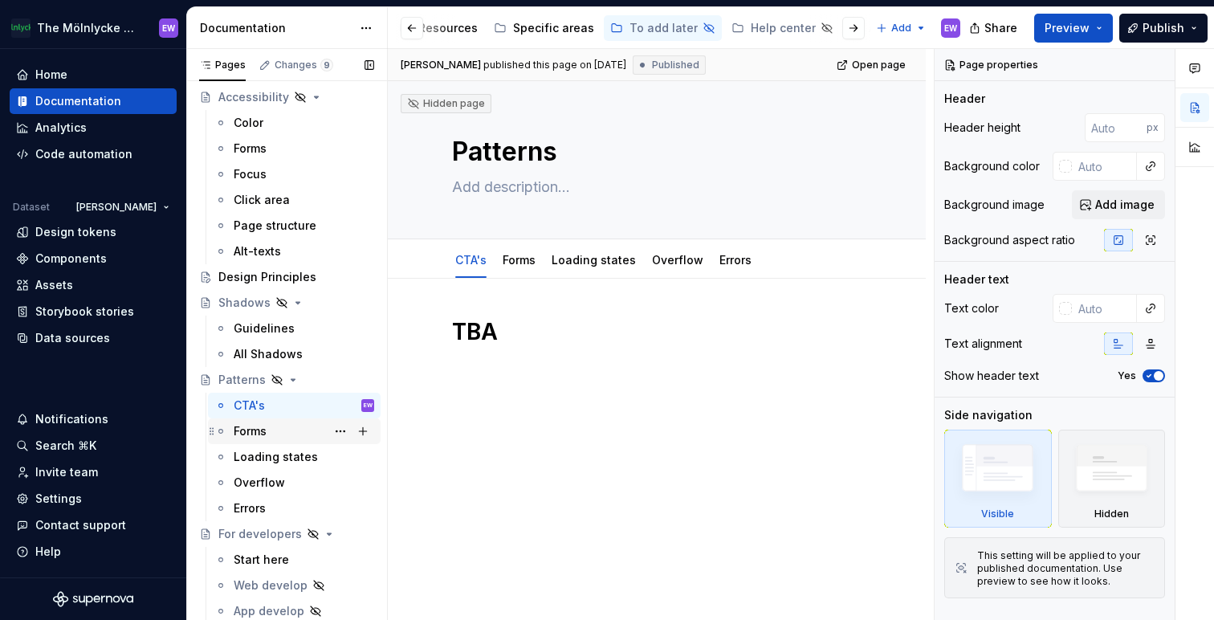
click at [258, 430] on div "Forms" at bounding box center [250, 431] width 33 height 16
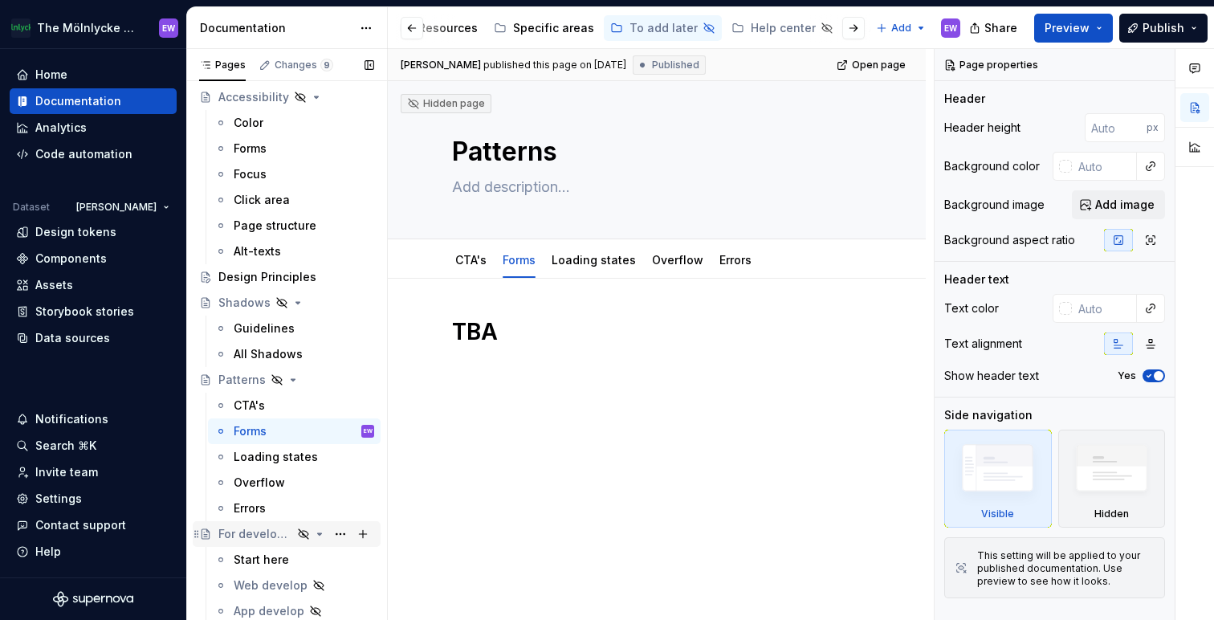
click at [258, 534] on div "For developers" at bounding box center [255, 534] width 74 height 16
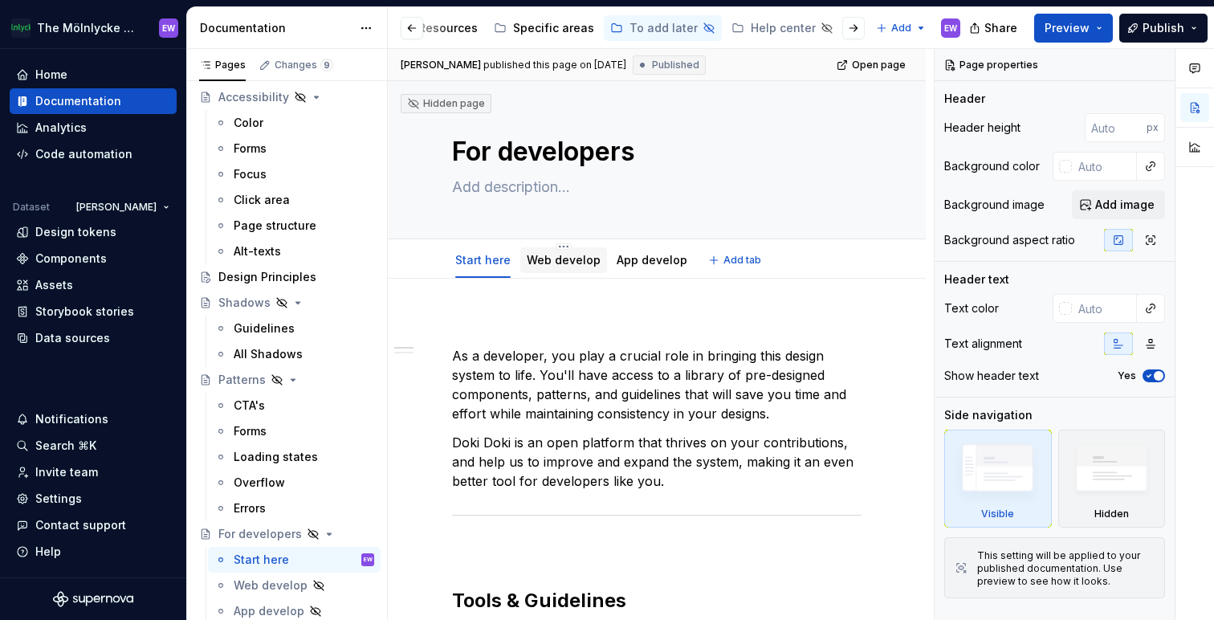
click at [589, 264] on link "Web develop" at bounding box center [564, 260] width 74 height 14
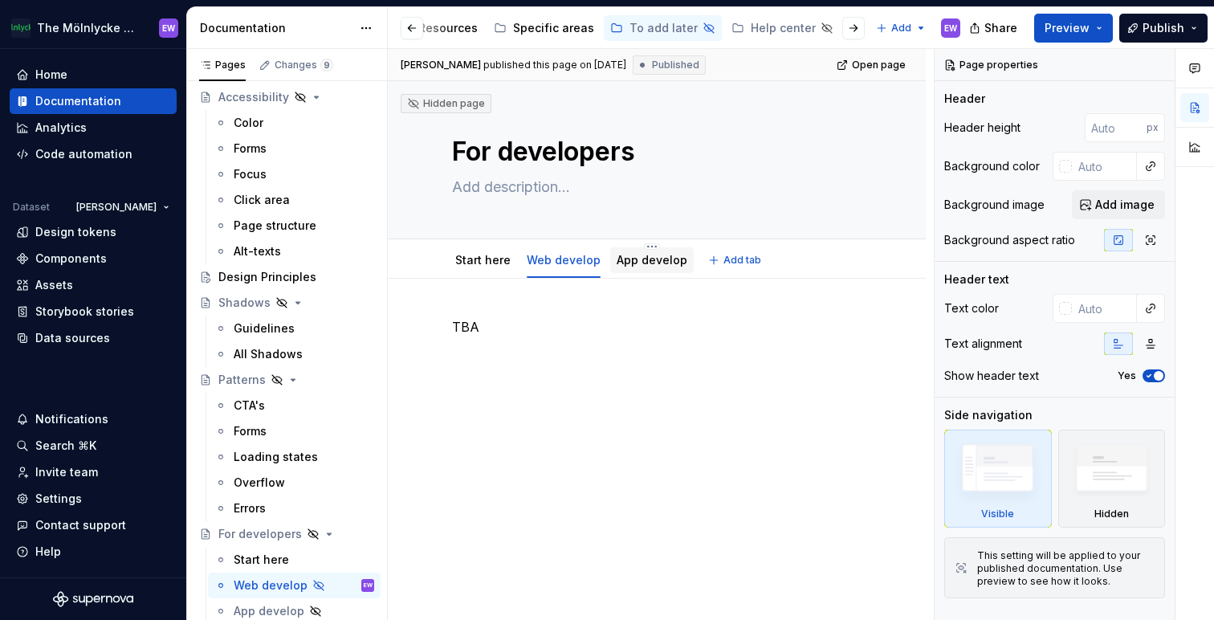
click at [654, 261] on link "App develop" at bounding box center [652, 260] width 71 height 14
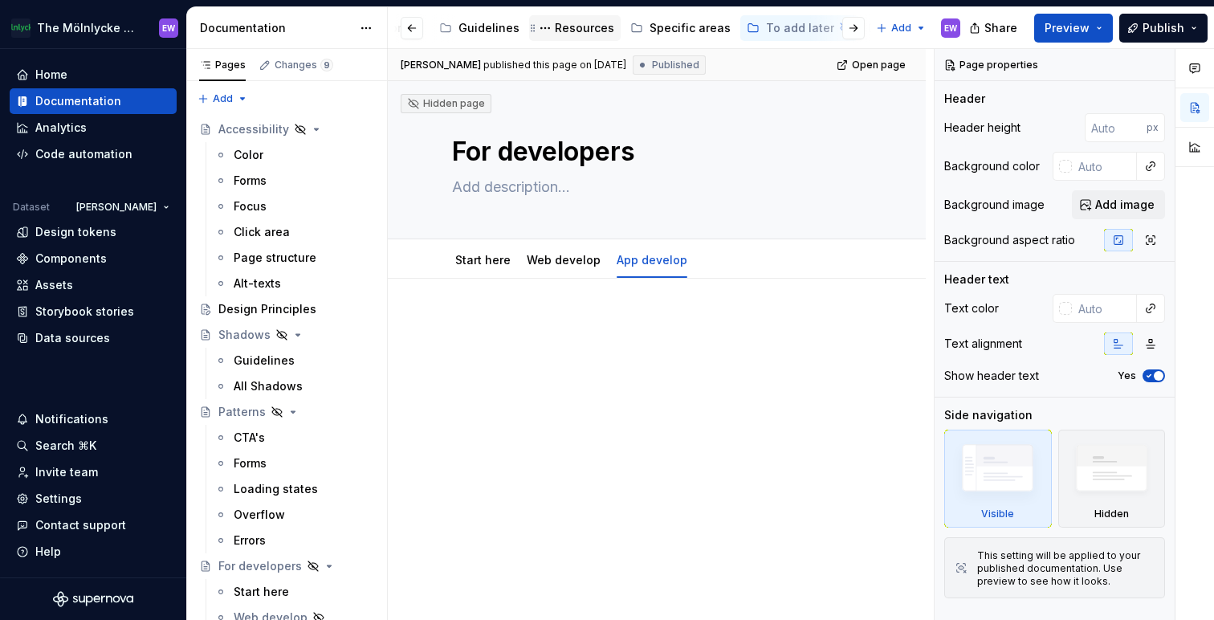
click at [571, 28] on div "Resources" at bounding box center [584, 28] width 59 height 16
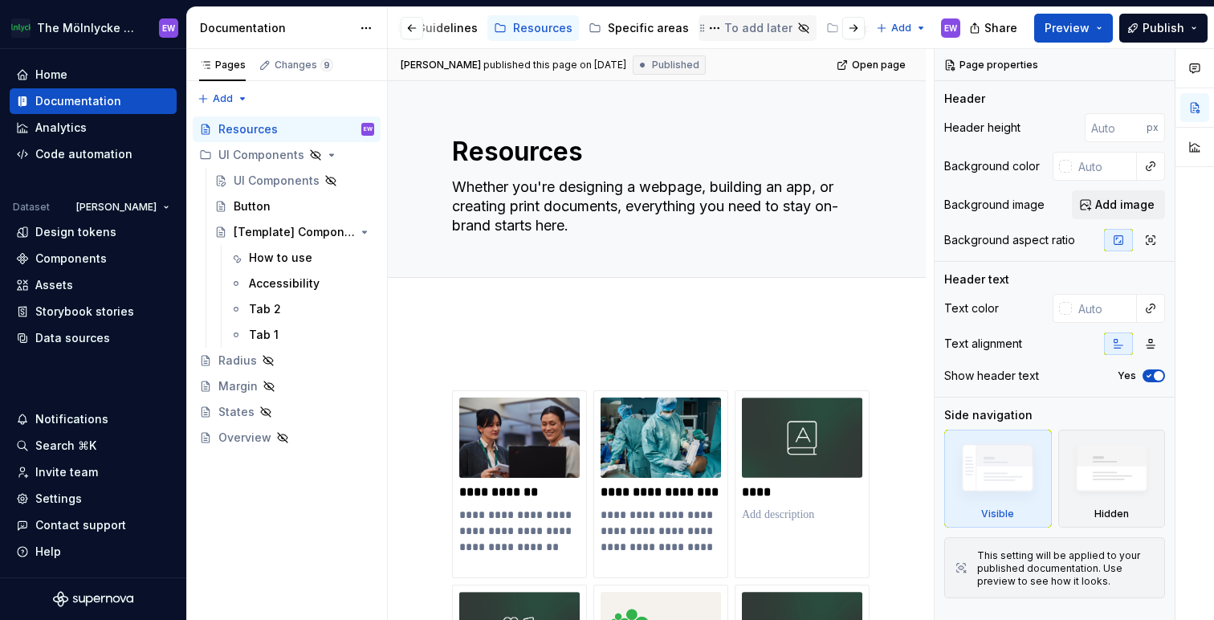
scroll to position [0, 308]
click at [719, 28] on div "To add later" at bounding box center [753, 28] width 68 height 16
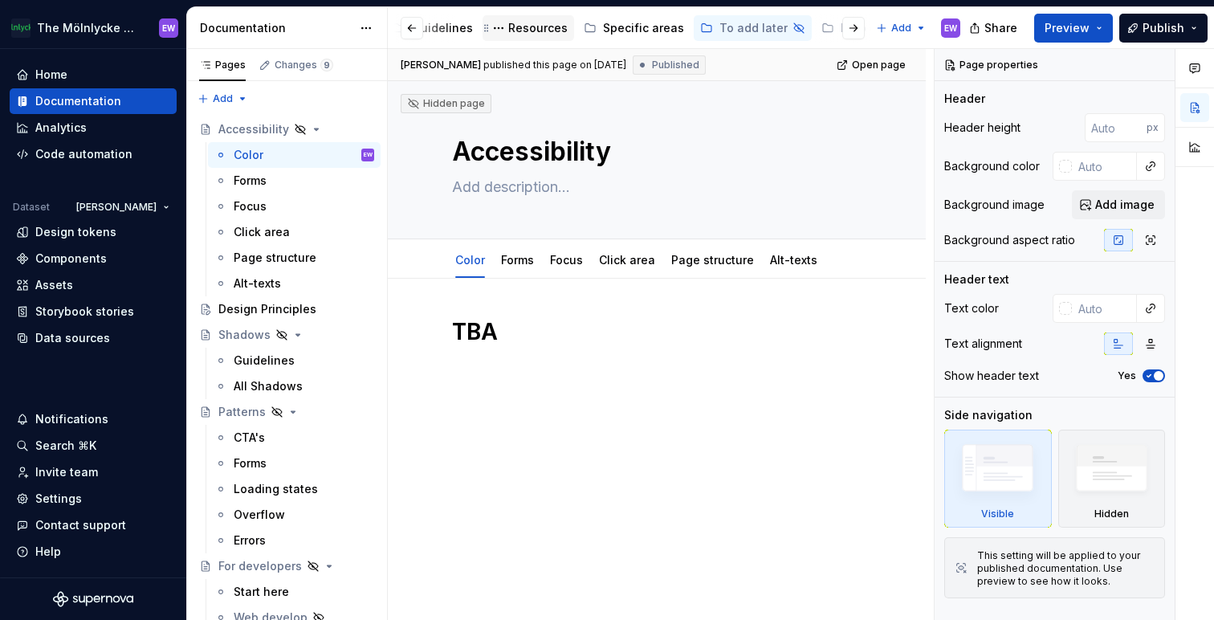
click at [511, 30] on div "Resources" at bounding box center [537, 28] width 59 height 16
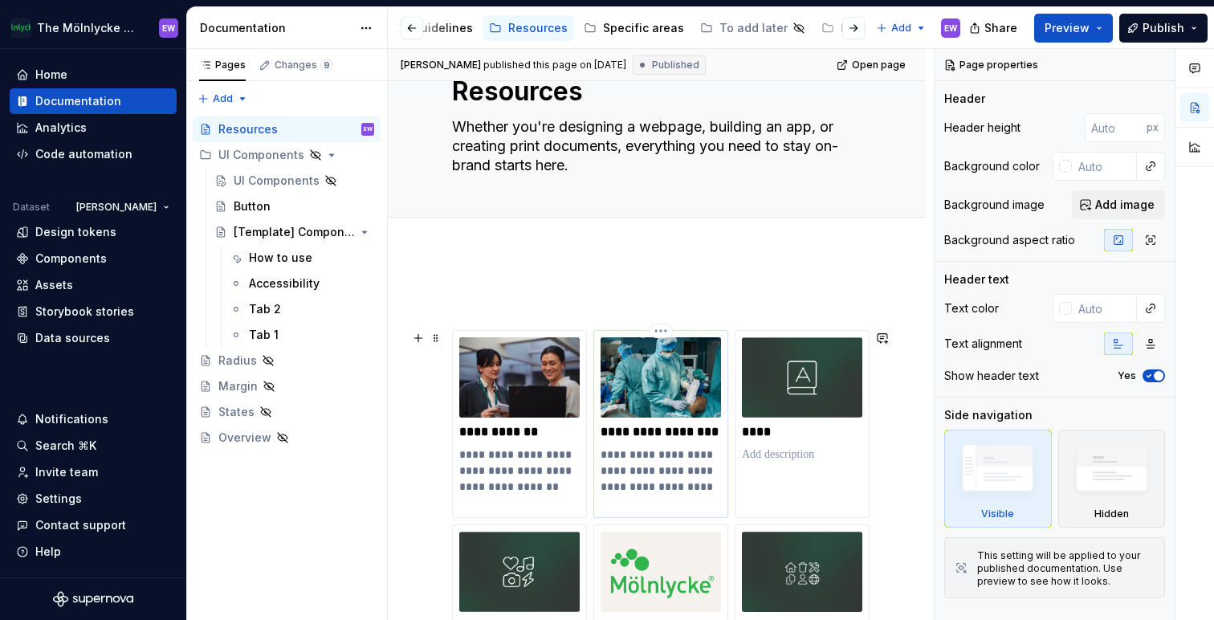
scroll to position [41, 0]
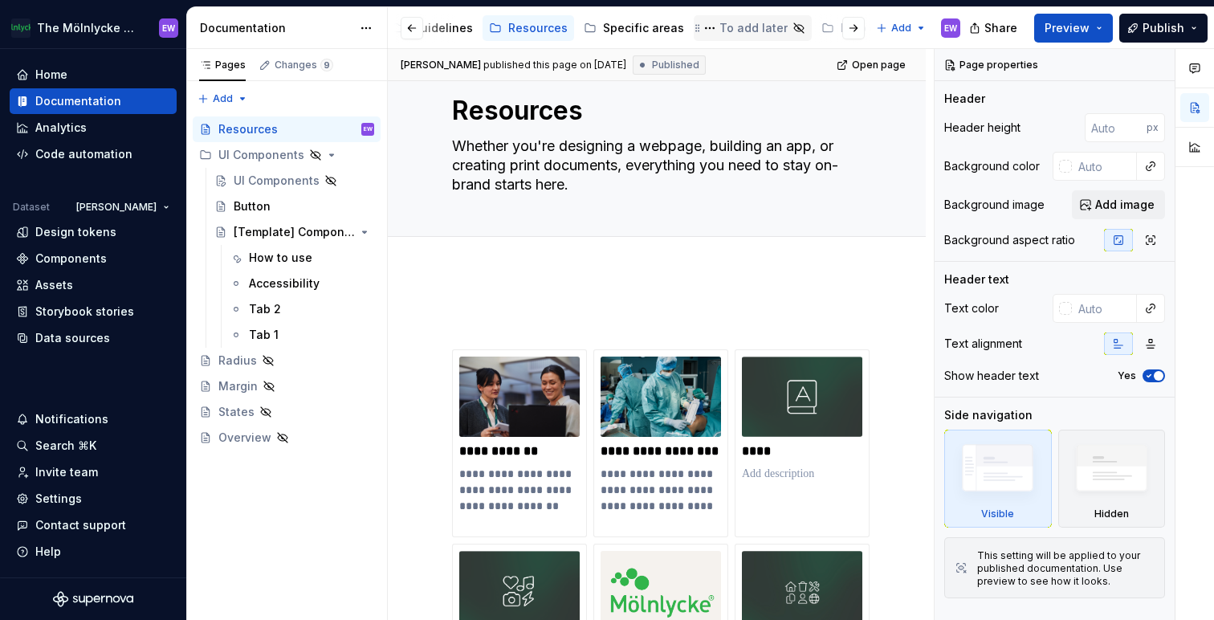
click at [739, 22] on div "To add later" at bounding box center [753, 28] width 68 height 16
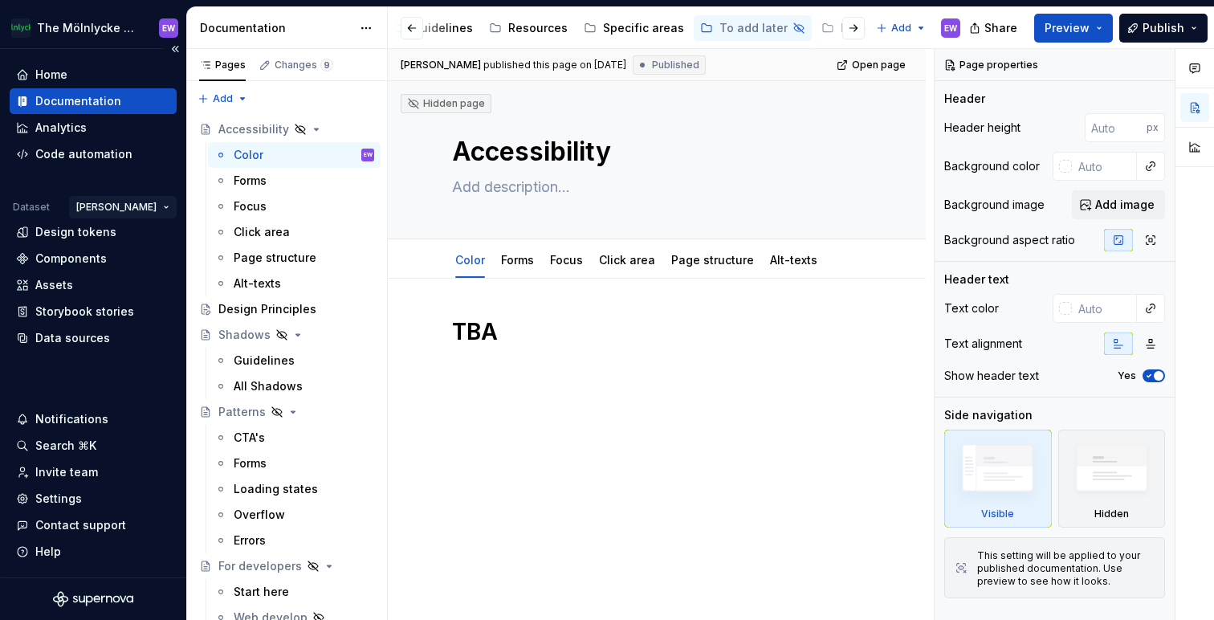
click at [140, 207] on html "The Mölnlycke Experience EW Home Documentation Analytics Code automation Datase…" at bounding box center [607, 310] width 1214 height 620
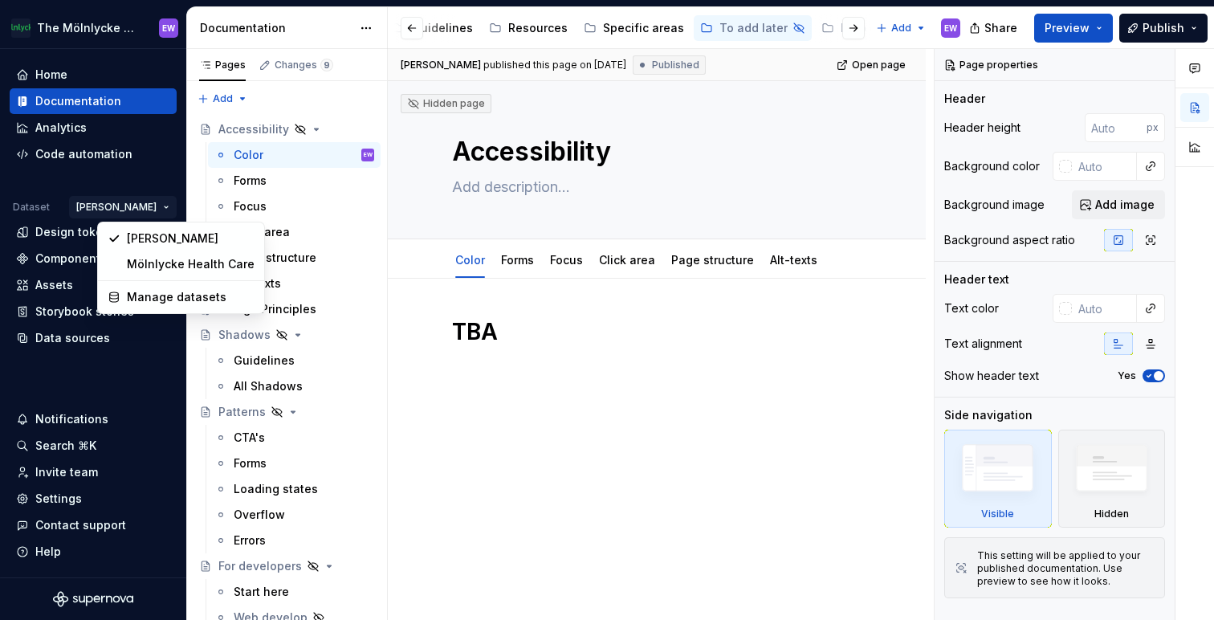
click at [140, 206] on html "The Mölnlycke Experience EW Home Documentation Analytics Code automation Datase…" at bounding box center [607, 310] width 1214 height 620
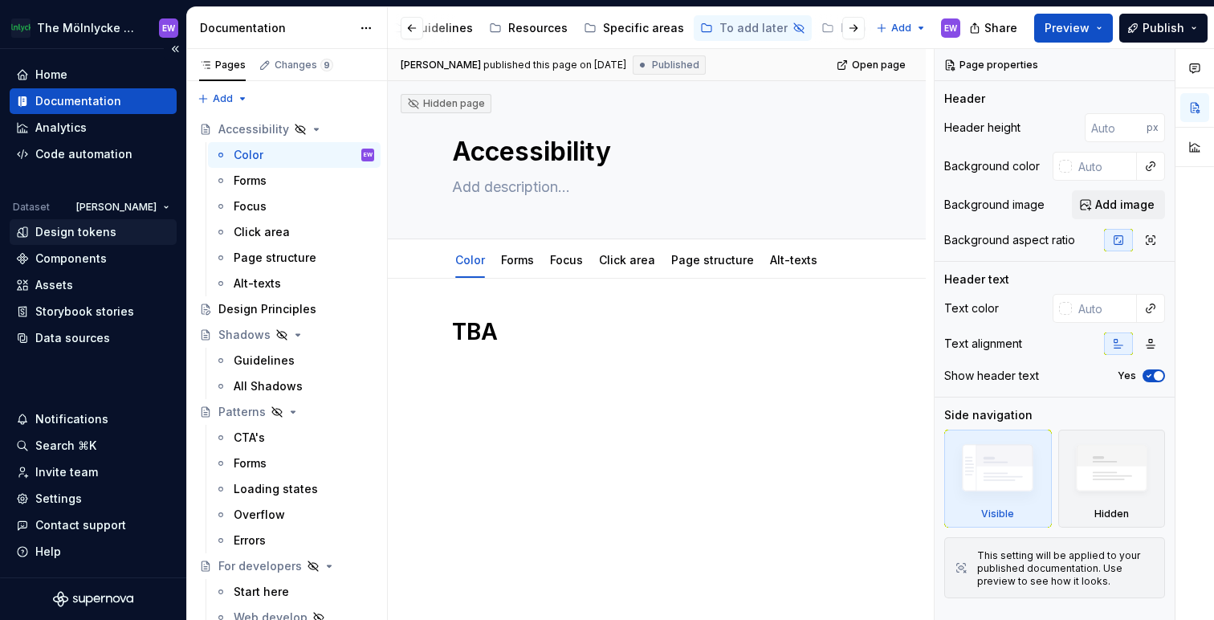
click at [92, 228] on div "Design tokens" at bounding box center [75, 232] width 81 height 16
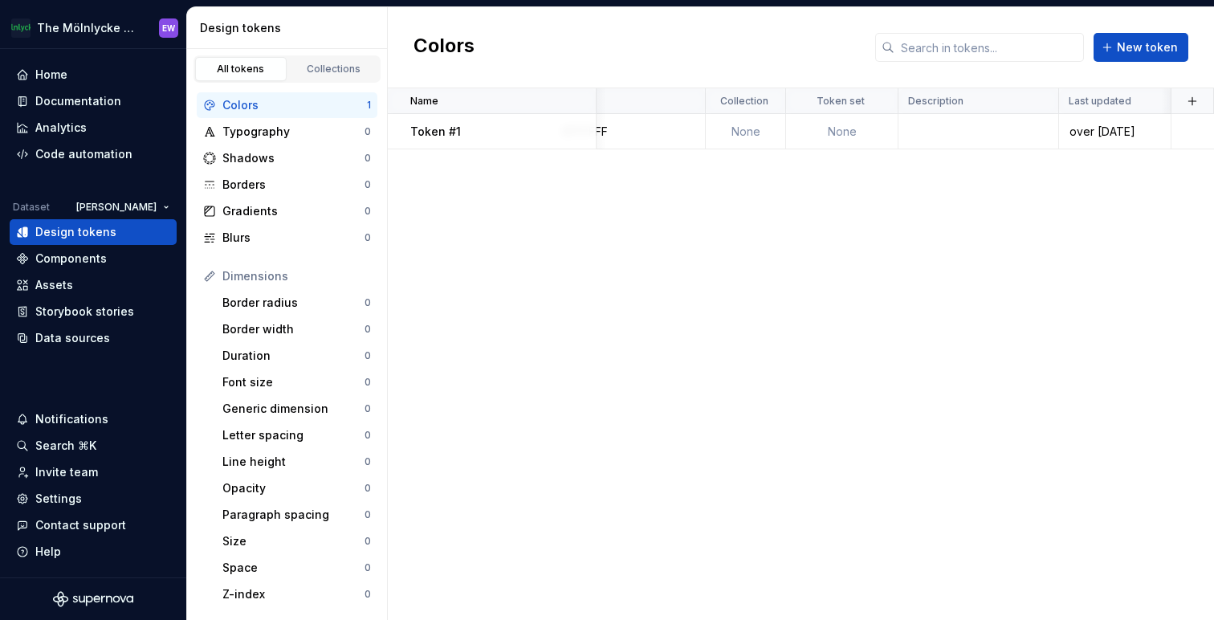
scroll to position [0, 67]
click at [129, 205] on html "The Mölnlycke Experience EW Home Documentation Analytics Code automation Datase…" at bounding box center [607, 310] width 1214 height 620
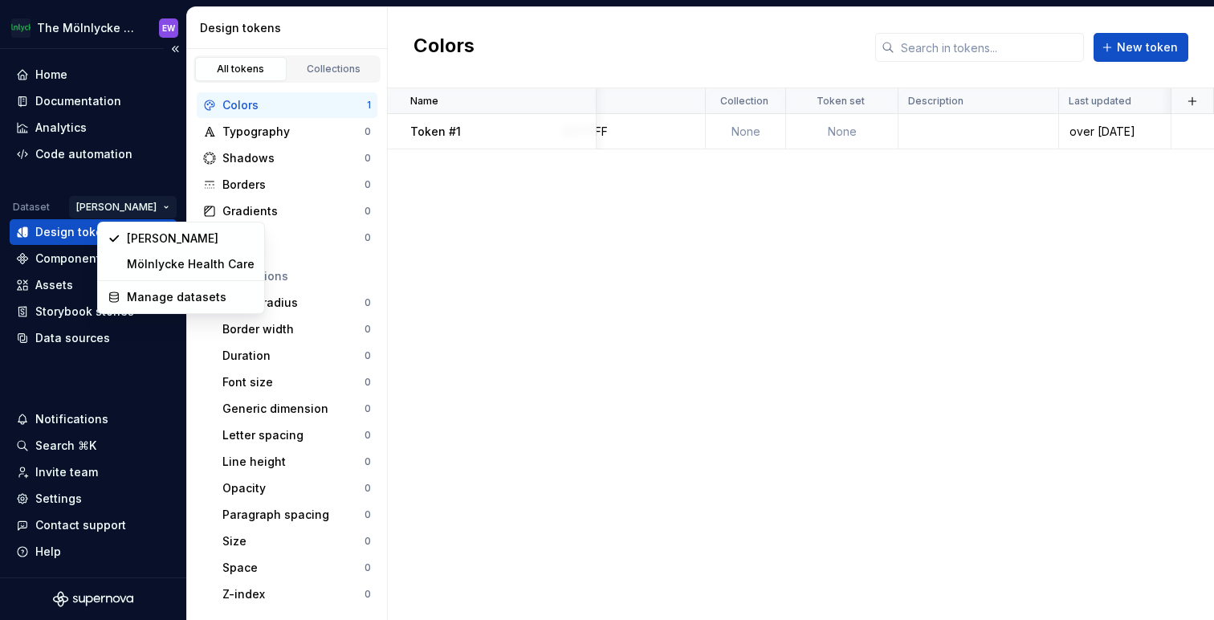
click at [129, 205] on html "The Mölnlycke Experience EW Home Documentation Analytics Code automation Datase…" at bounding box center [607, 310] width 1214 height 620
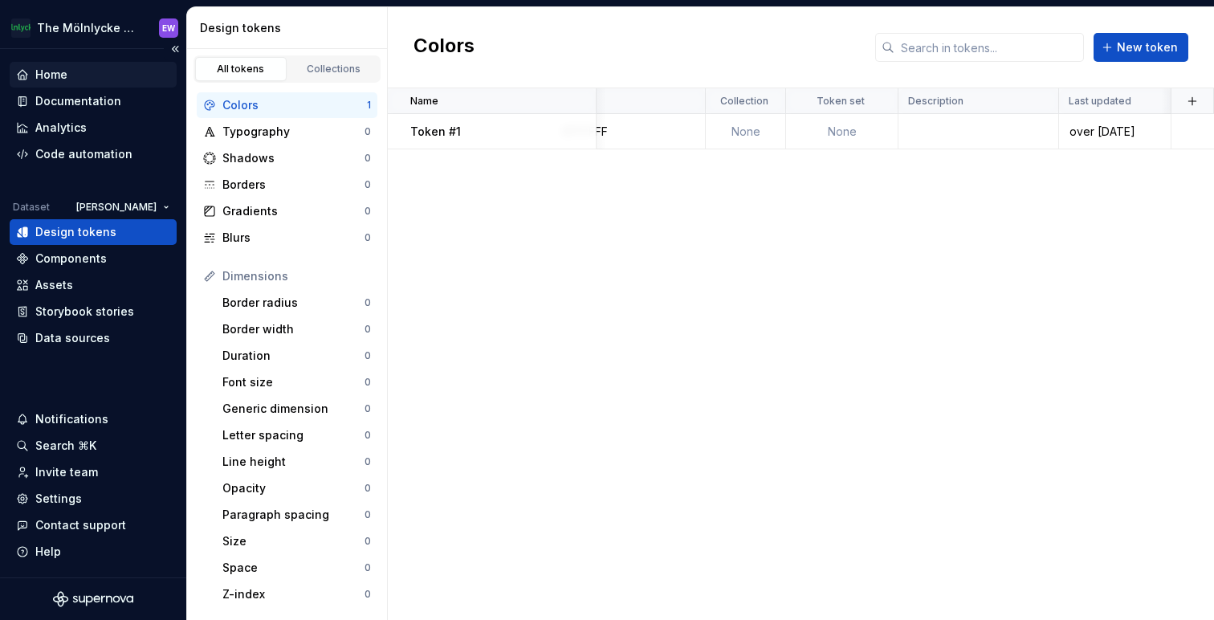
click at [61, 70] on div "Home" at bounding box center [51, 75] width 32 height 16
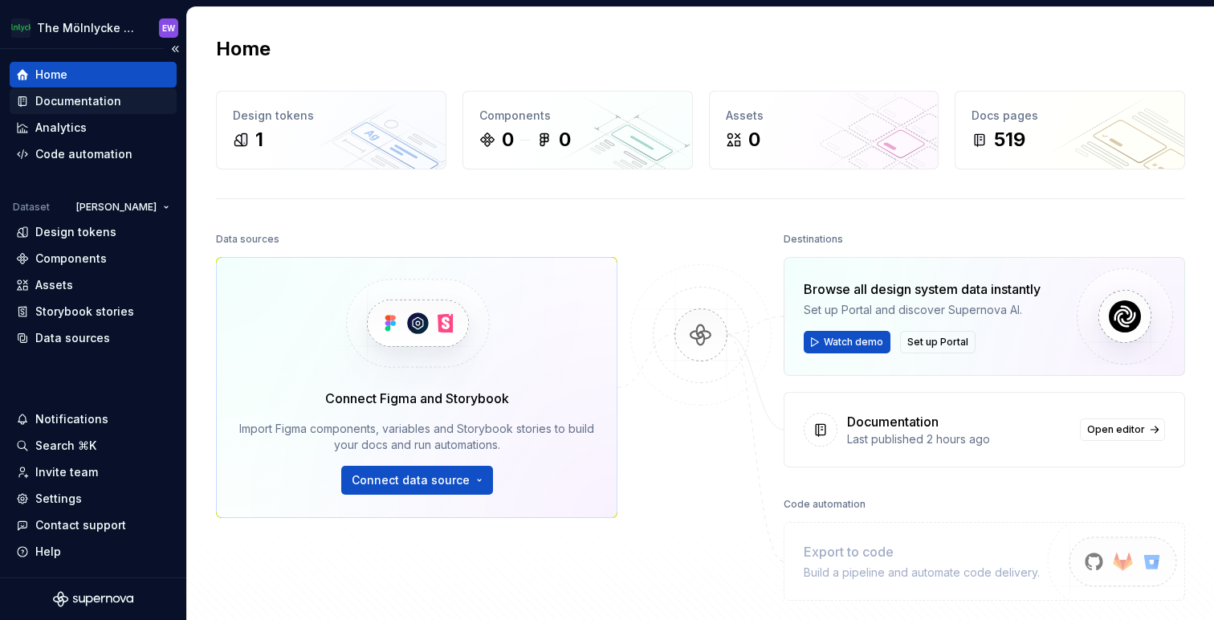
click at [112, 101] on div "Documentation" at bounding box center [78, 101] width 86 height 16
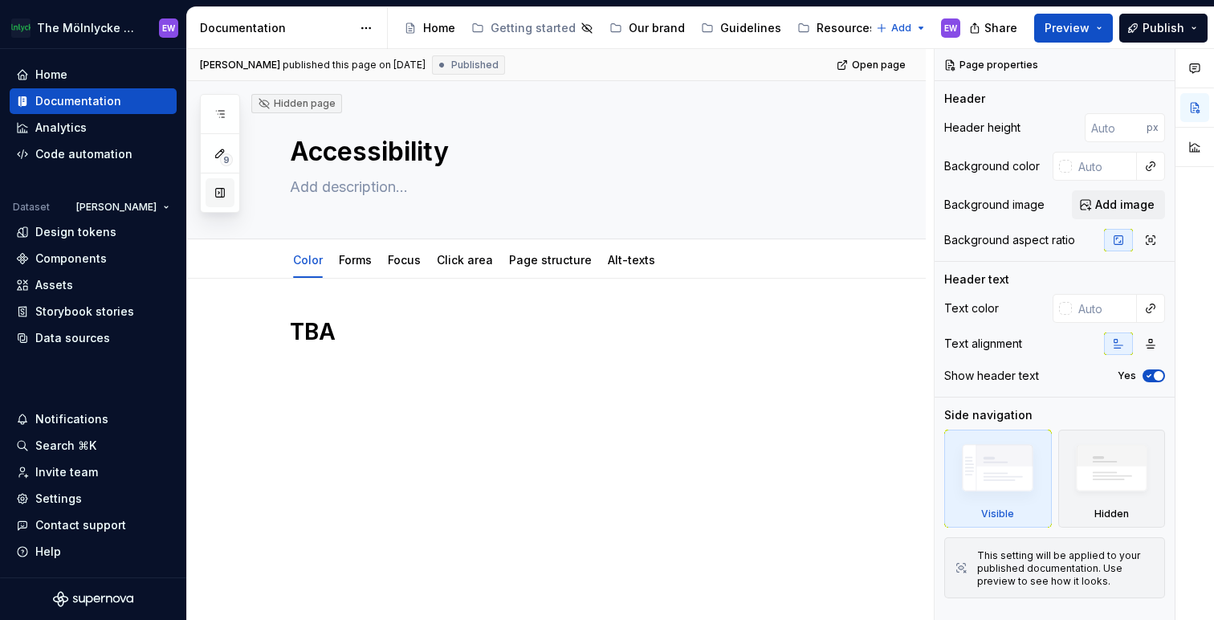
click at [213, 193] on button "button" at bounding box center [220, 192] width 29 height 29
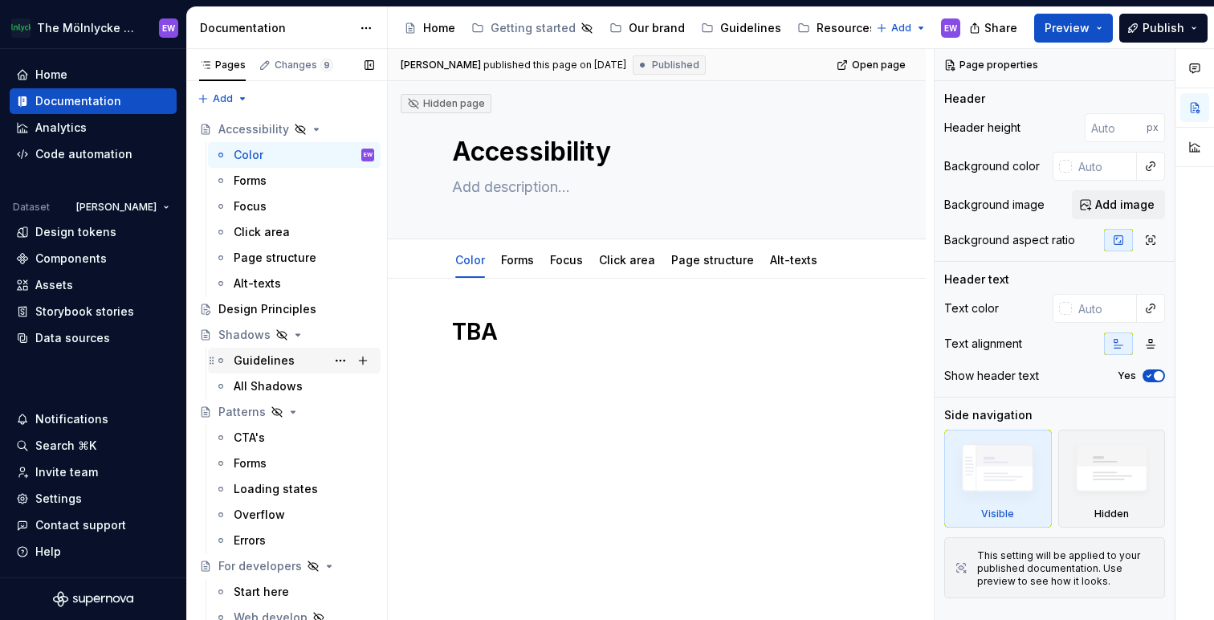
scroll to position [32, 0]
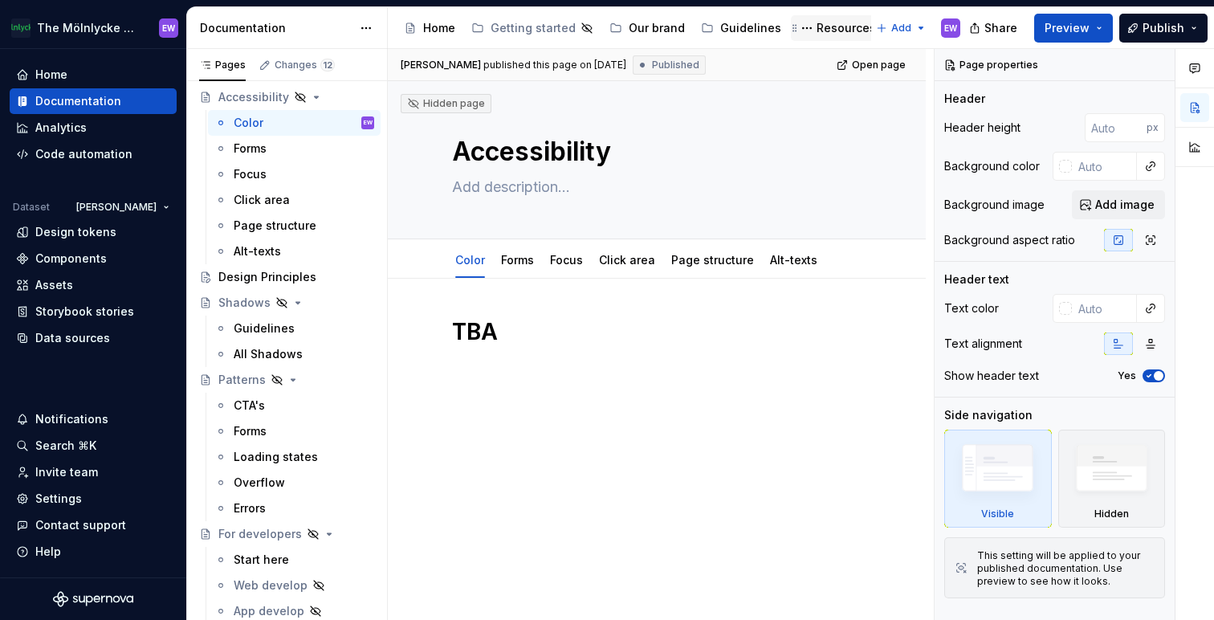
click at [819, 33] on div "Resources" at bounding box center [845, 28] width 59 height 16
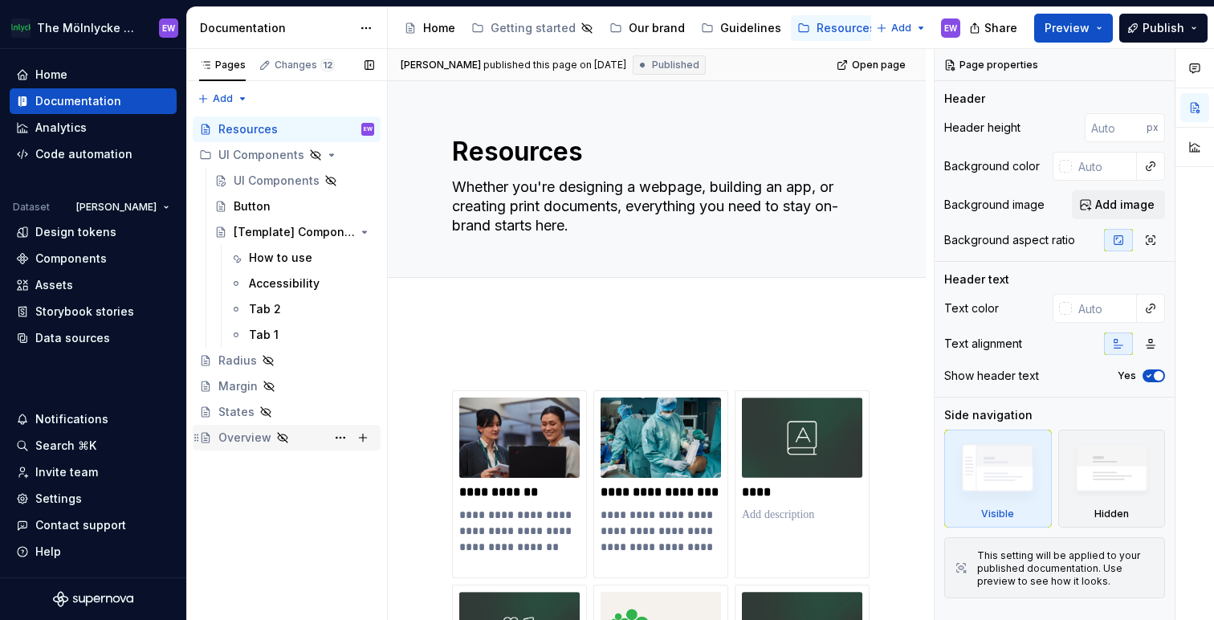
click at [228, 441] on div "Overview" at bounding box center [244, 437] width 53 height 16
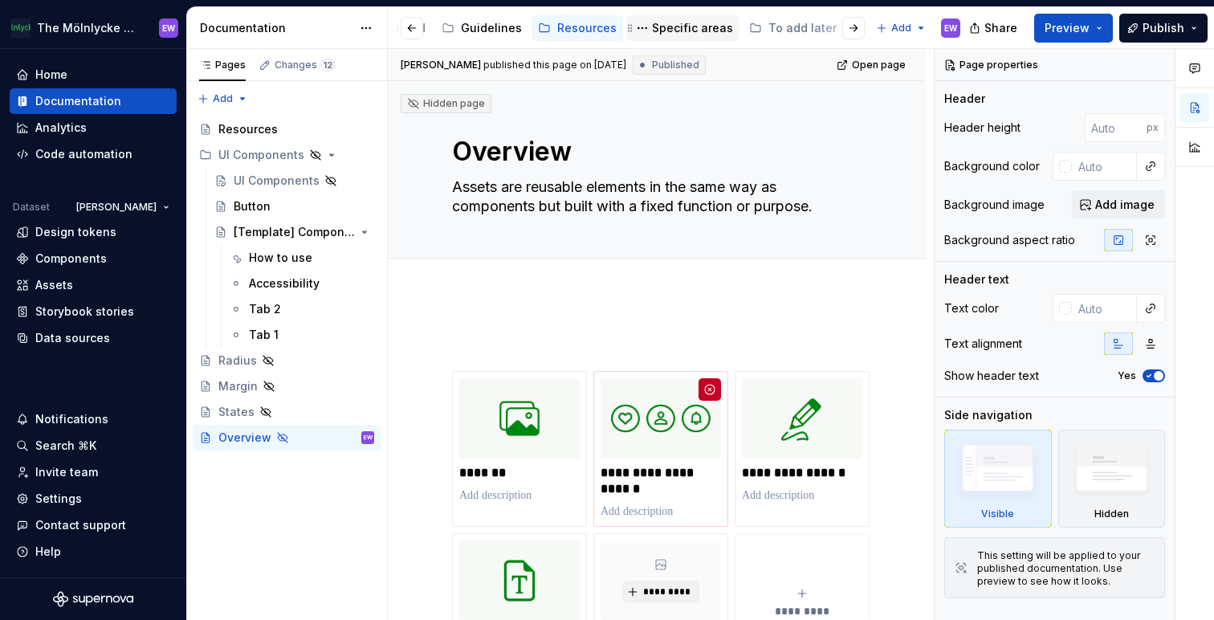
scroll to position [0, 344]
click at [683, 29] on div "To add later" at bounding box center [717, 28] width 68 height 16
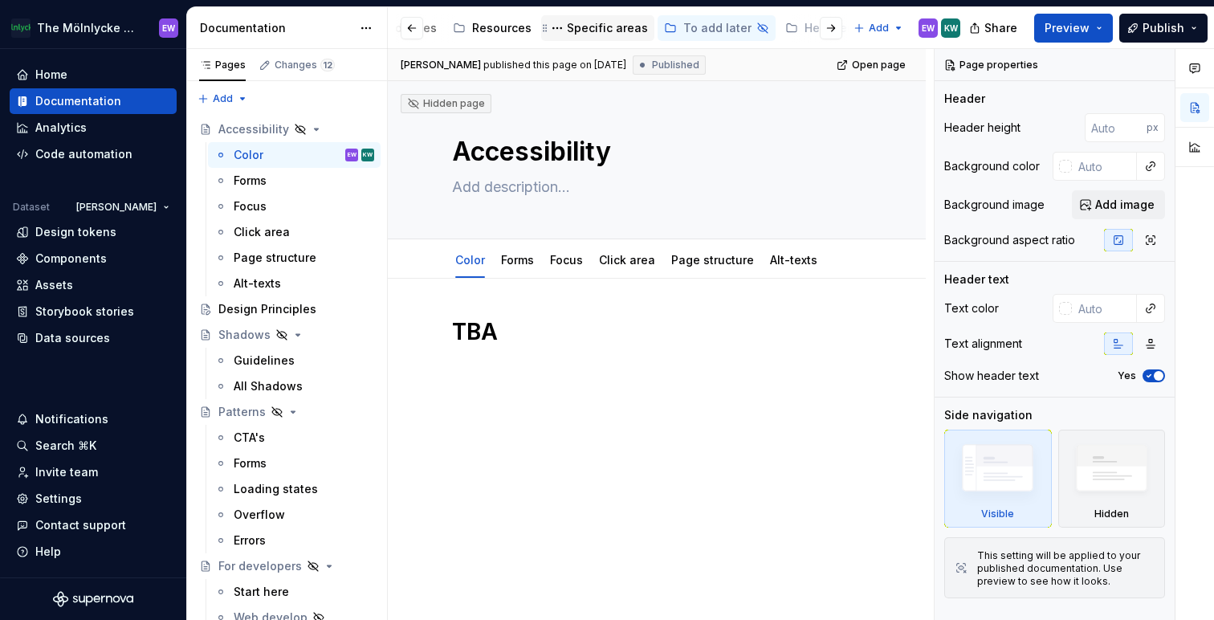
click at [591, 35] on div "Specific areas" at bounding box center [607, 28] width 81 height 16
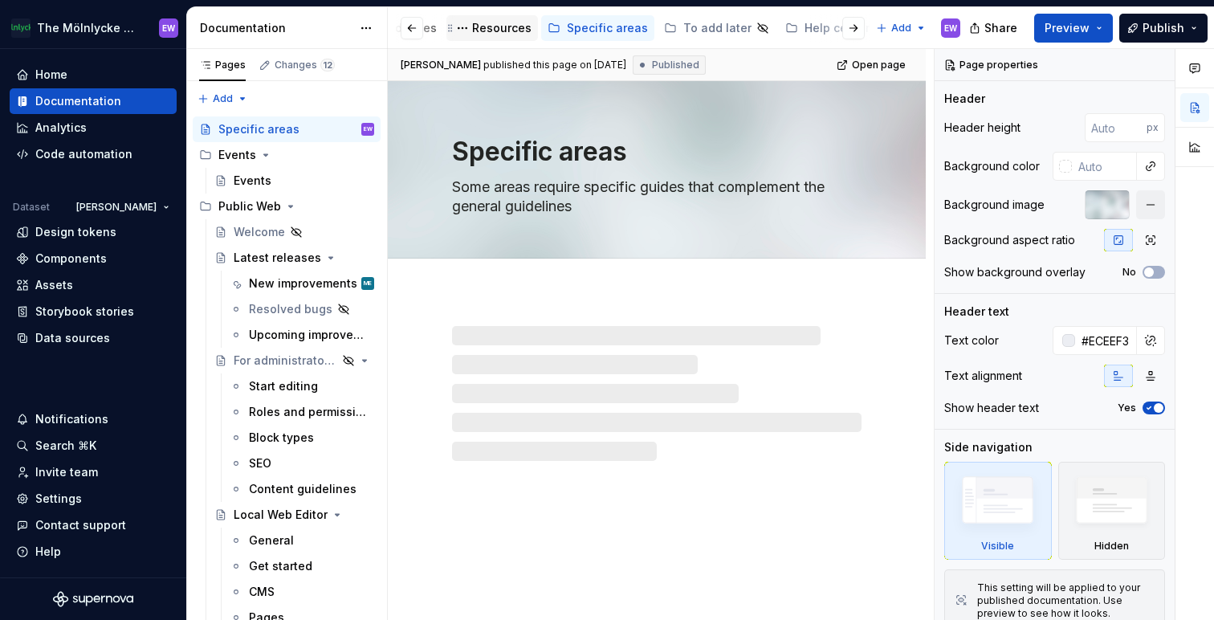
click at [499, 31] on div "Resources" at bounding box center [501, 28] width 59 height 16
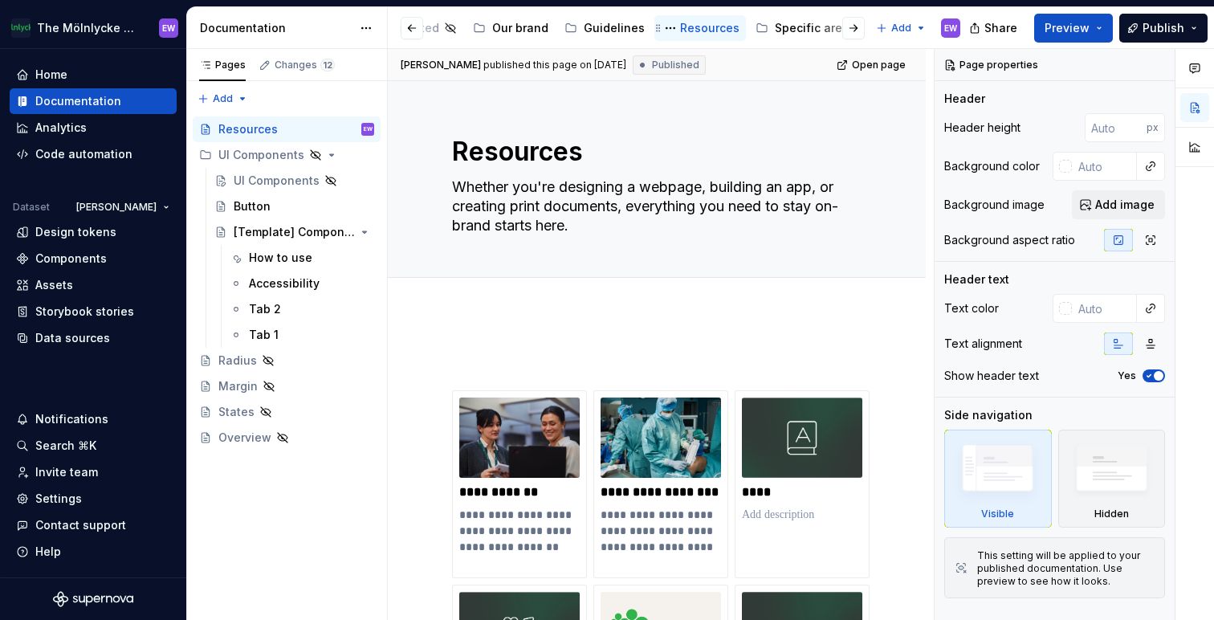
scroll to position [0, 124]
click at [254, 161] on div "UI Components" at bounding box center [255, 155] width 74 height 16
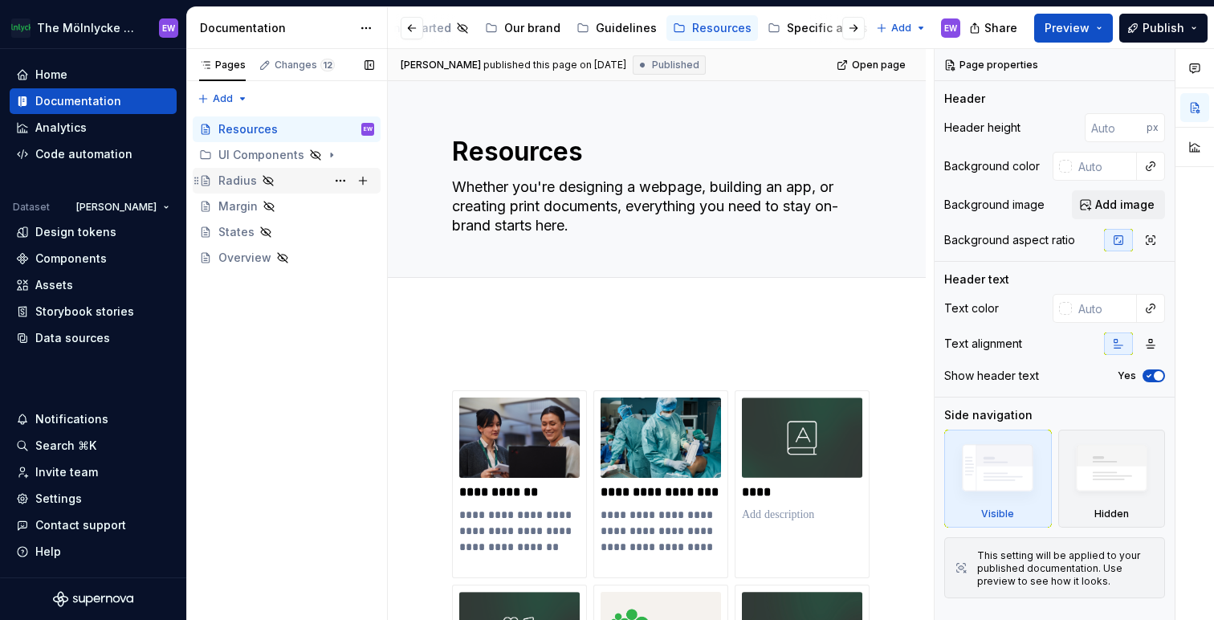
click at [236, 181] on div "Radius" at bounding box center [237, 181] width 39 height 16
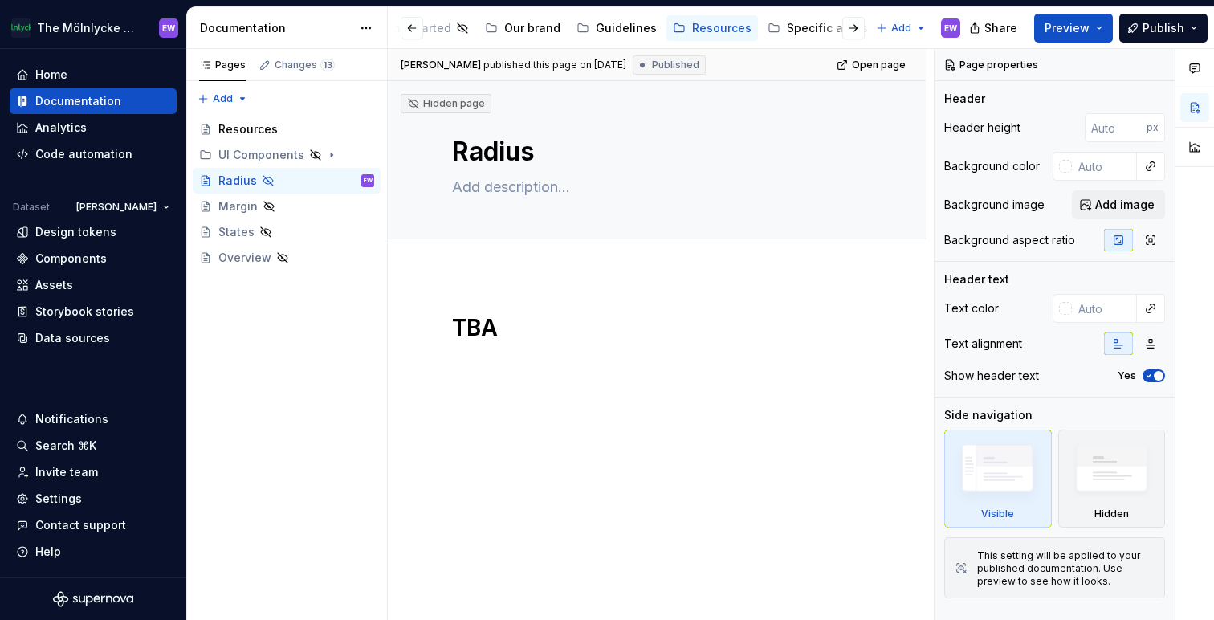
click at [440, 2] on div "The Mölnlycke Experience EW Home Documentation Analytics Code automation Datase…" at bounding box center [607, 310] width 1214 height 620
click at [603, 378] on div "TBA" at bounding box center [656, 353] width 409 height 80
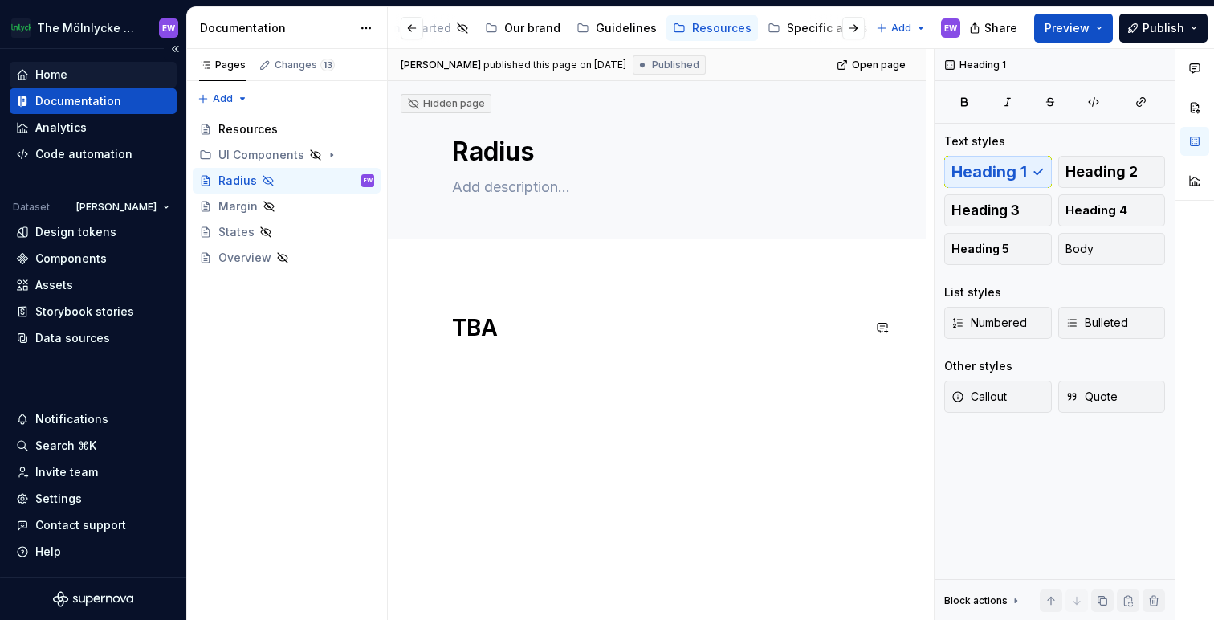
type textarea "*"
click at [39, 77] on div "Home" at bounding box center [51, 75] width 32 height 16
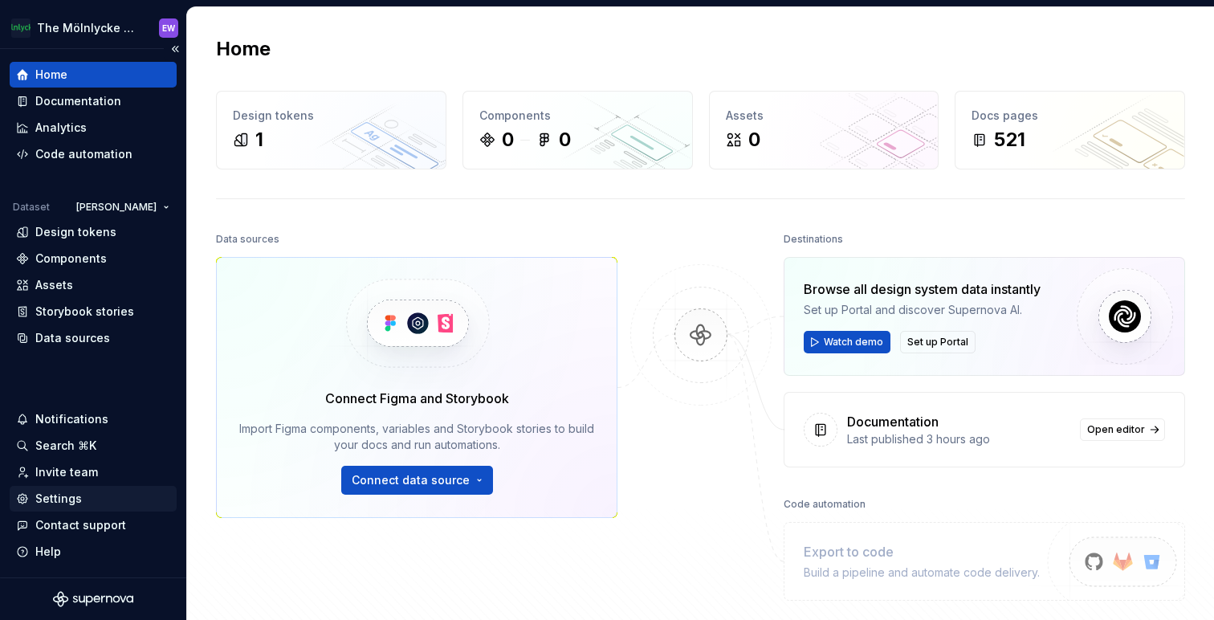
click at [56, 496] on div "Settings" at bounding box center [58, 498] width 47 height 16
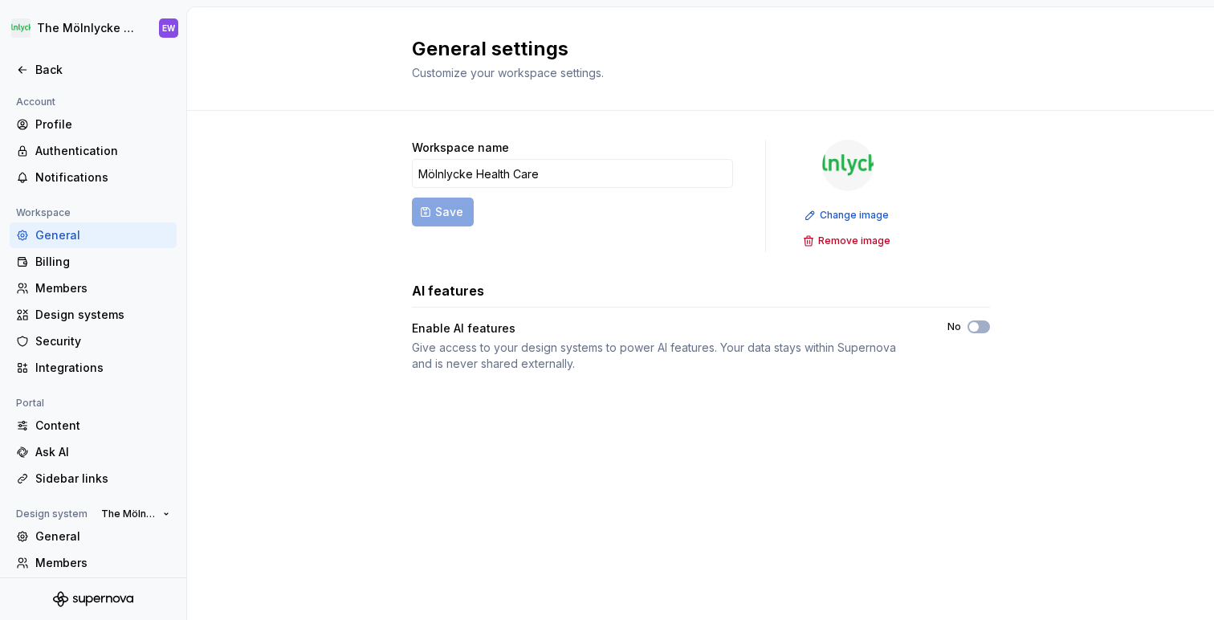
scroll to position [88, 0]
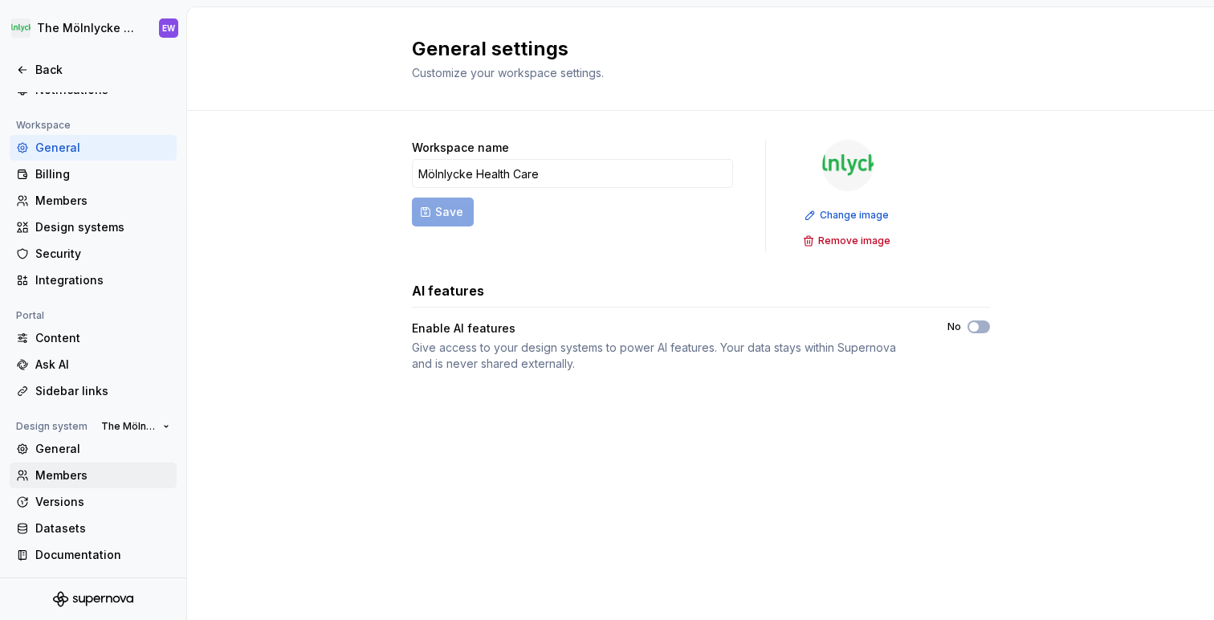
click at [83, 474] on div "Members" at bounding box center [102, 475] width 135 height 16
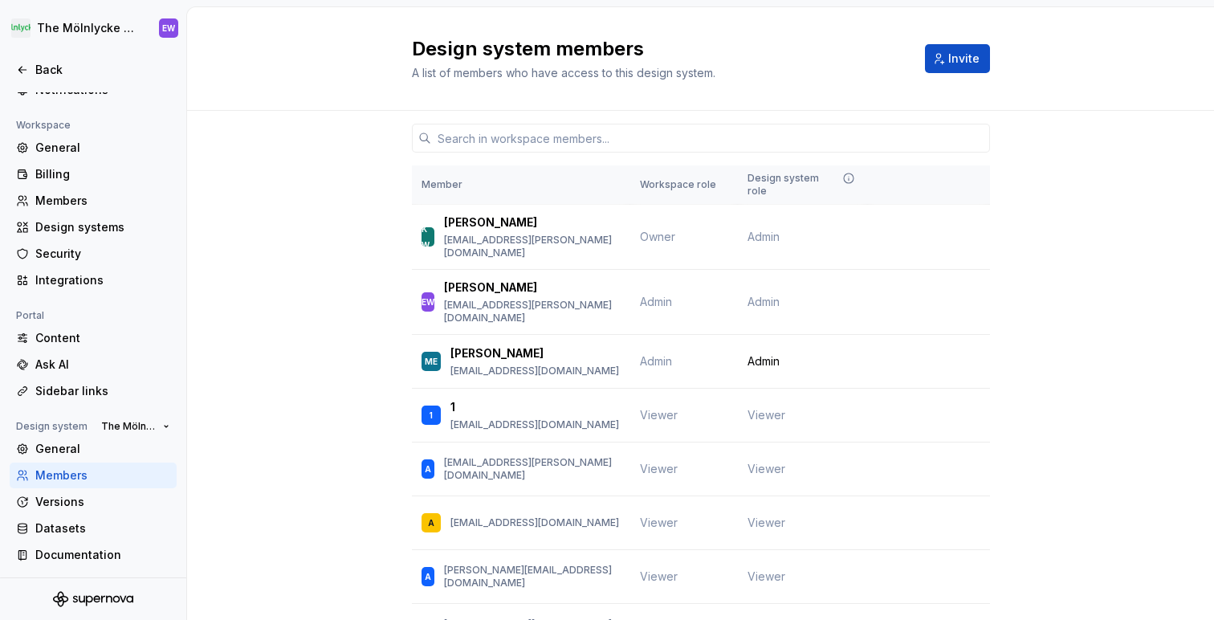
scroll to position [34, 0]
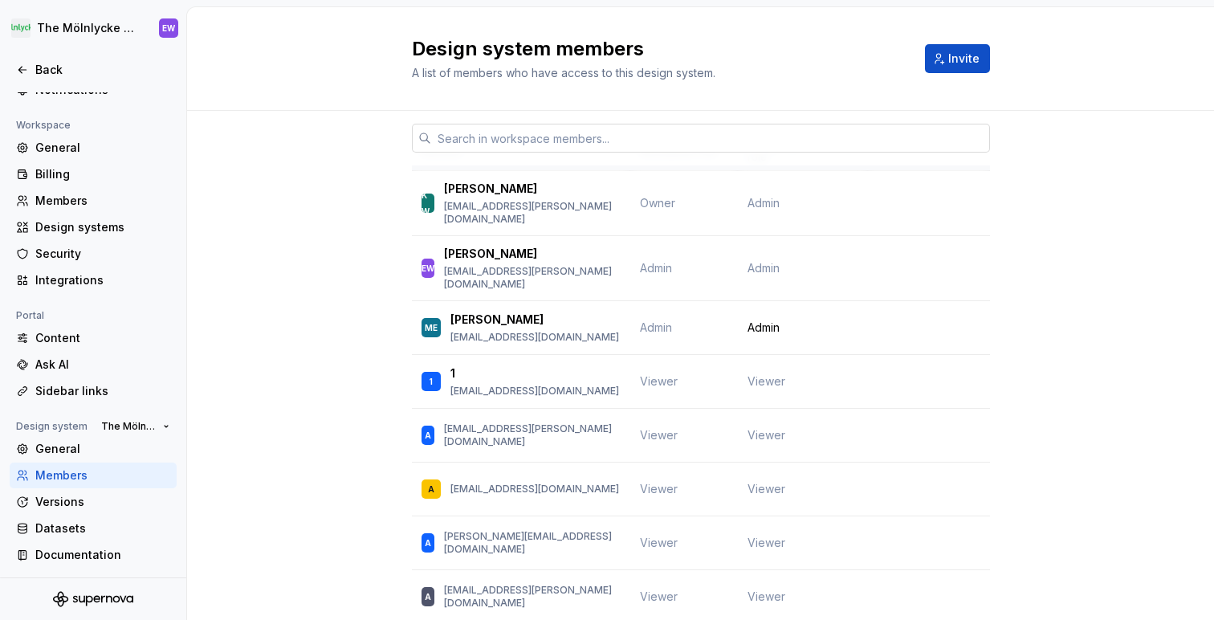
click at [547, 140] on input "text" at bounding box center [710, 138] width 559 height 29
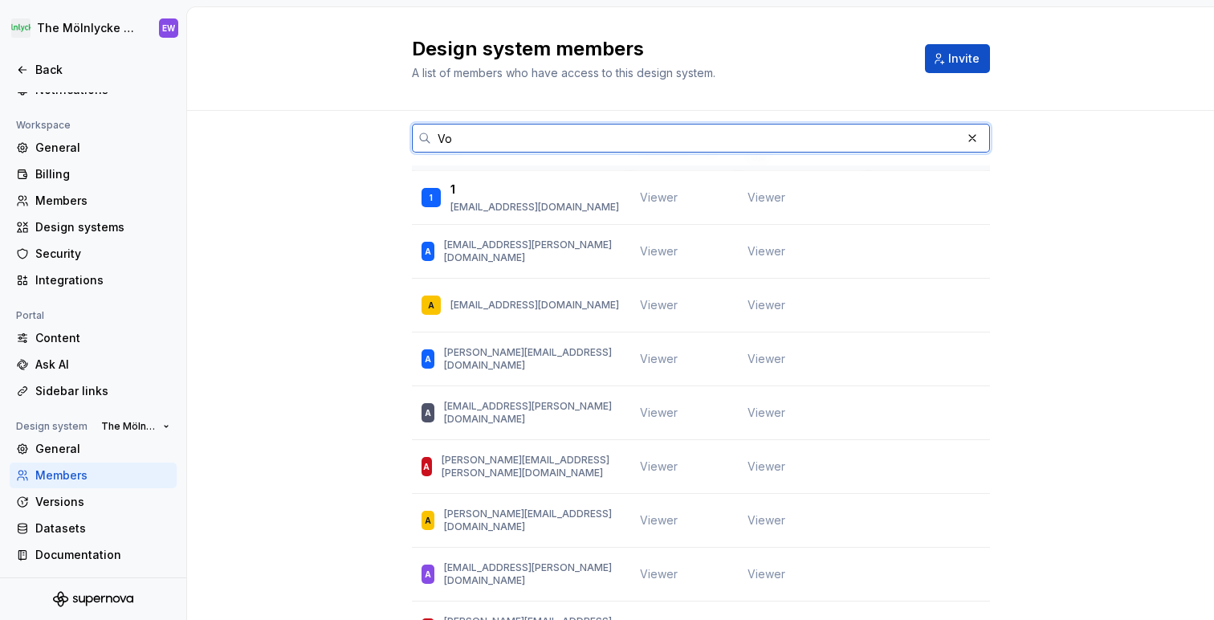
scroll to position [0, 0]
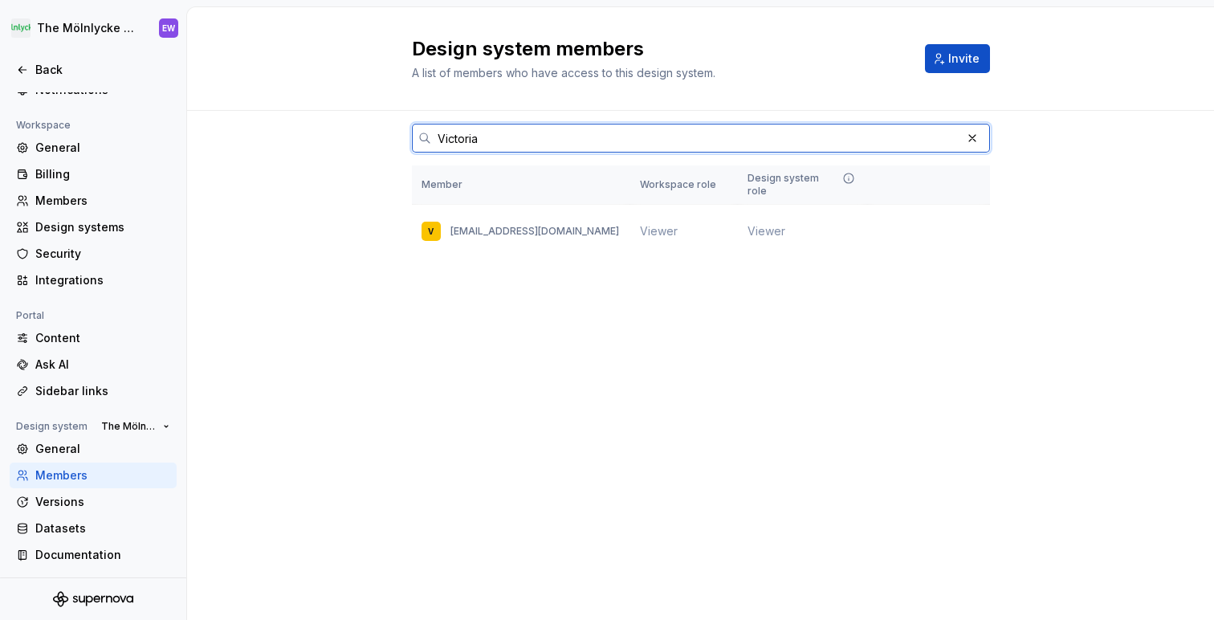
type input "Victoria"
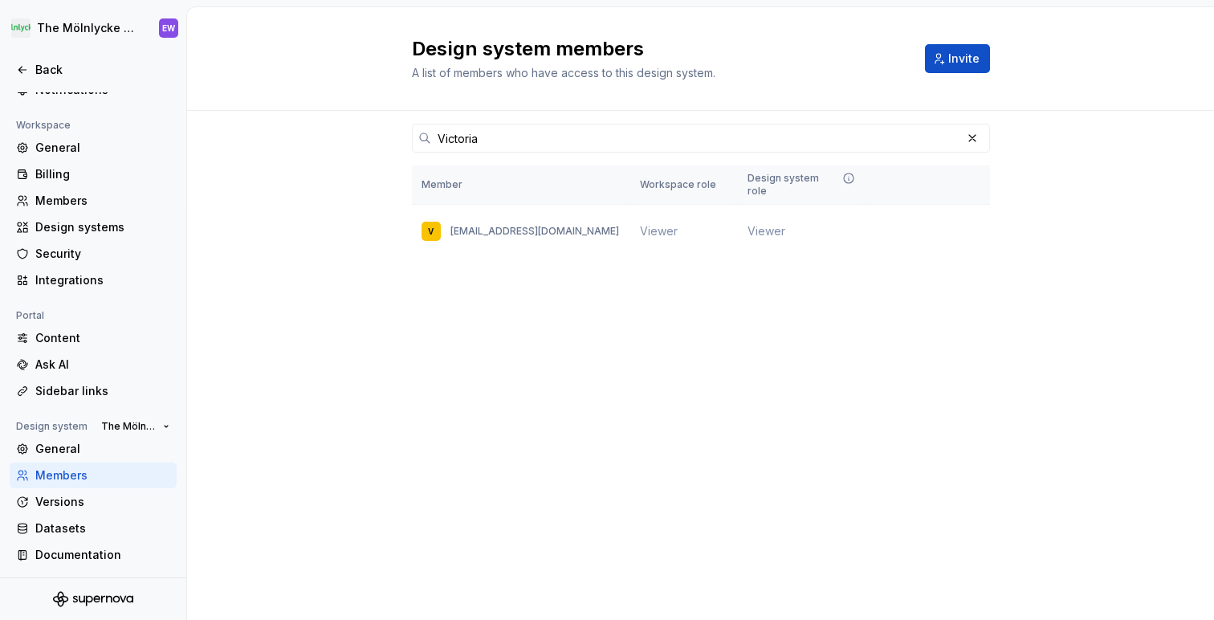
click at [524, 364] on div "Design system members A list of members who have access to this design system. …" at bounding box center [700, 313] width 1027 height 613
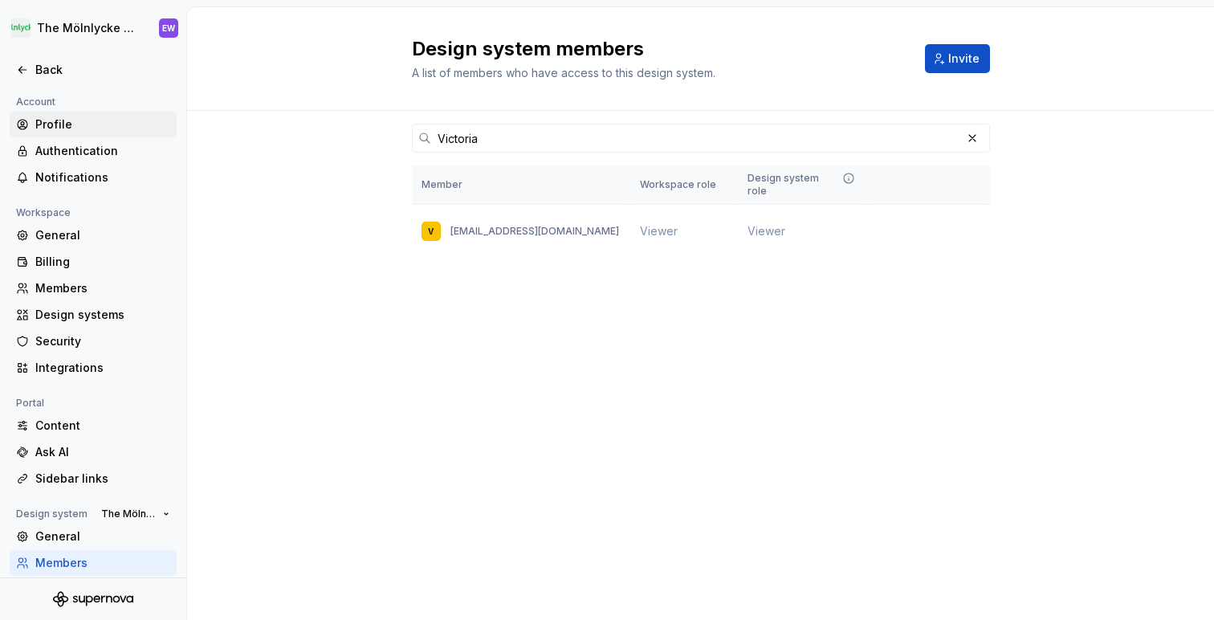
click at [45, 120] on div "Profile" at bounding box center [102, 124] width 135 height 16
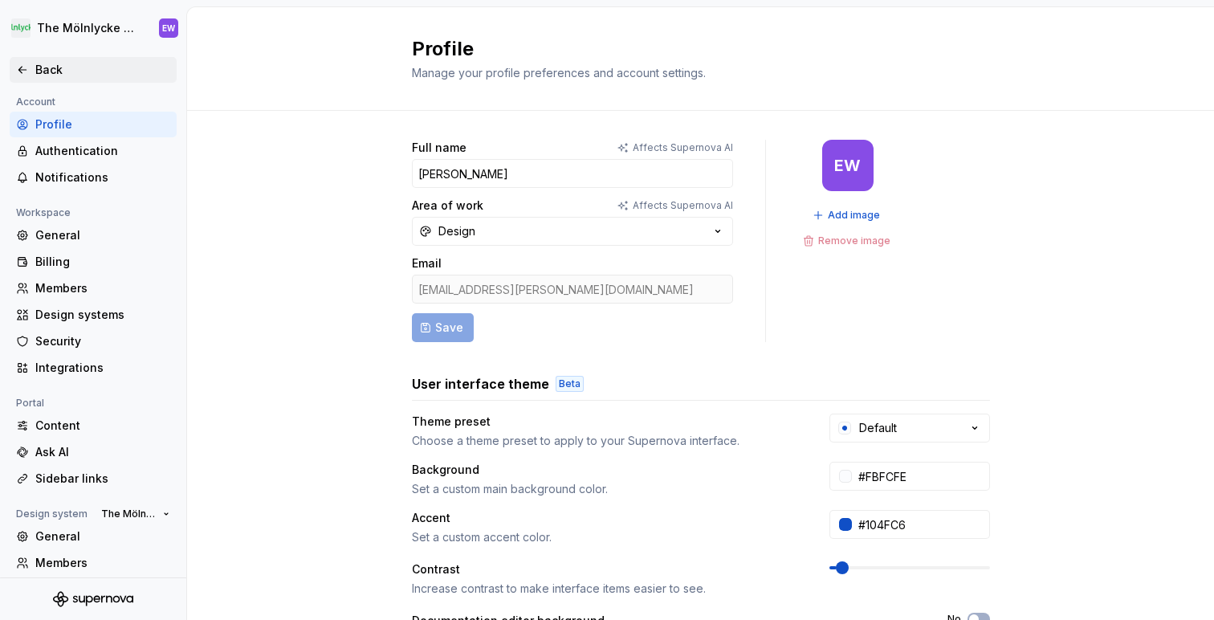
click at [51, 59] on div "Back" at bounding box center [93, 70] width 167 height 26
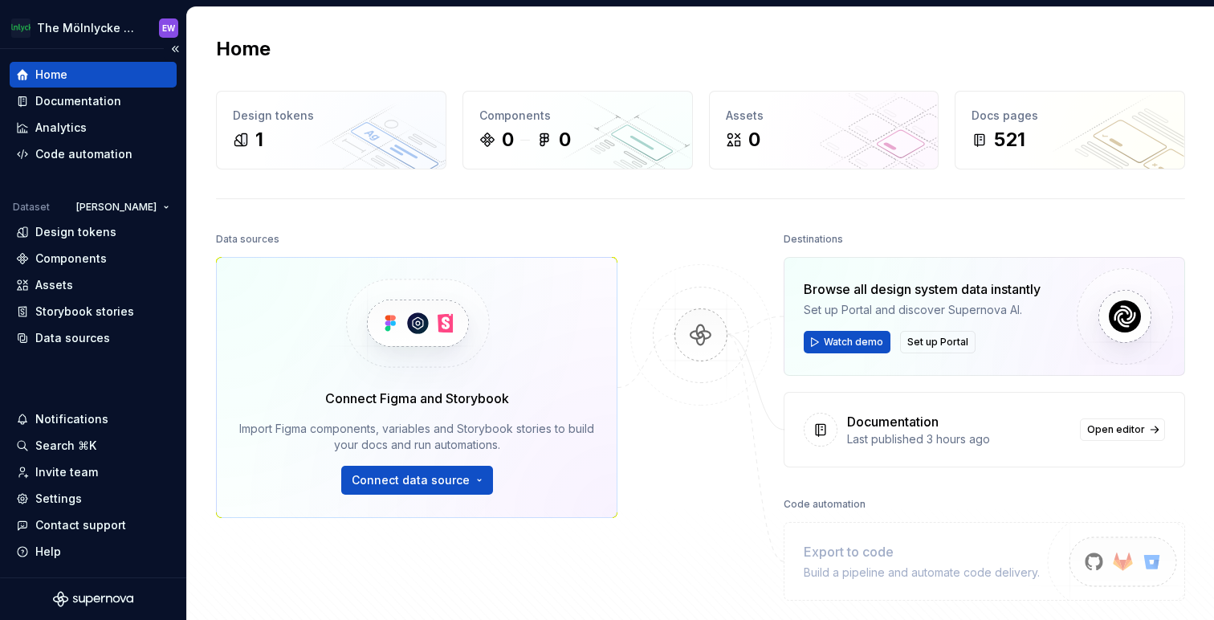
click at [62, 79] on div "Home" at bounding box center [51, 75] width 32 height 16
click at [96, 30] on html "The Mölnlycke Experience EW Home Documentation Analytics Code automation Datase…" at bounding box center [607, 310] width 1214 height 620
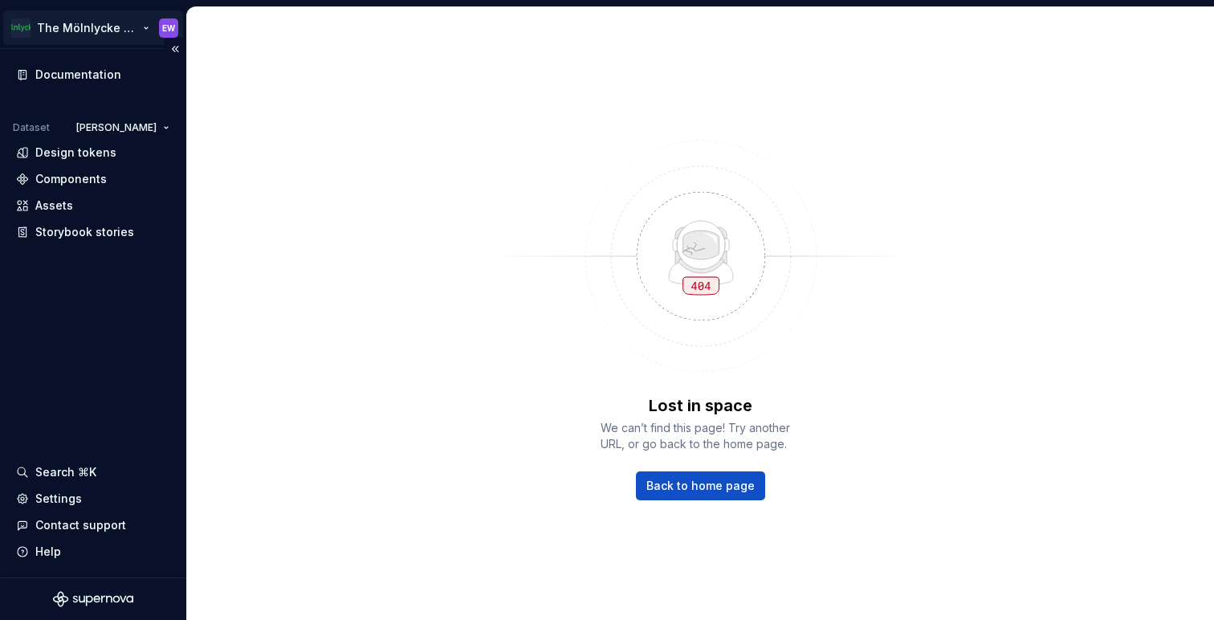
click at [121, 28] on html "The Mölnlycke Experience EW Documentation Dataset Eriks brand Design tokens Com…" at bounding box center [607, 310] width 1214 height 620
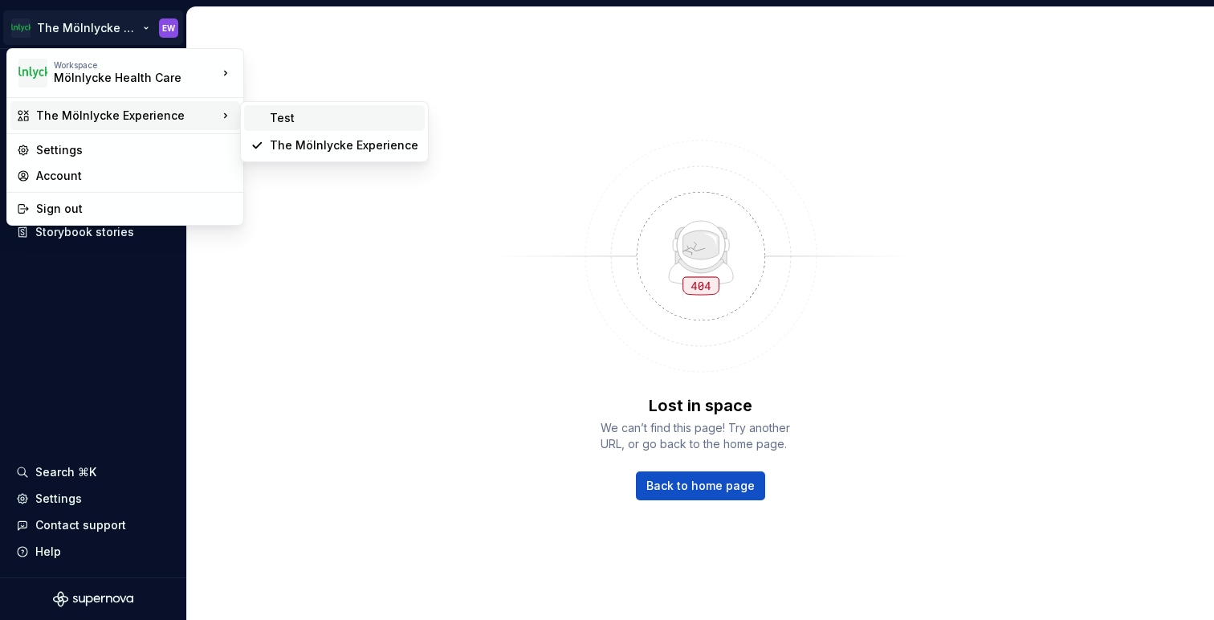
click at [294, 118] on div "Test" at bounding box center [344, 118] width 149 height 16
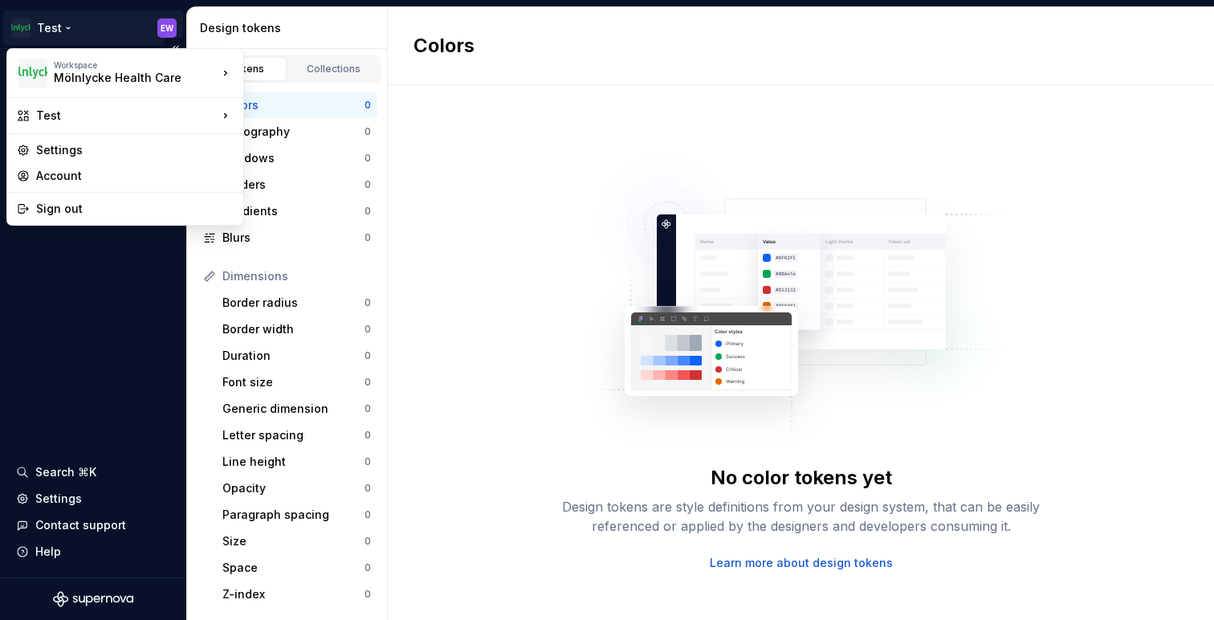
click at [70, 27] on html "Test EW Design system data Design tokens Components Assets Storybook stories Se…" at bounding box center [607, 310] width 1214 height 620
click at [113, 82] on div "Mölnlycke Health Care" at bounding box center [122, 78] width 136 height 16
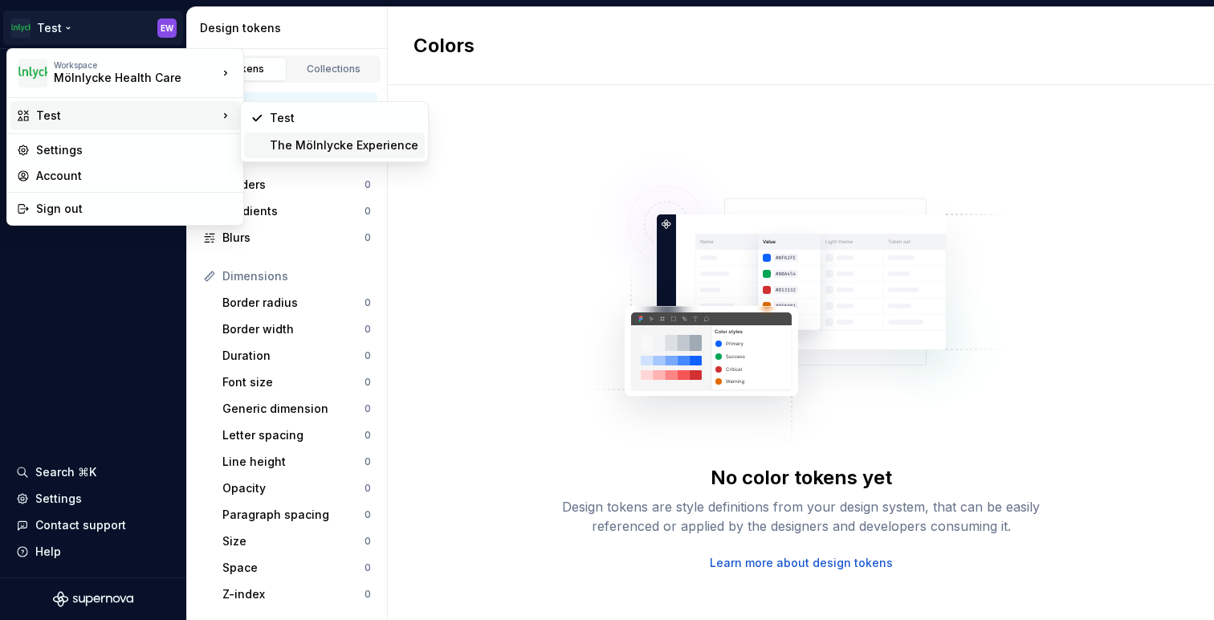
click at [288, 145] on div "The Mölnlycke Experience" at bounding box center [344, 145] width 149 height 16
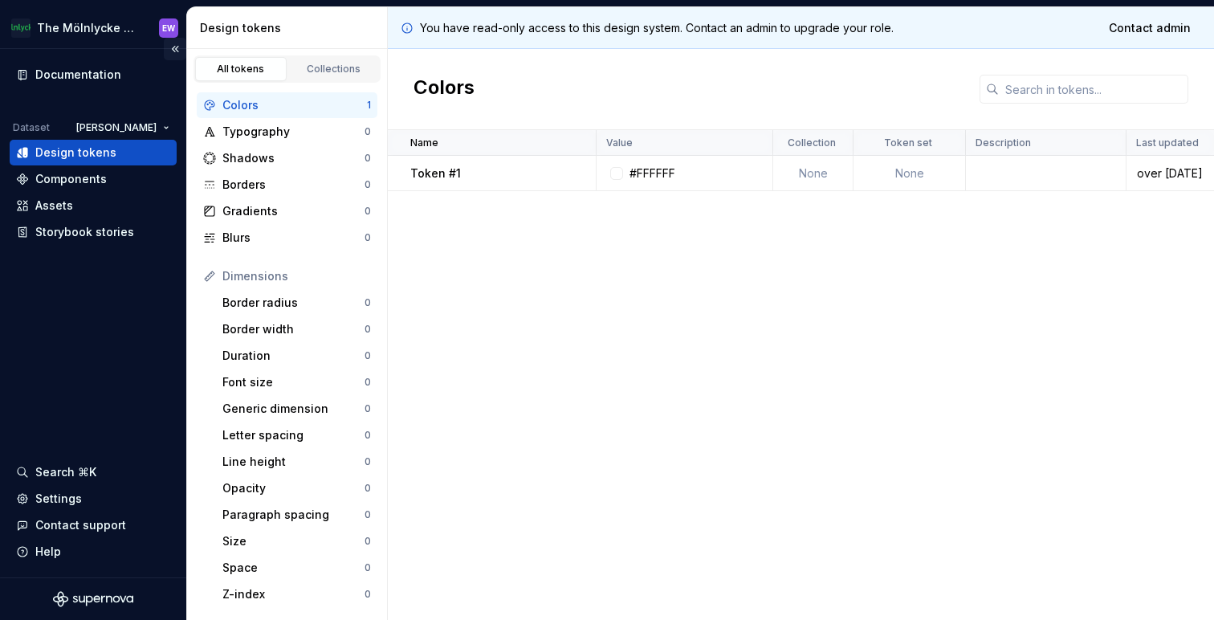
click at [176, 51] on button "Collapse sidebar" at bounding box center [175, 49] width 22 height 22
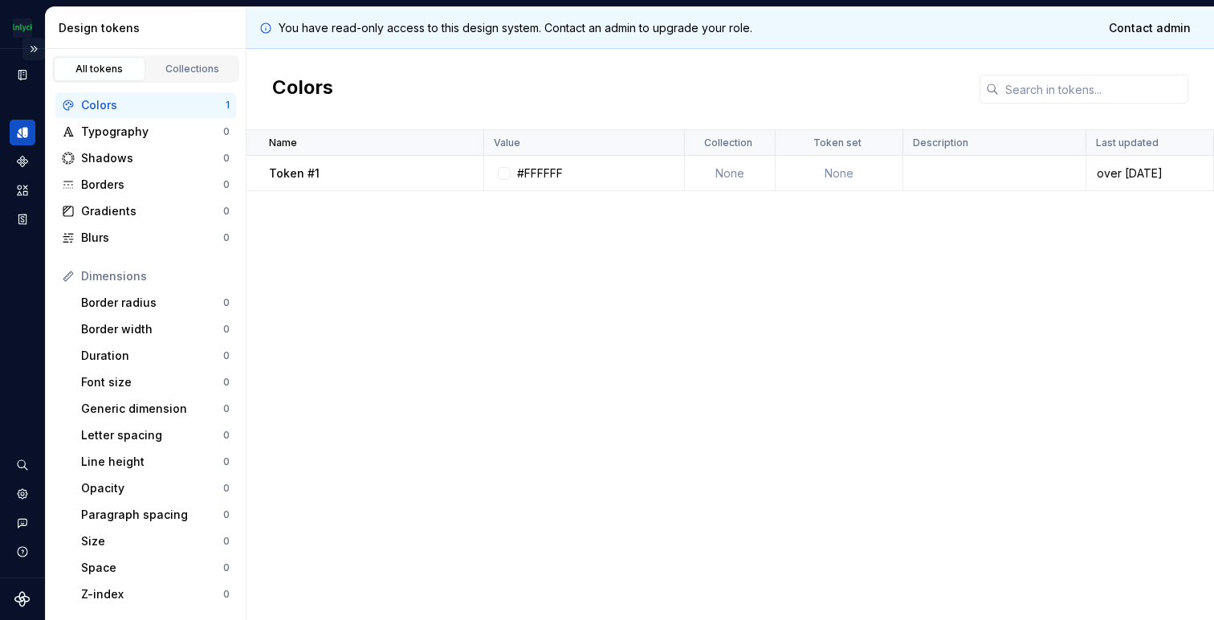
click at [32, 51] on button "Expand sidebar" at bounding box center [33, 49] width 22 height 22
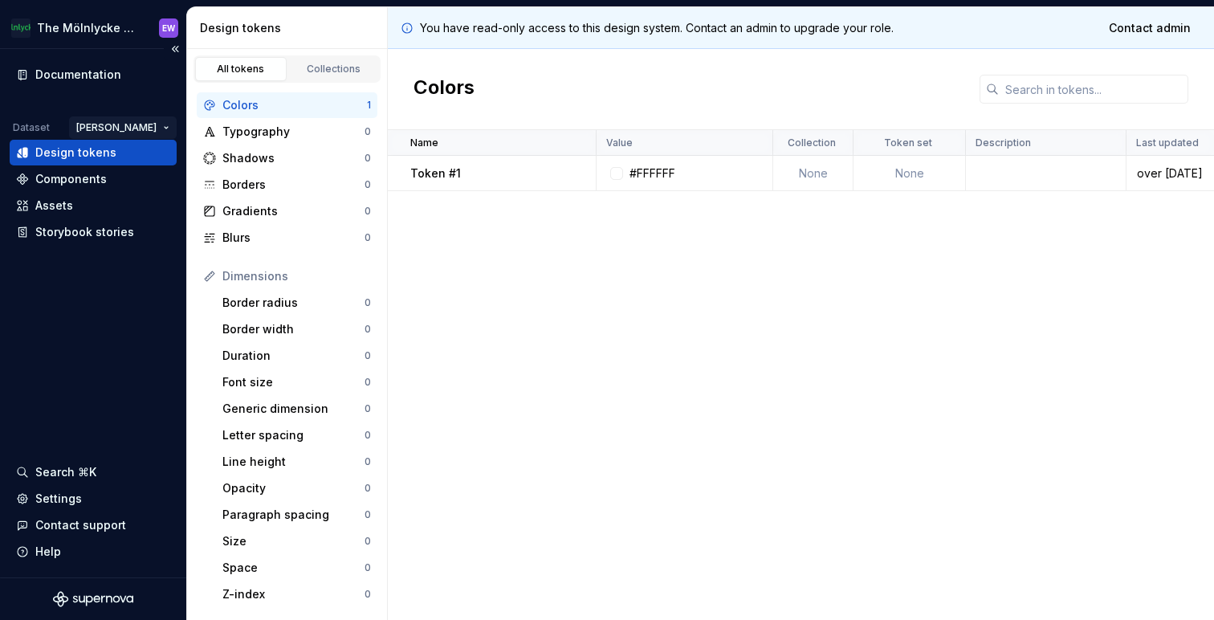
click at [145, 125] on html "The Mölnlycke Experience EW Documentation Dataset Eriks brand Design tokens Com…" at bounding box center [607, 310] width 1214 height 620
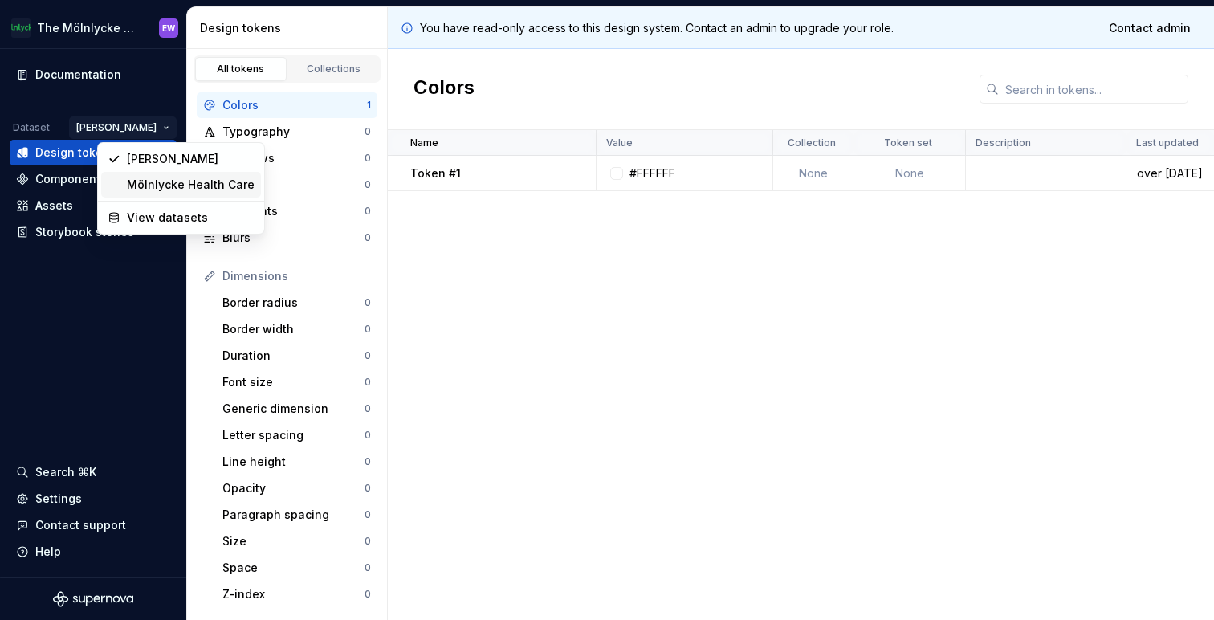
click at [161, 184] on div "Mölnlycke Health Care" at bounding box center [191, 185] width 128 height 16
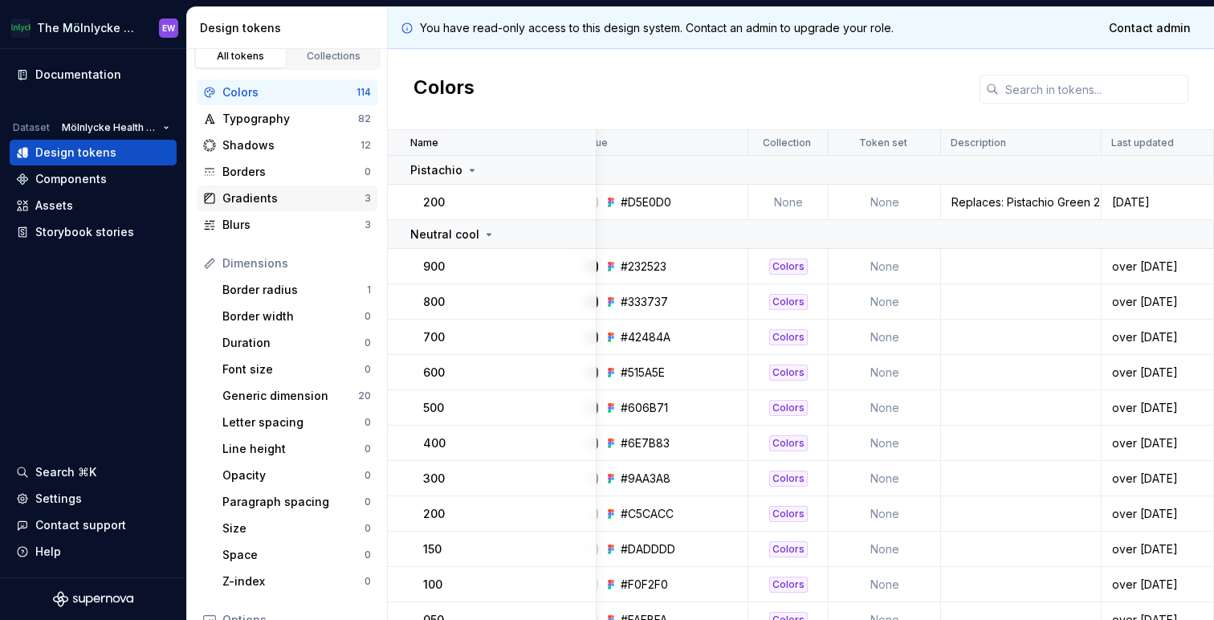
scroll to position [18, 0]
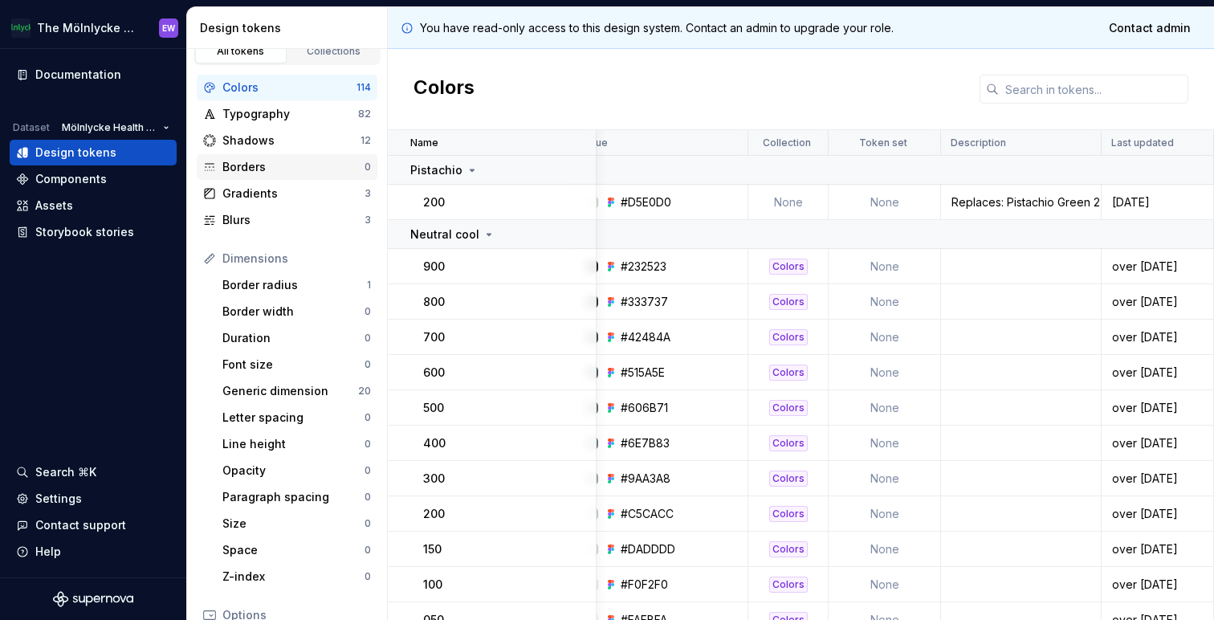
click at [289, 169] on div "Borders" at bounding box center [293, 167] width 142 height 16
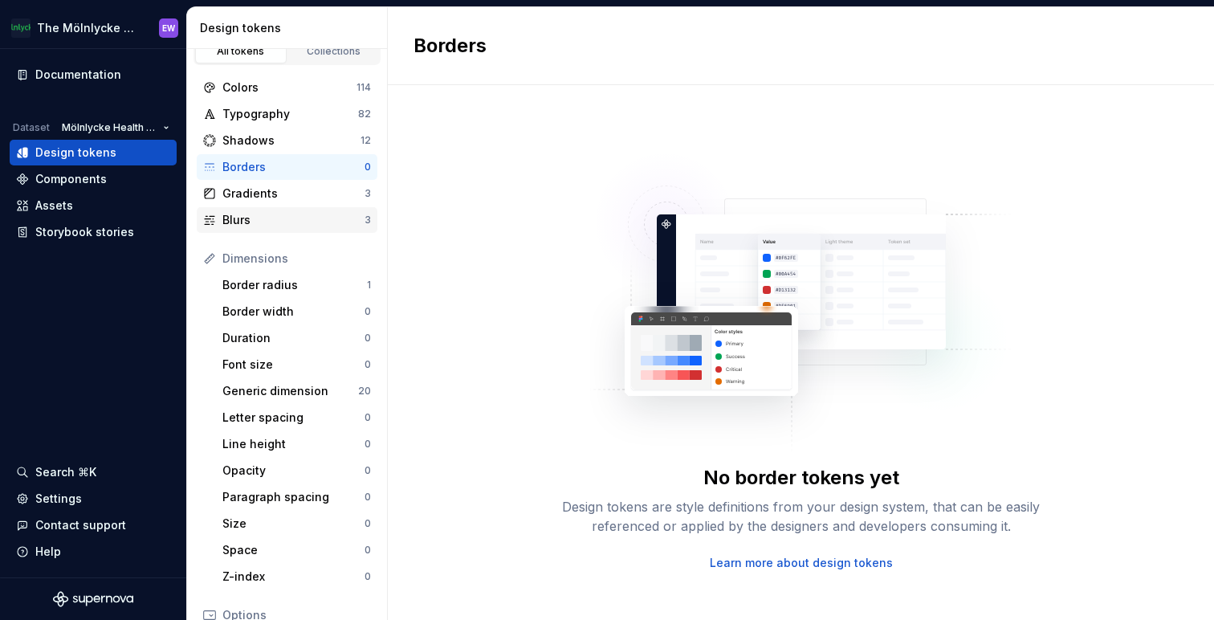
click at [283, 222] on div "Blurs" at bounding box center [293, 220] width 142 height 16
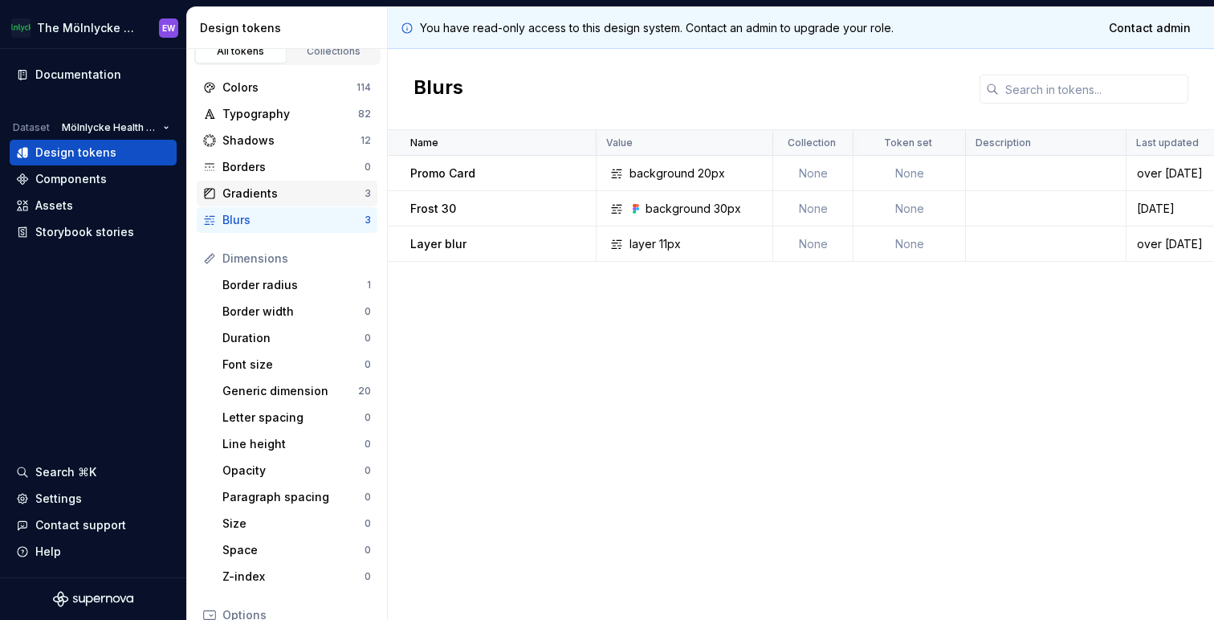
click at [286, 196] on div "Gradients" at bounding box center [293, 193] width 142 height 16
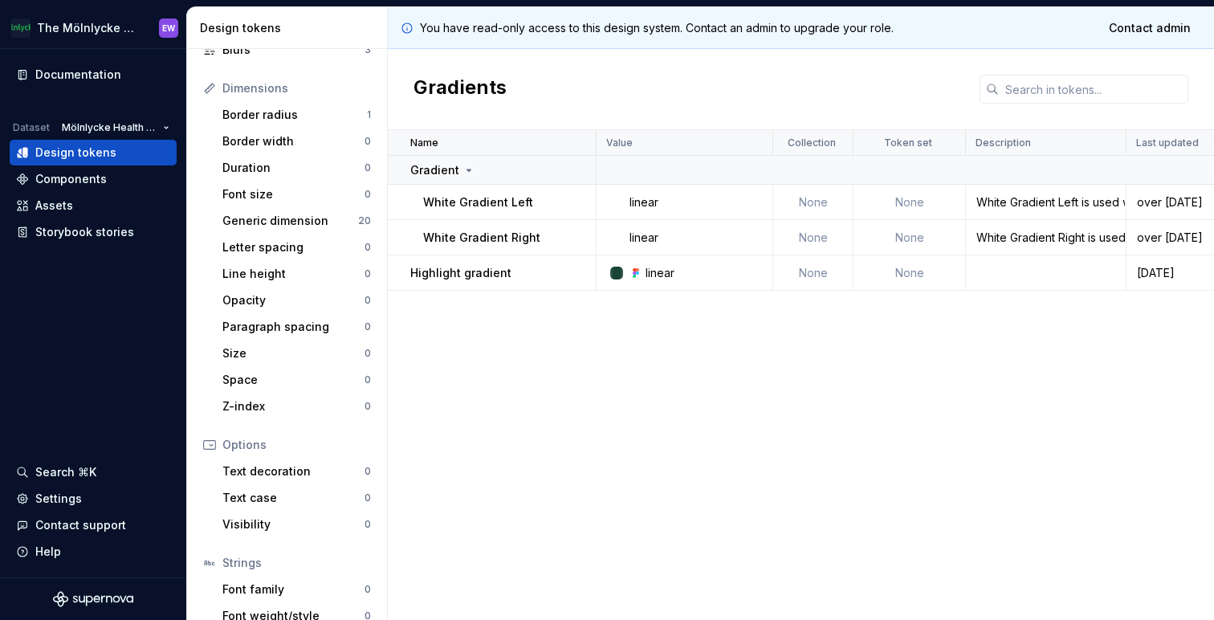
scroll to position [198, 0]
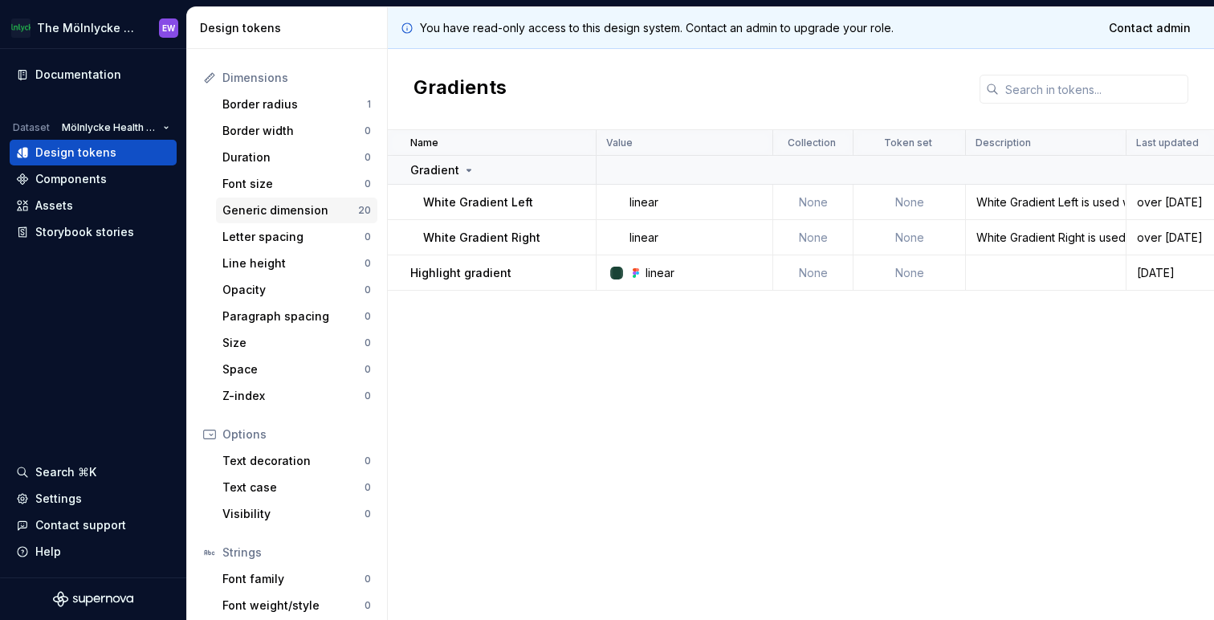
click at [286, 214] on div "Generic dimension" at bounding box center [290, 210] width 136 height 16
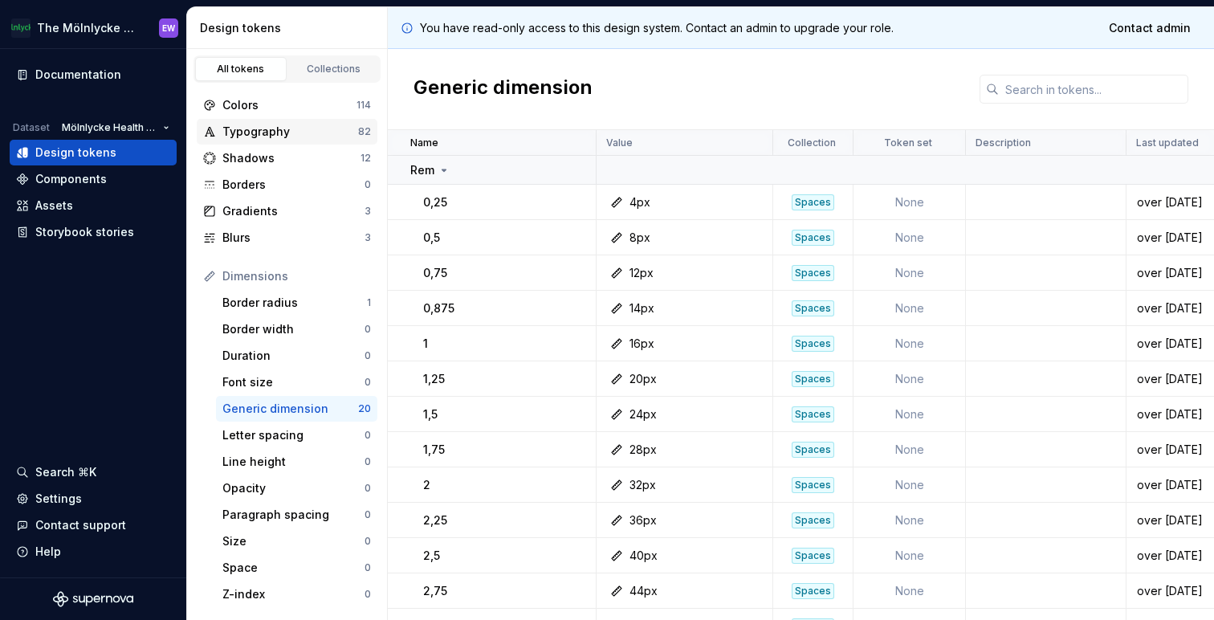
click at [288, 124] on div "Typography" at bounding box center [290, 132] width 136 height 16
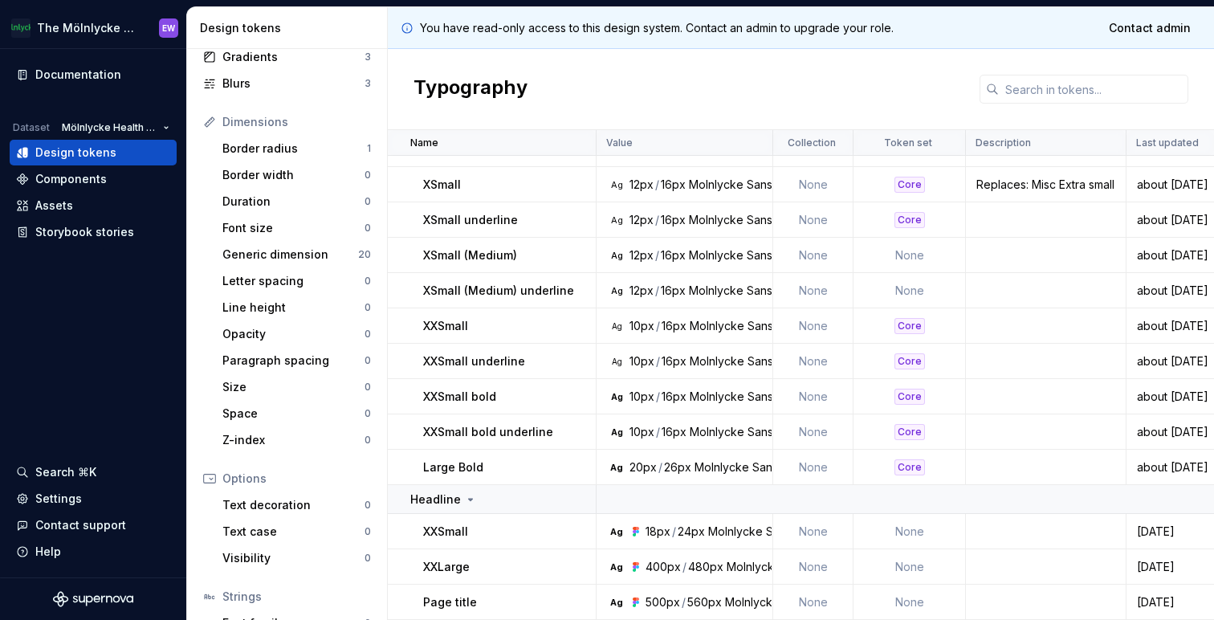
scroll to position [170, 0]
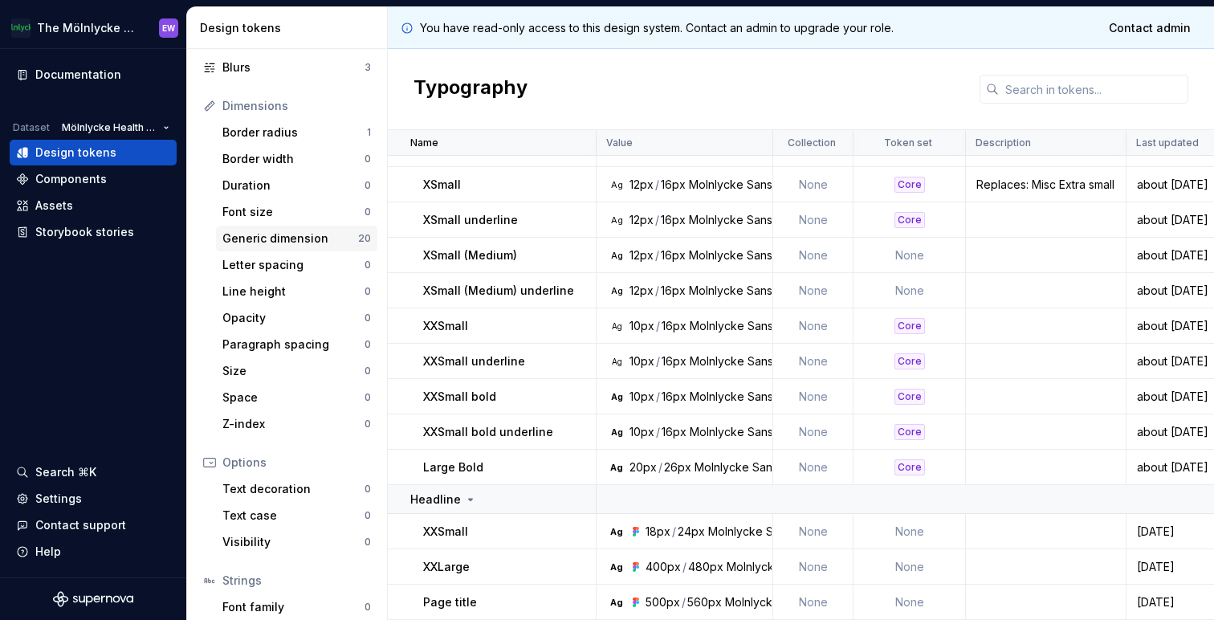
click at [275, 242] on div "Generic dimension" at bounding box center [290, 238] width 136 height 16
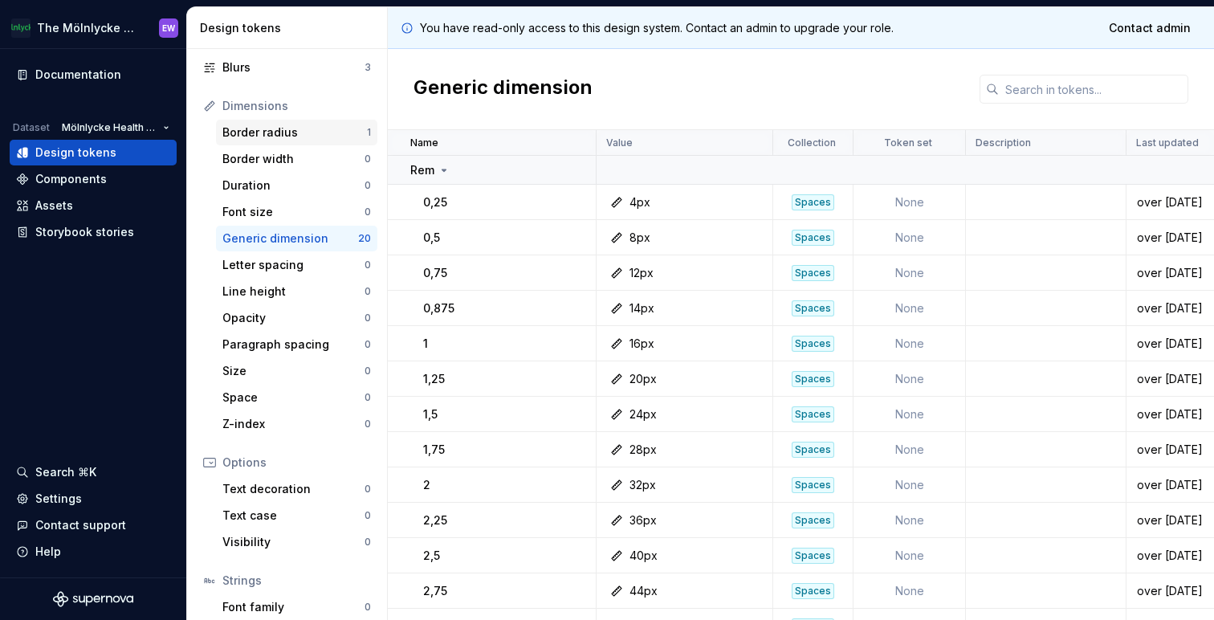
click at [290, 130] on div "Border radius" at bounding box center [294, 132] width 145 height 16
